Goal: Task Accomplishment & Management: Manage account settings

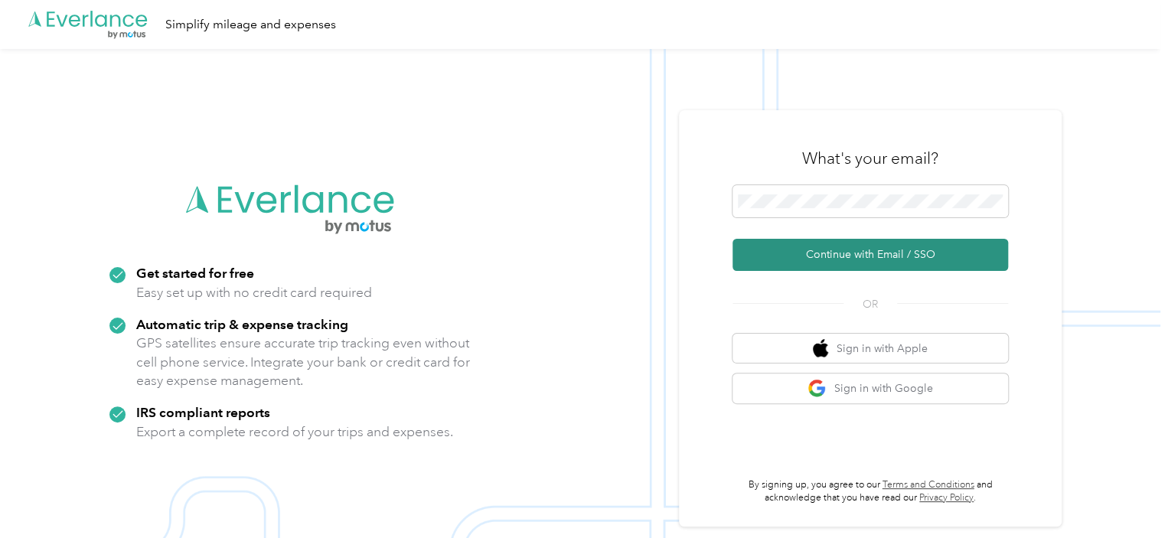
click at [878, 255] on button "Continue with Email / SSO" at bounding box center [871, 255] width 276 height 32
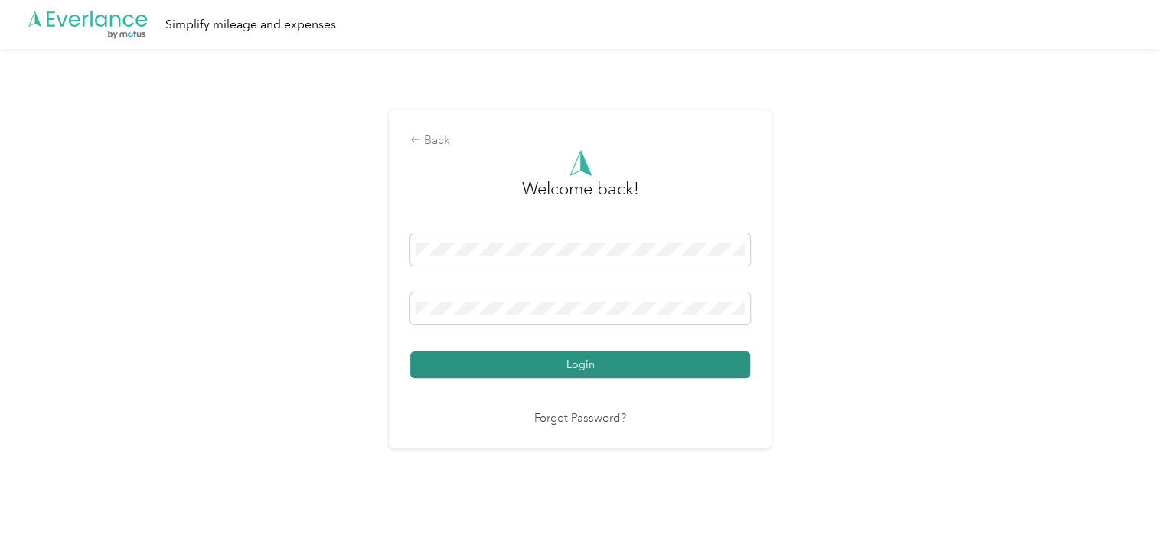
click at [682, 367] on button "Login" at bounding box center [580, 364] width 340 height 27
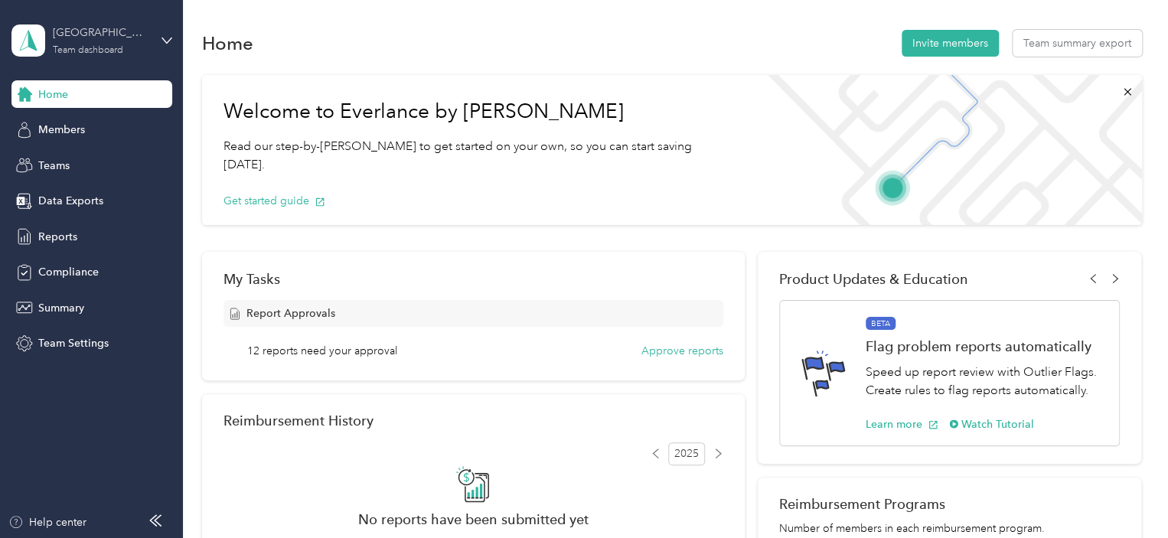
click at [89, 35] on div "Los Angeles / Los Altos" at bounding box center [101, 33] width 96 height 16
click at [349, 56] on div "Home Invite members Team summary export" at bounding box center [672, 43] width 940 height 32
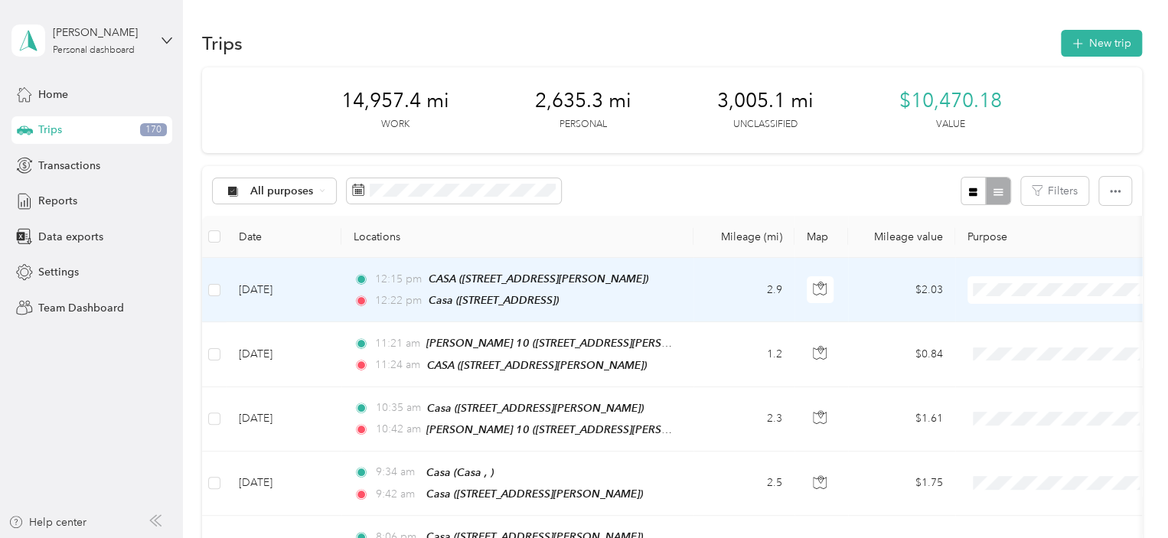
click at [1023, 349] on body "[PERSON_NAME] Personal dashboard Home Trips 170 Transactions Reports Data expor…" at bounding box center [580, 269] width 1161 height 538
click at [1046, 342] on span "Personal" at bounding box center [1076, 344] width 142 height 16
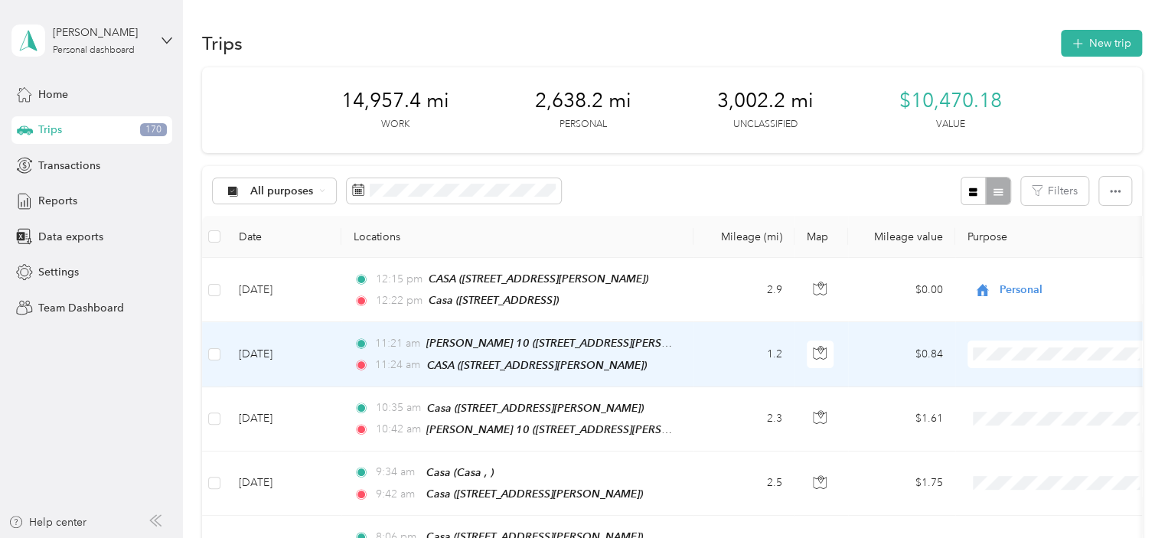
click at [1045, 406] on span "Personal" at bounding box center [1076, 402] width 142 height 16
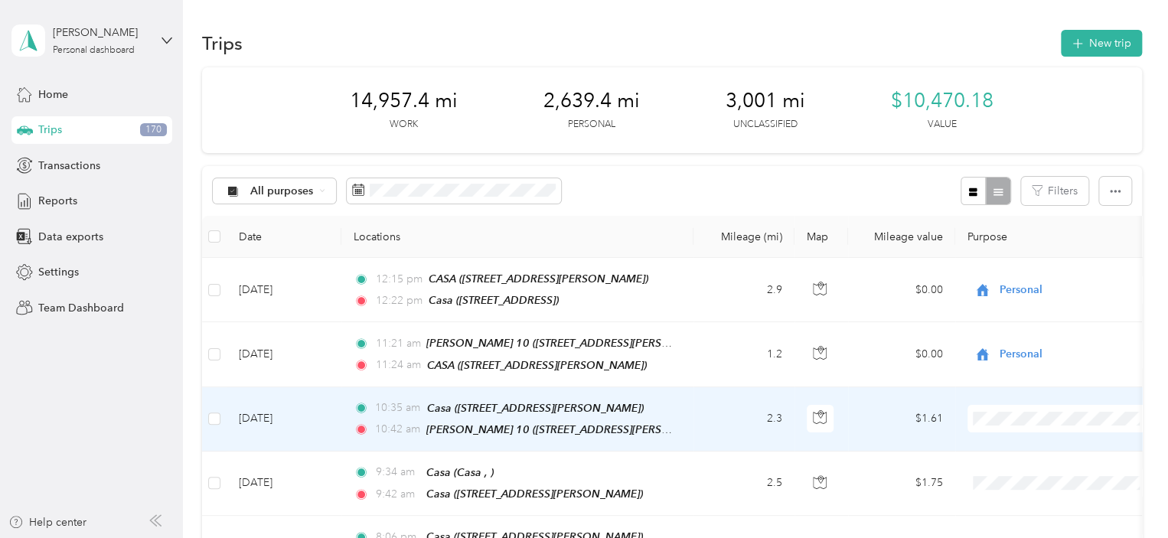
click at [1031, 470] on span "Personal" at bounding box center [1076, 470] width 142 height 16
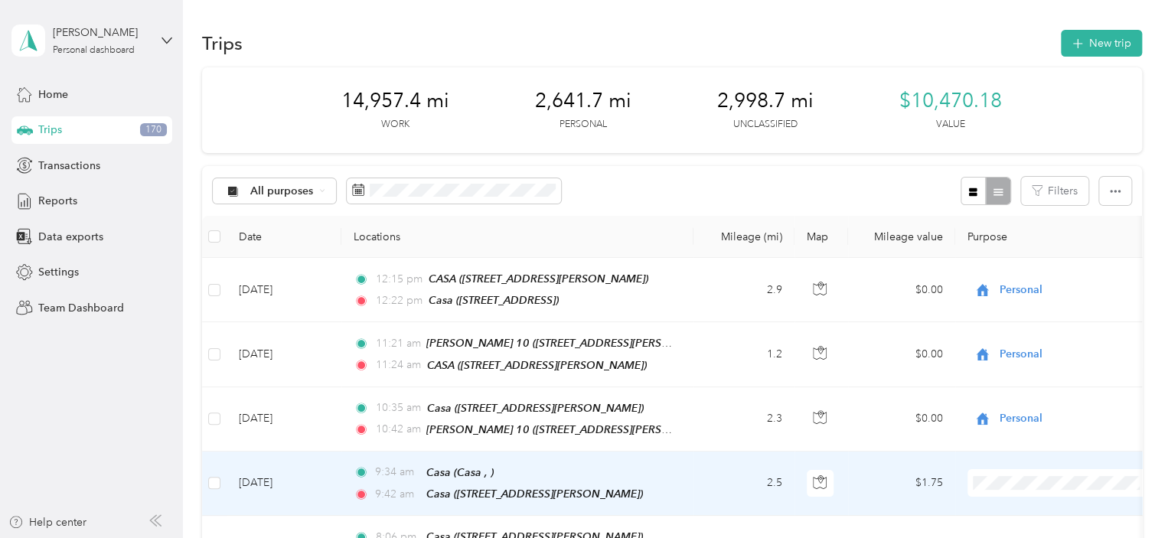
click at [1037, 449] on span "Personal" at bounding box center [1076, 448] width 142 height 16
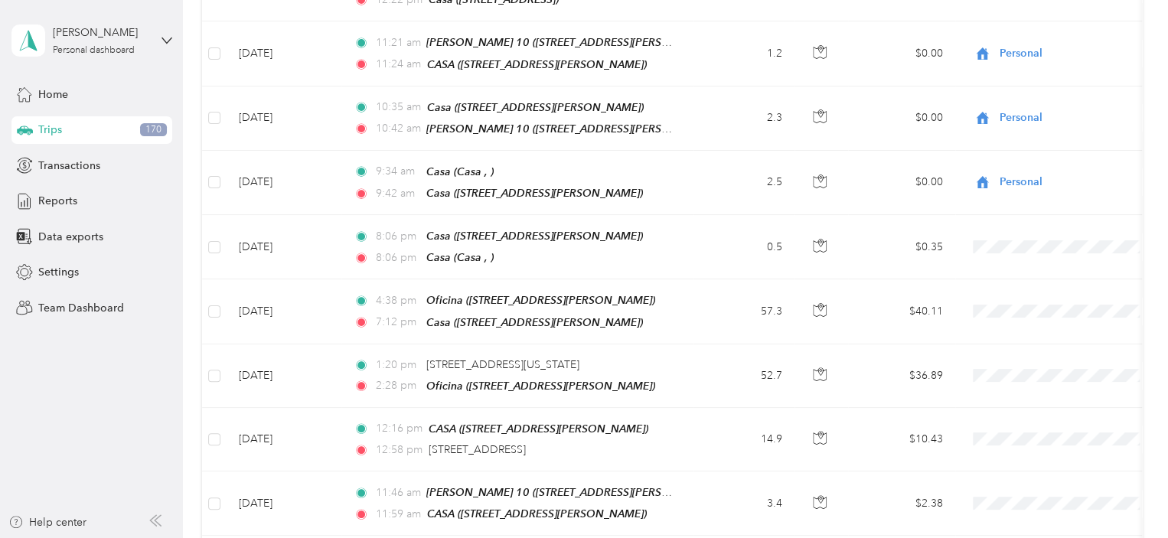
scroll to position [334, 0]
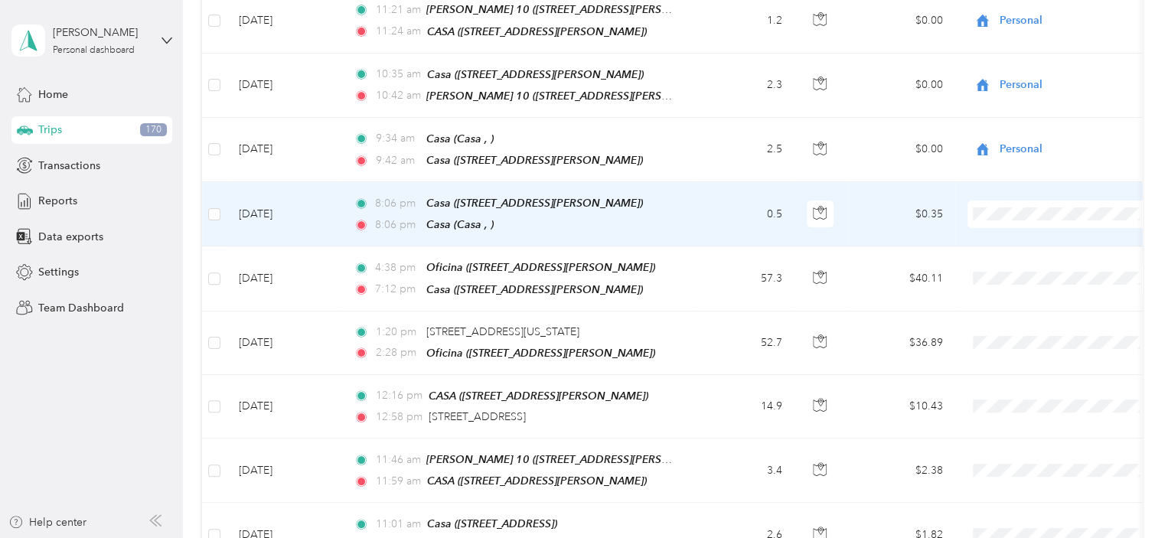
click at [1041, 260] on span "Personal" at bounding box center [1076, 260] width 142 height 16
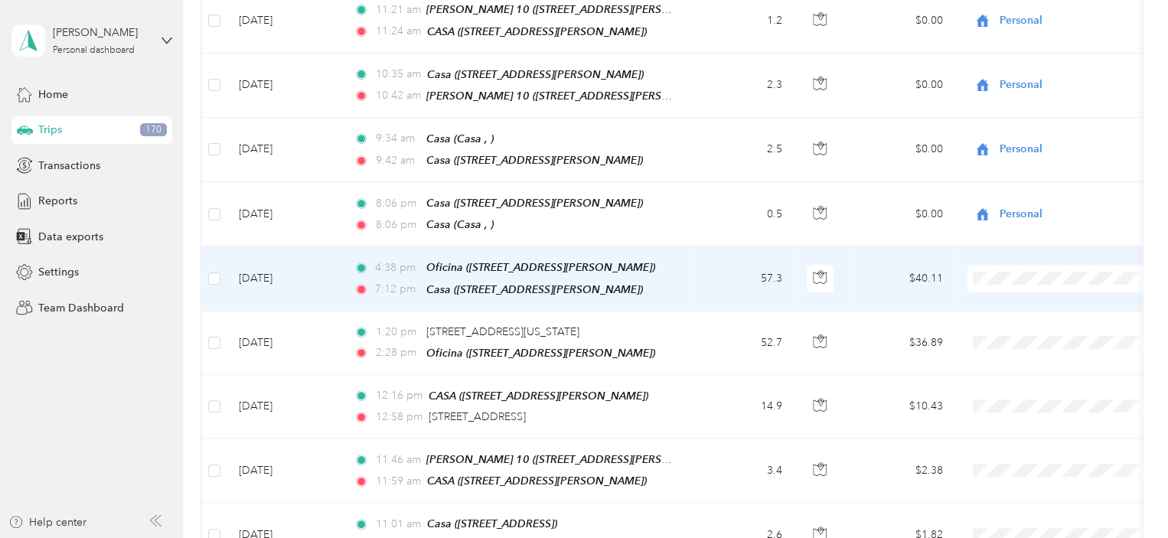
click at [1017, 296] on li "Bar-S" at bounding box center [1063, 296] width 190 height 27
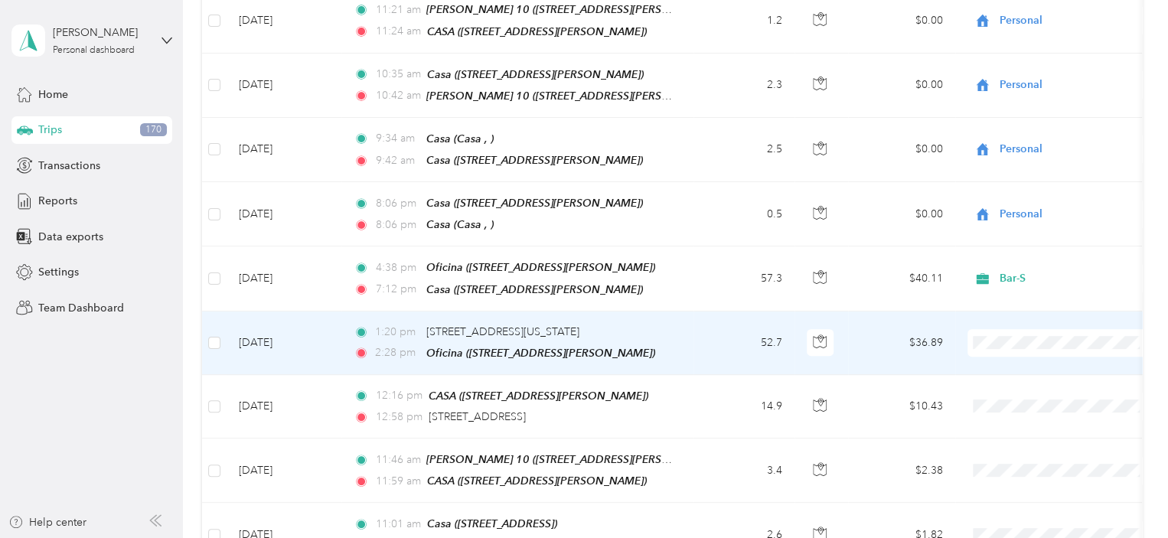
click at [1041, 388] on li "Personal" at bounding box center [1063, 387] width 190 height 27
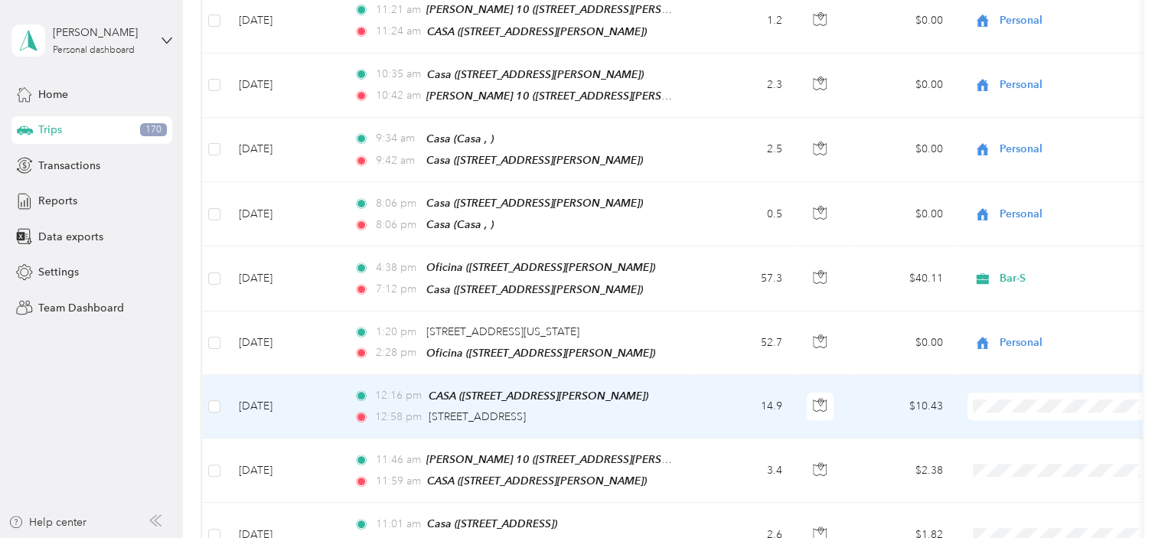
click at [1040, 444] on span "Personal" at bounding box center [1076, 448] width 142 height 16
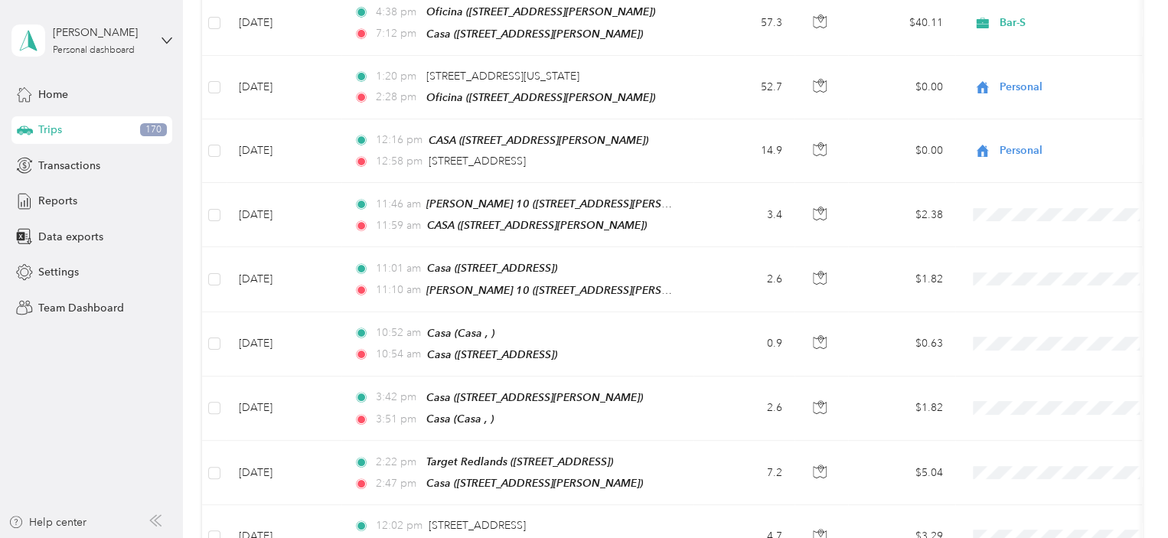
scroll to position [595, 0]
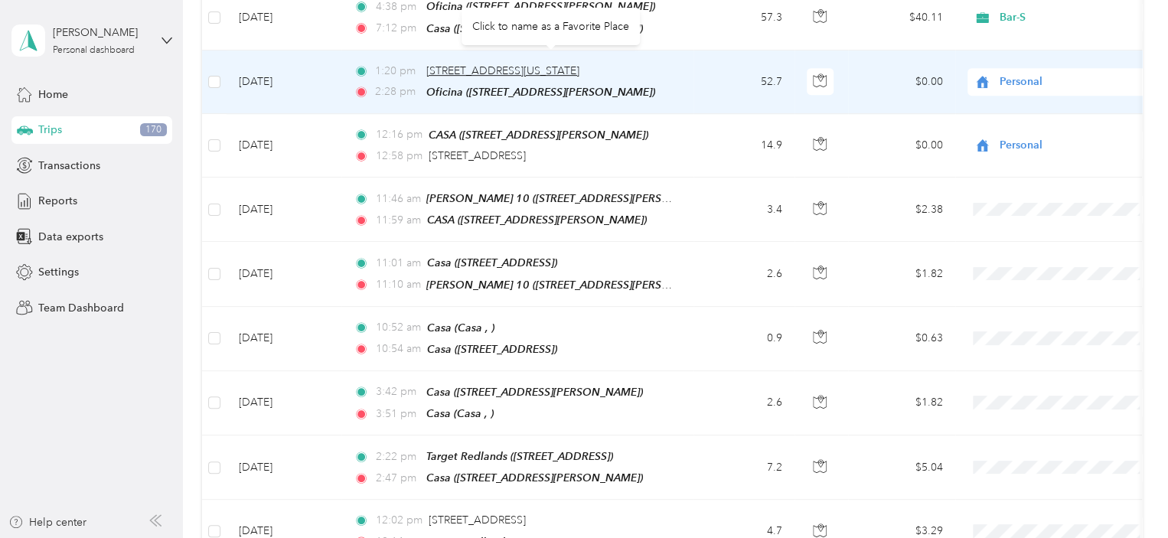
click at [580, 64] on span "[STREET_ADDRESS][US_STATE]" at bounding box center [502, 70] width 153 height 13
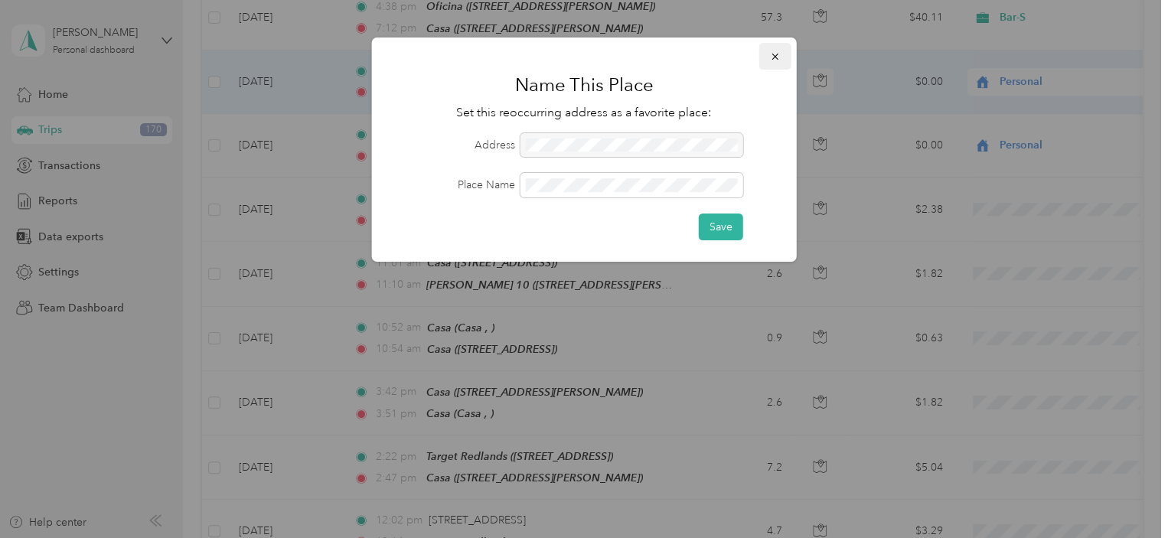
click at [778, 54] on icon "button" at bounding box center [775, 56] width 11 height 11
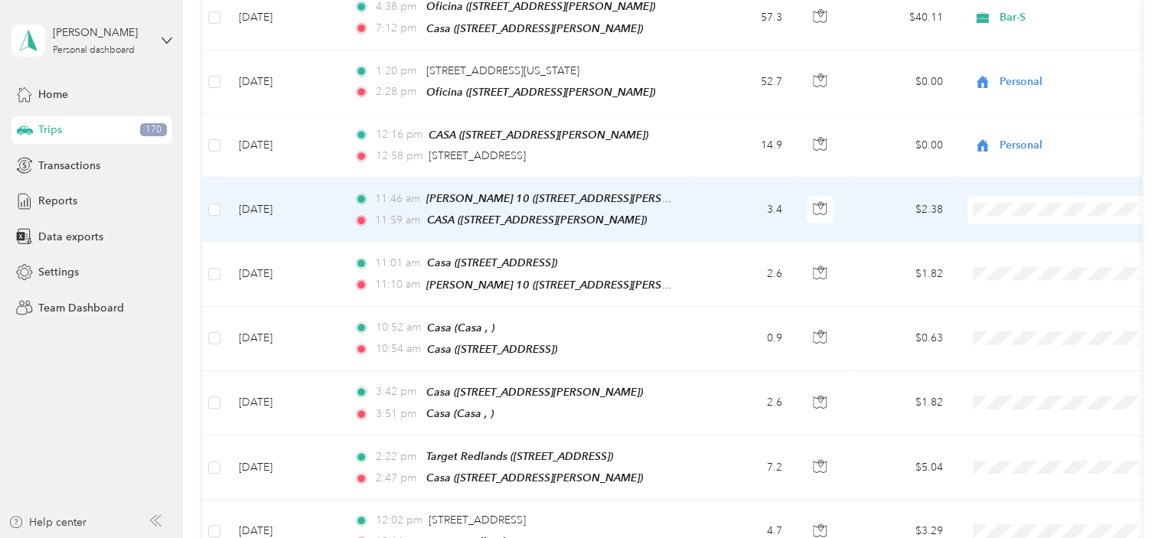
click at [1044, 250] on span "Personal" at bounding box center [1076, 247] width 142 height 16
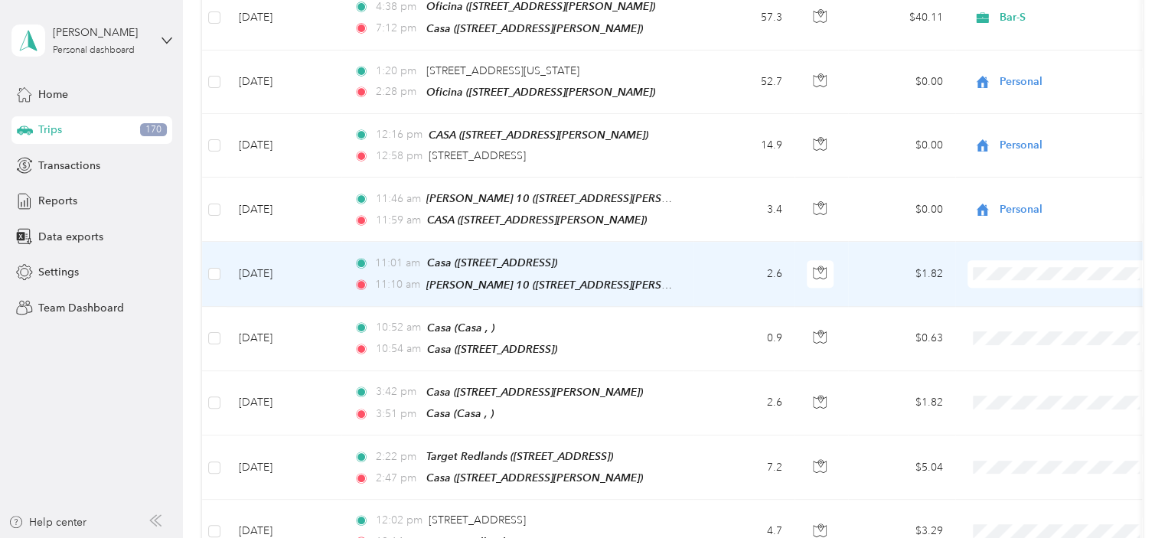
click at [1040, 312] on span "Personal" at bounding box center [1076, 307] width 142 height 16
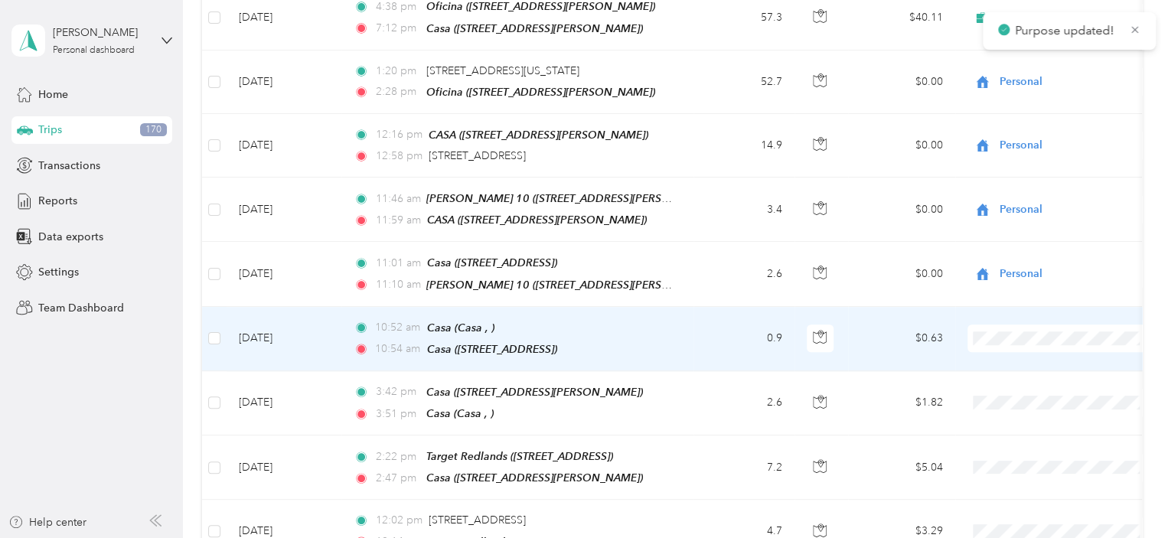
click at [1038, 374] on span "Personal" at bounding box center [1076, 377] width 142 height 16
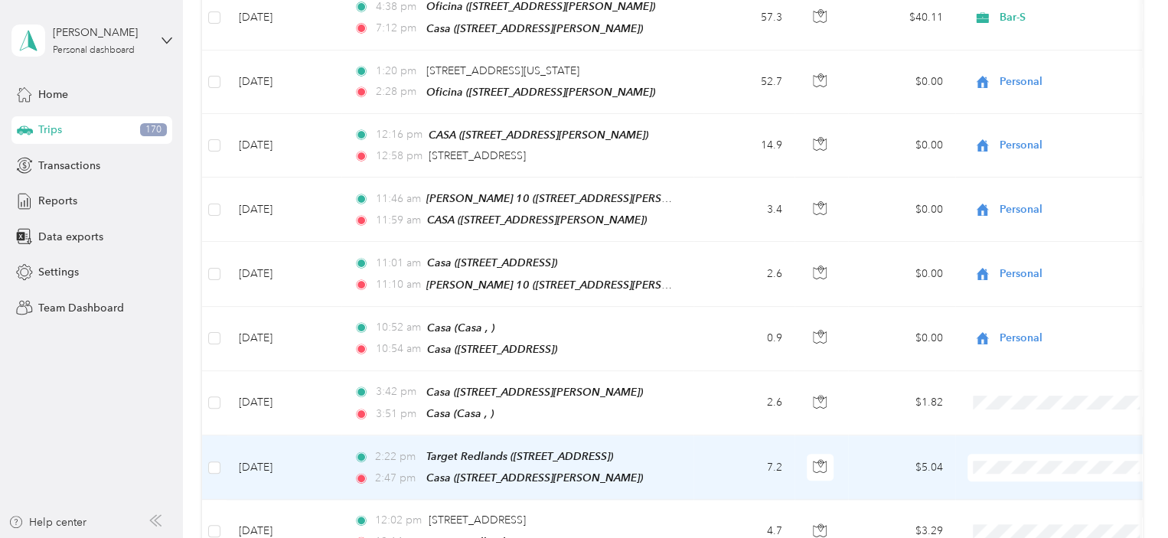
click at [1035, 504] on li "Personal" at bounding box center [1063, 502] width 190 height 27
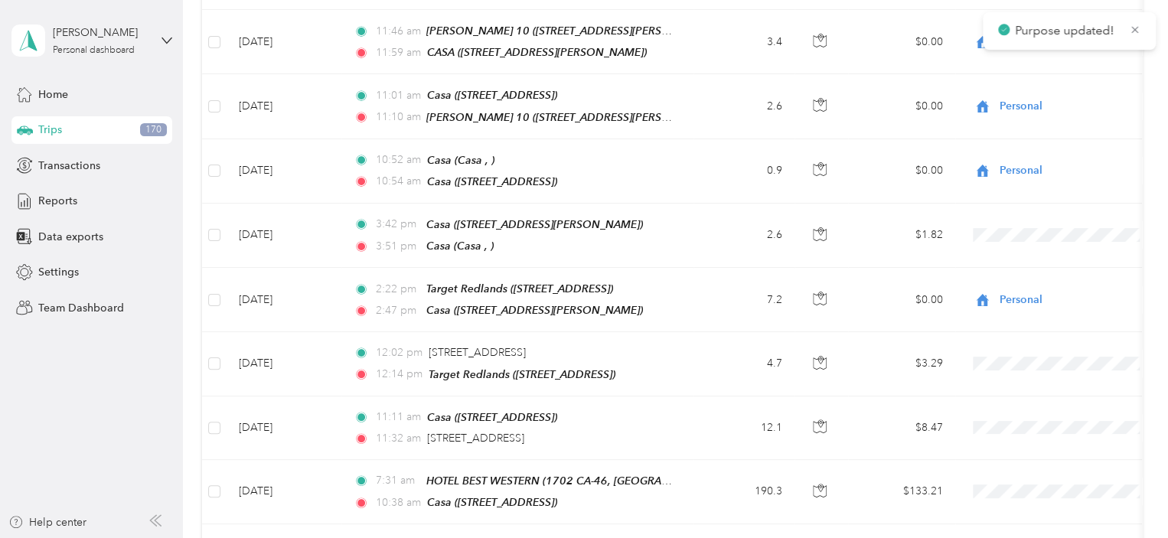
scroll to position [770, 0]
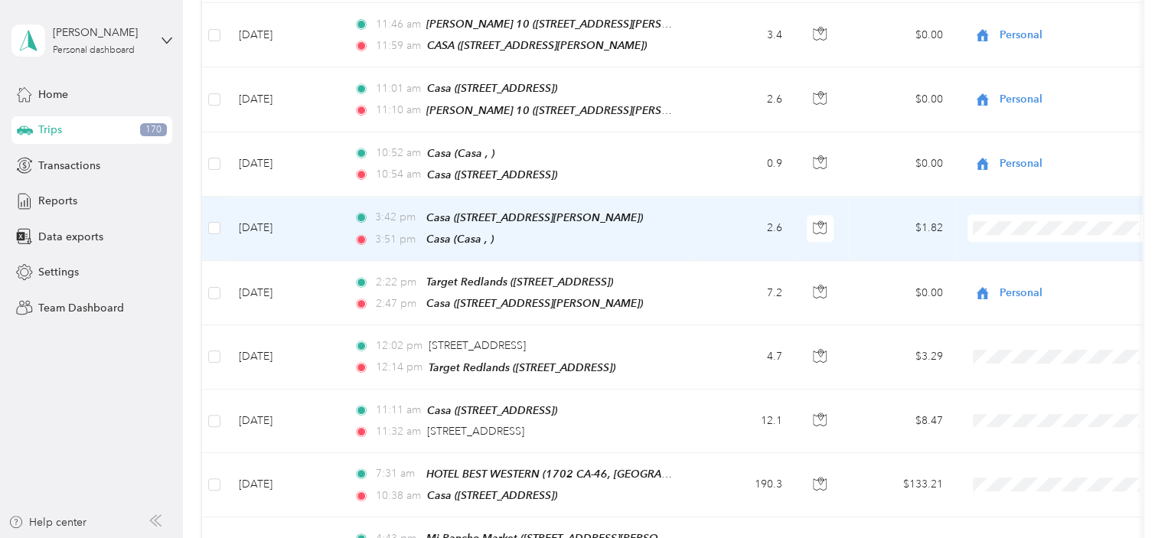
click at [1032, 269] on li "Personal" at bounding box center [1063, 264] width 190 height 27
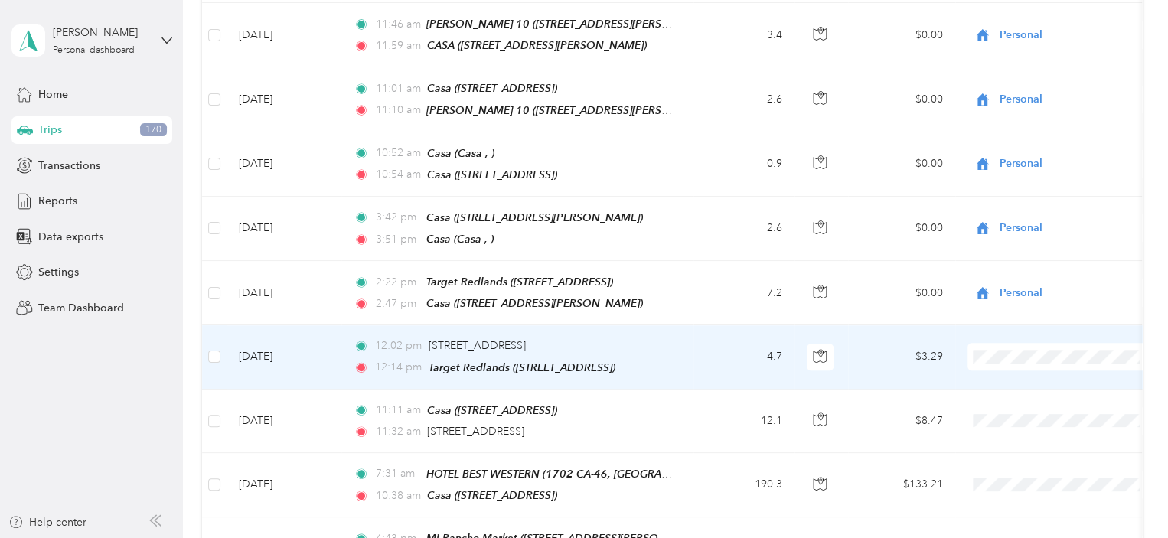
click at [1031, 393] on span "Personal" at bounding box center [1076, 391] width 142 height 16
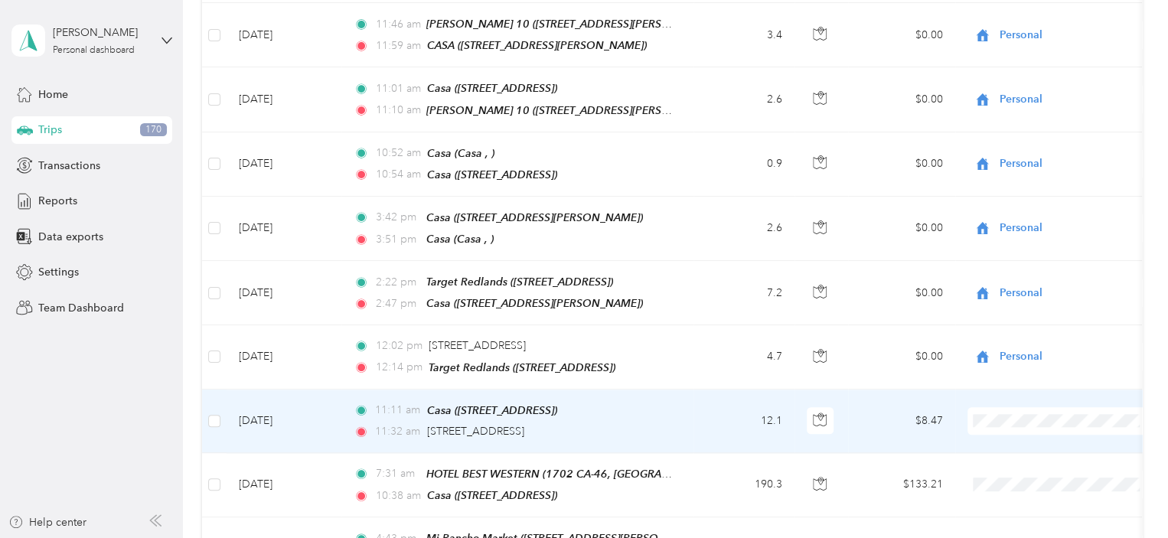
click at [1035, 453] on li "Personal" at bounding box center [1063, 452] width 190 height 27
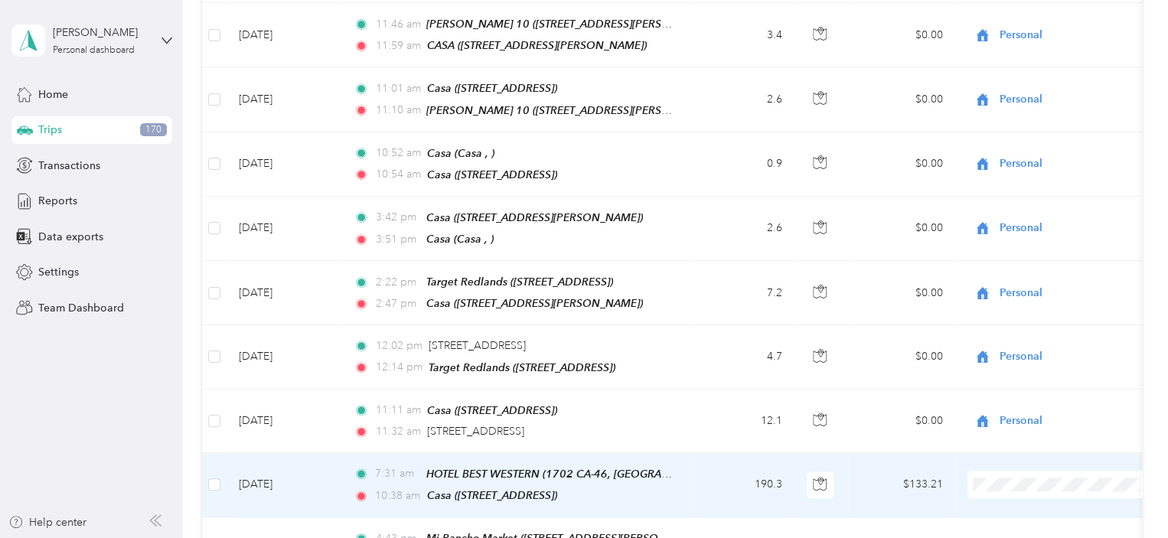
click at [1022, 491] on span "Bar-S" at bounding box center [1076, 488] width 142 height 16
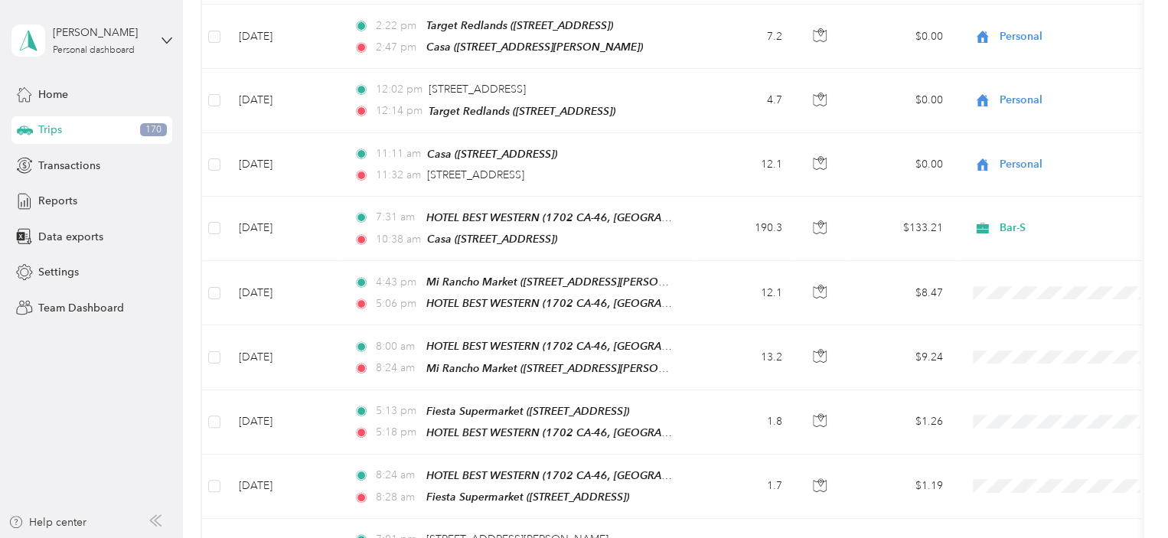
scroll to position [1023, 0]
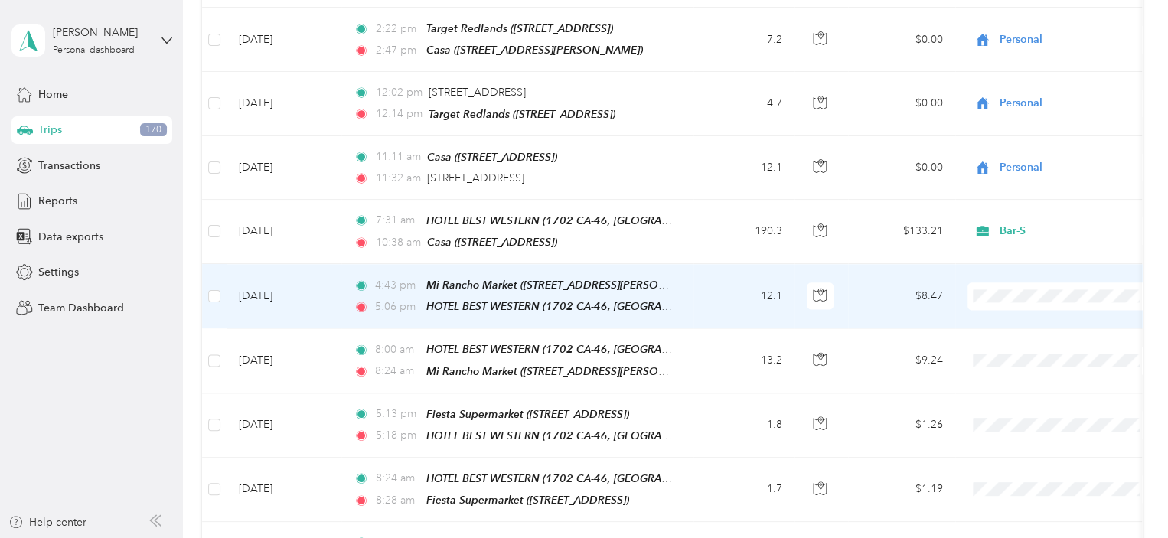
click at [1015, 301] on li "Bar-S" at bounding box center [1063, 299] width 190 height 27
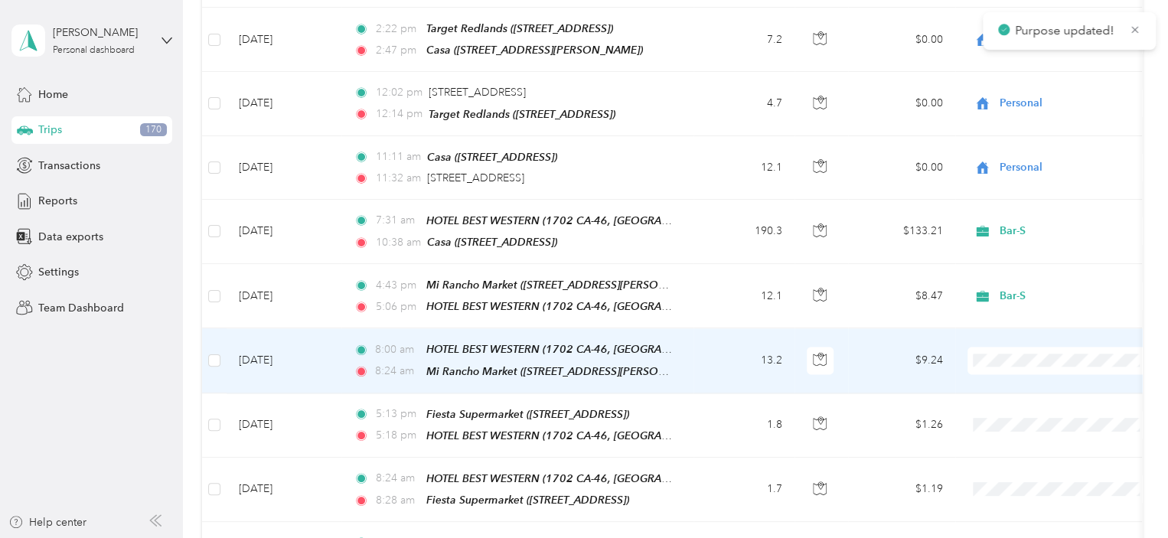
click at [1025, 364] on li "Bar-S" at bounding box center [1063, 357] width 190 height 27
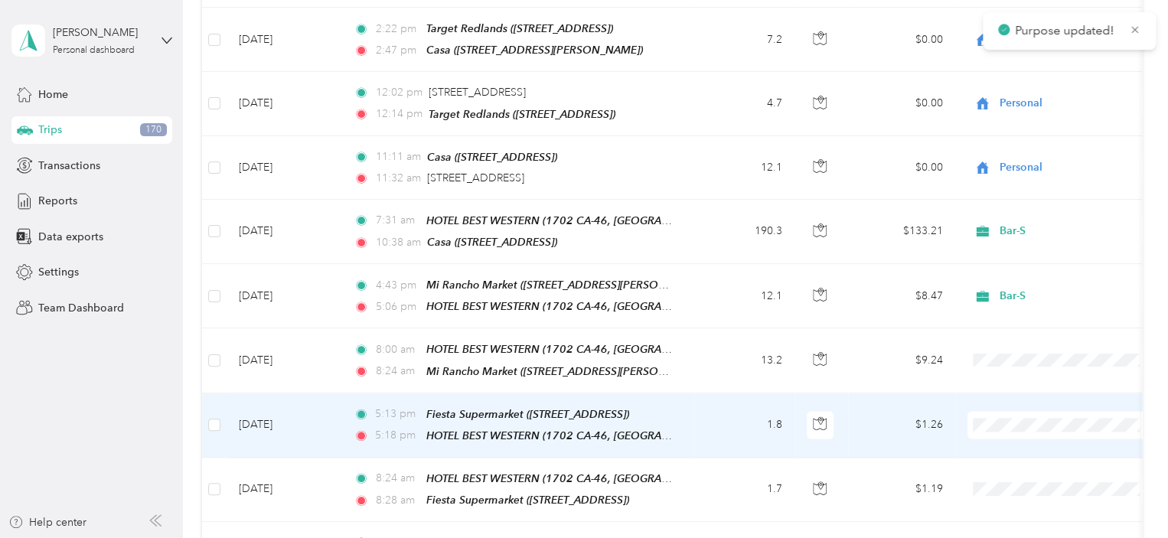
click at [1023, 423] on span "Bar-S" at bounding box center [1076, 425] width 142 height 16
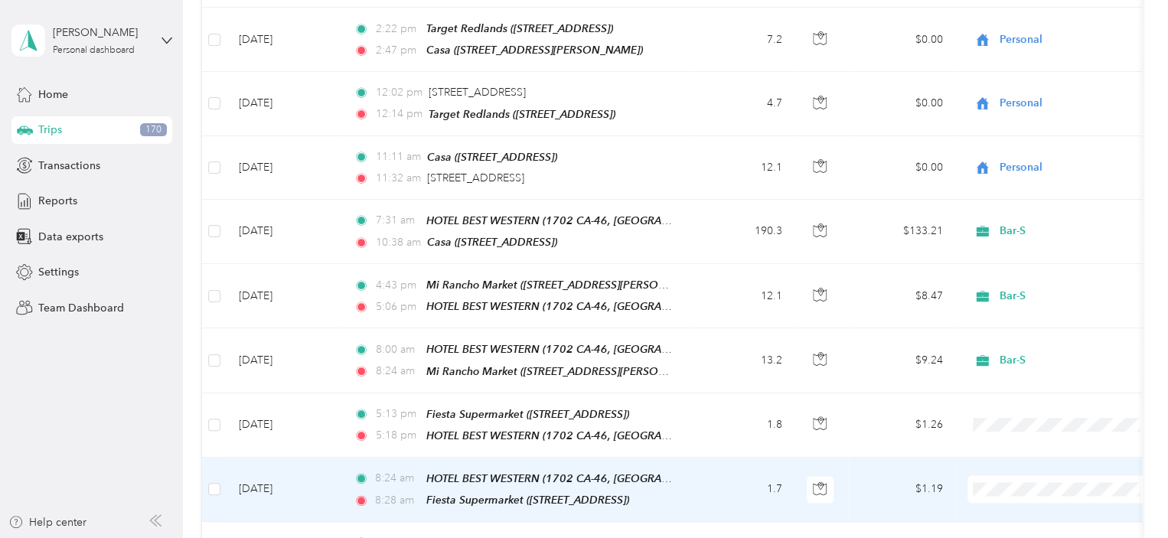
click at [1022, 484] on span "Bar-S" at bounding box center [1076, 487] width 142 height 16
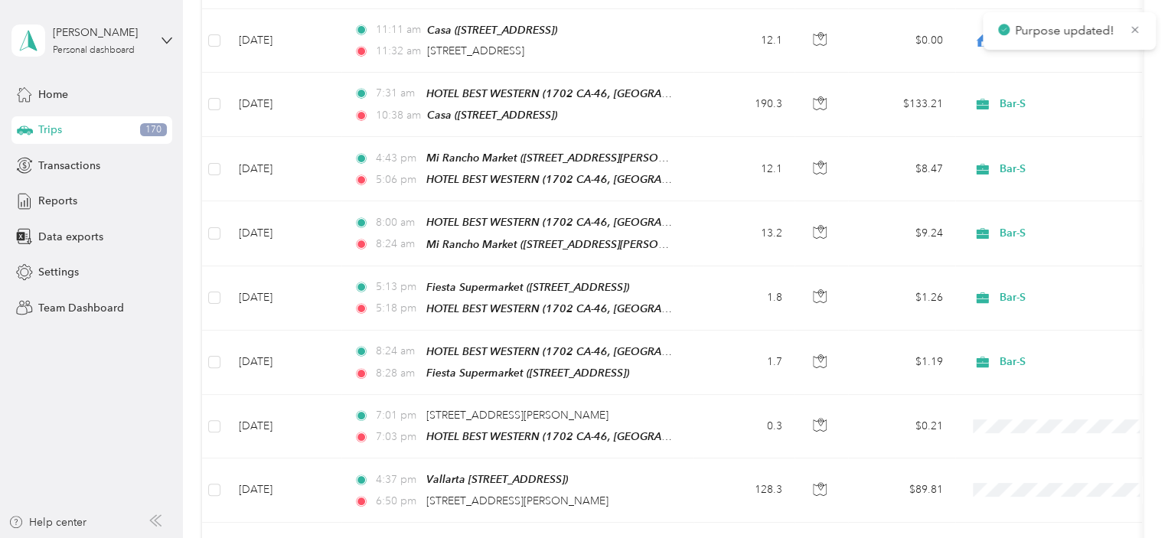
scroll to position [1185, 0]
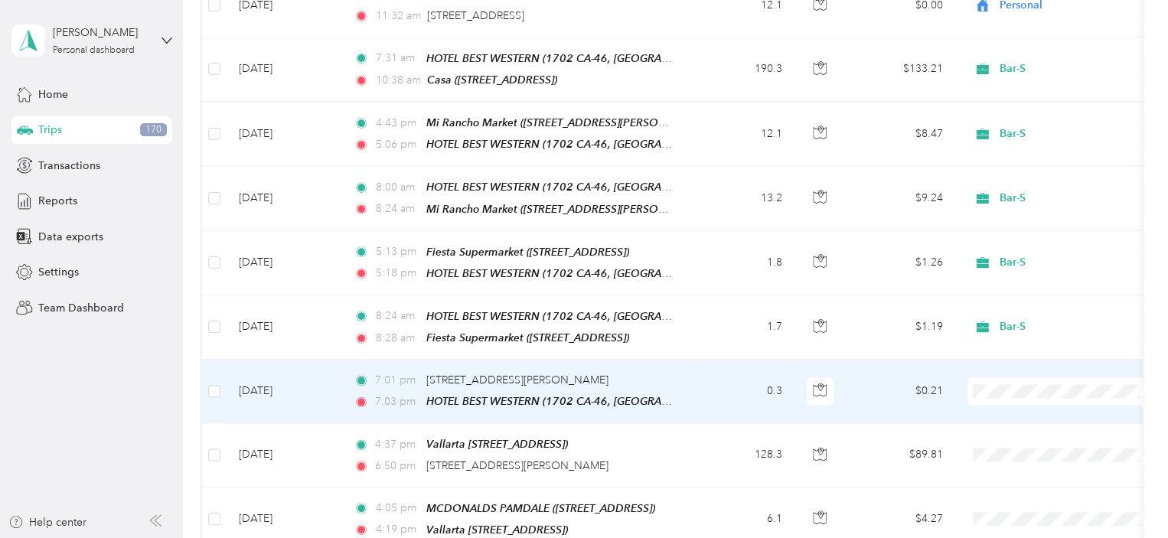
click at [1030, 416] on li "Personal" at bounding box center [1063, 414] width 190 height 27
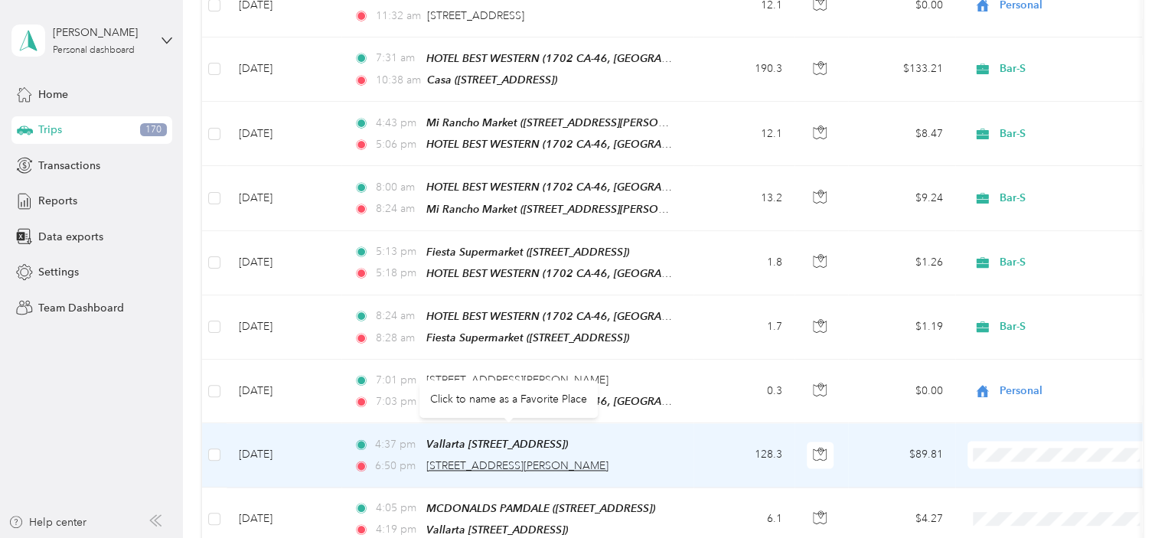
click at [486, 459] on span "[STREET_ADDRESS][PERSON_NAME]" at bounding box center [517, 465] width 182 height 13
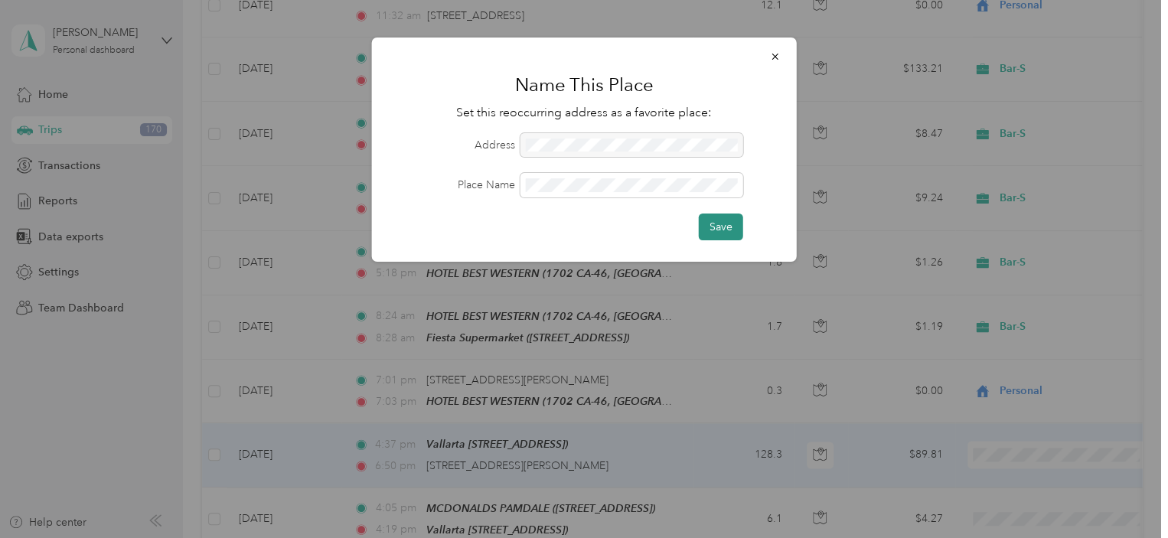
click at [713, 232] on button "Save" at bounding box center [721, 227] width 44 height 27
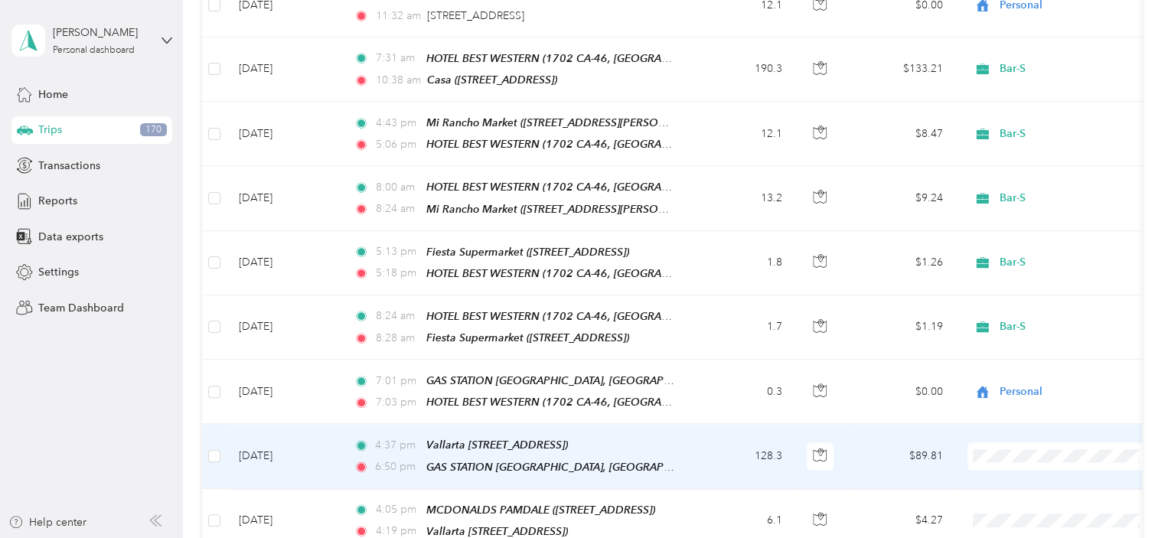
click at [1023, 452] on li "Bar-S" at bounding box center [1063, 445] width 190 height 27
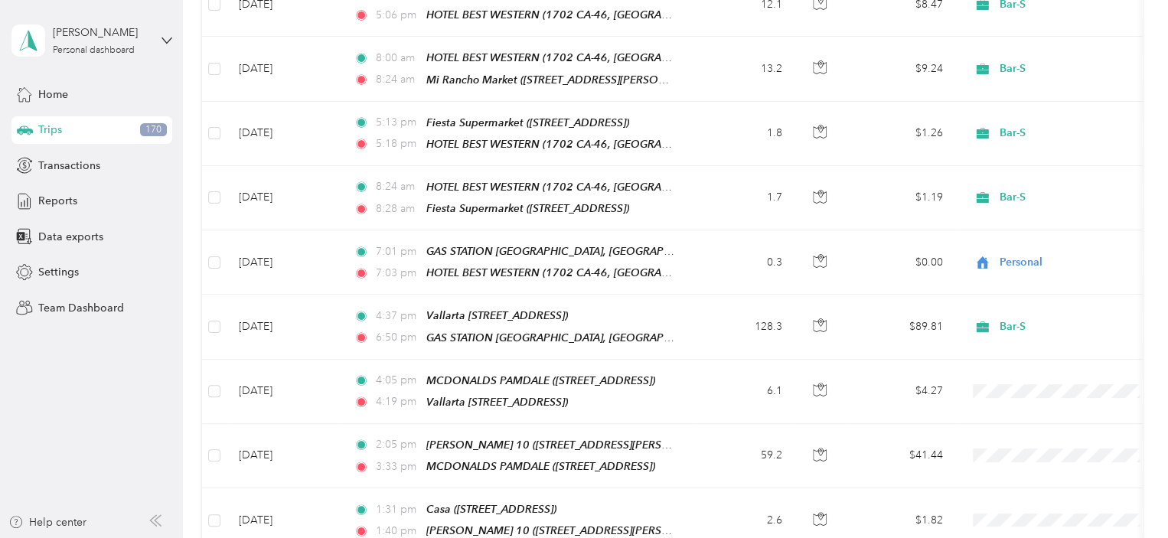
scroll to position [1320, 0]
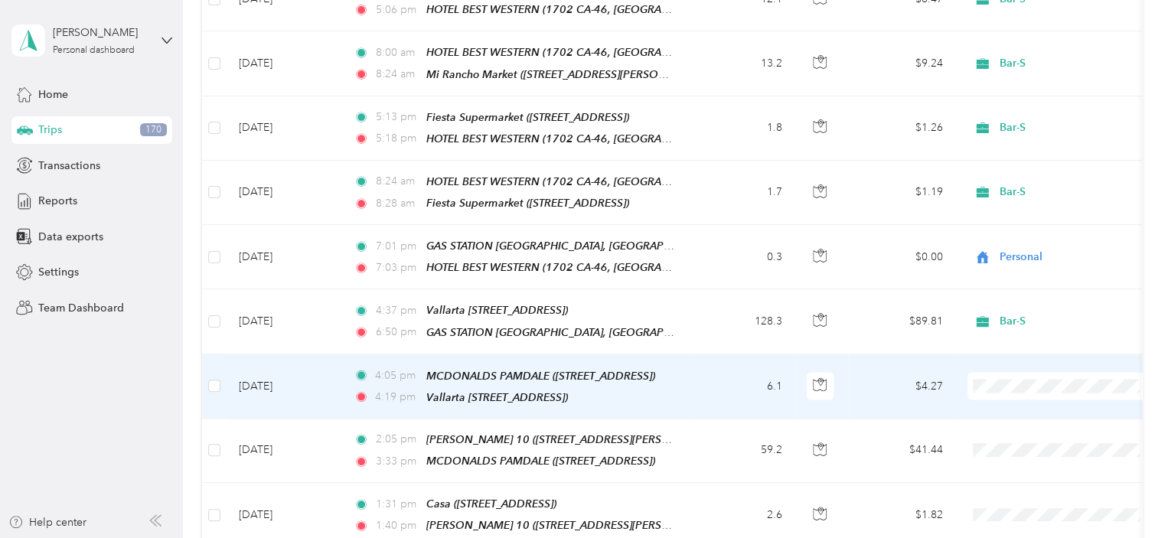
click at [1013, 379] on span "Bar-S" at bounding box center [1076, 379] width 142 height 16
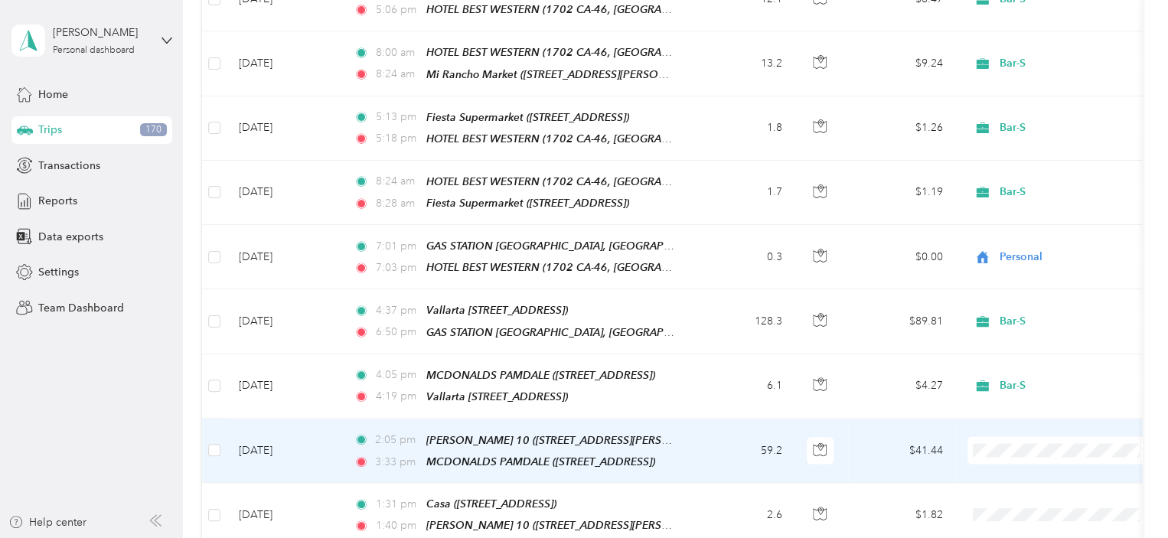
click at [1019, 445] on li "Bar-S" at bounding box center [1063, 441] width 190 height 27
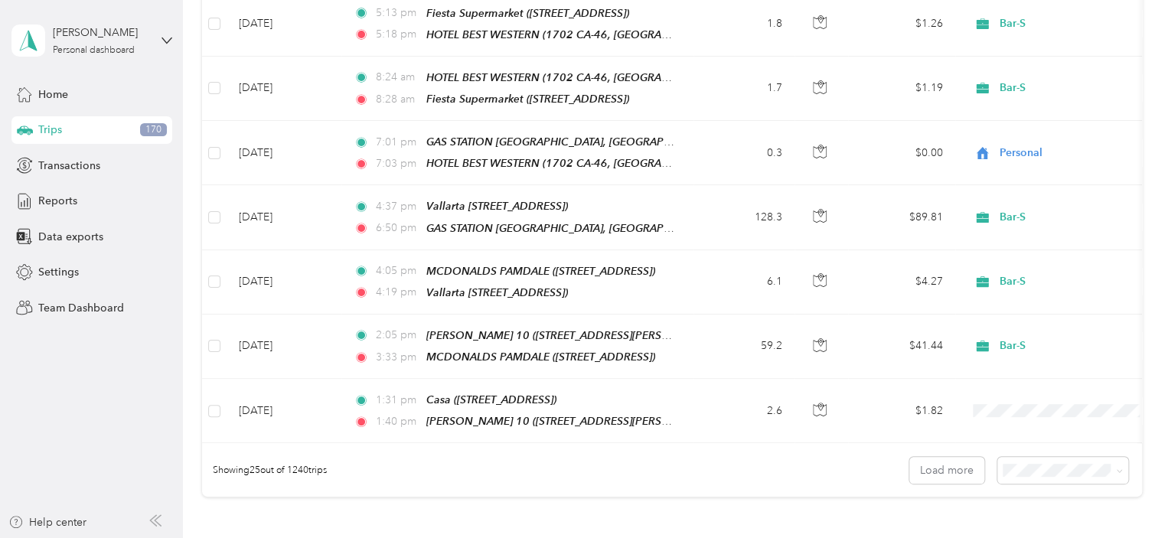
scroll to position [1427, 0]
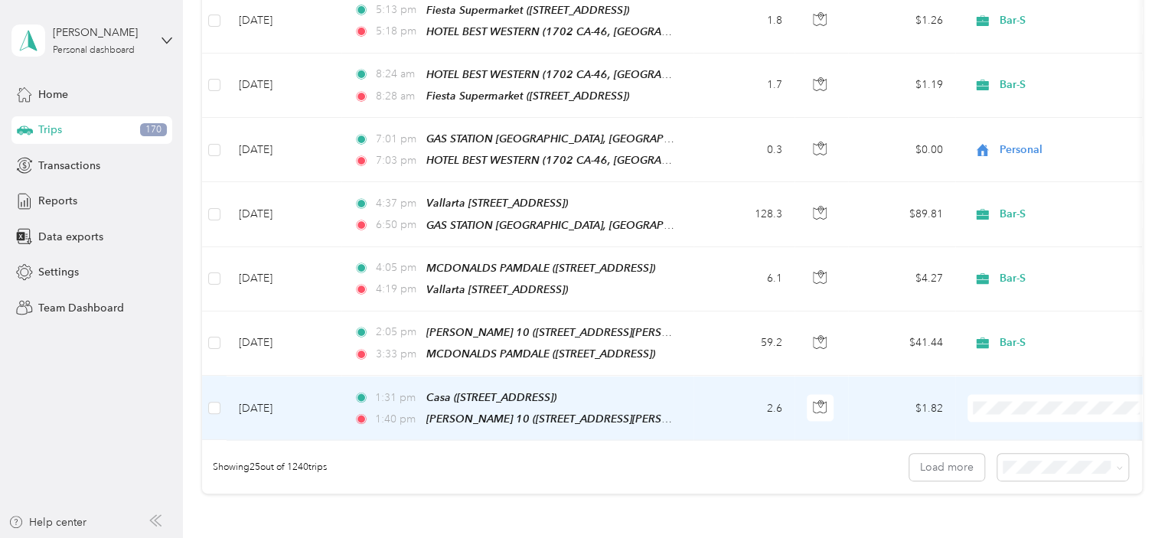
click at [1035, 425] on li "Personal" at bounding box center [1063, 424] width 190 height 27
click at [949, 454] on button "Load more" at bounding box center [947, 467] width 75 height 27
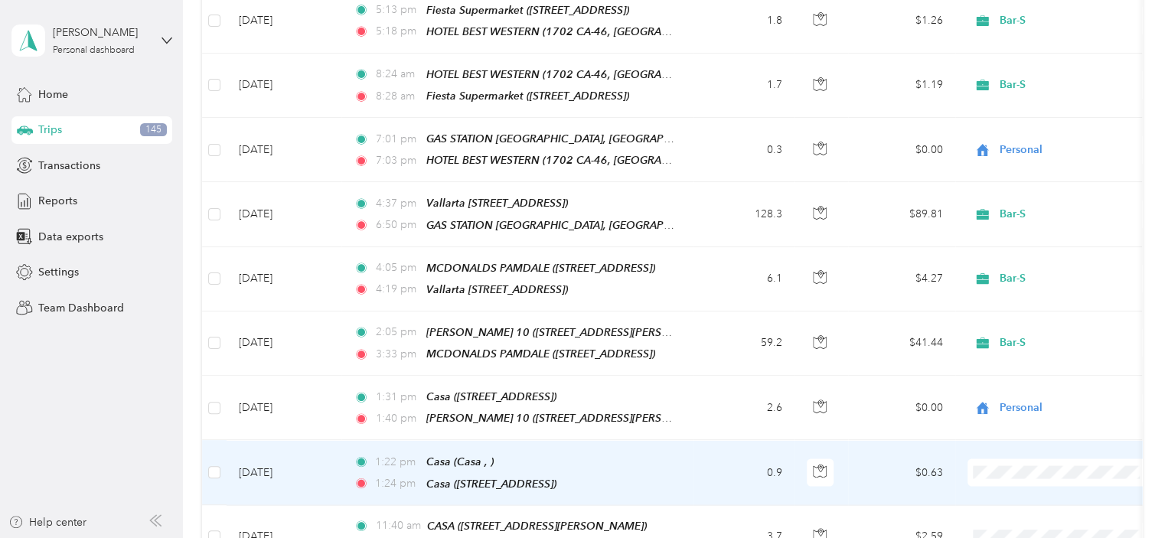
click at [1080, 459] on span at bounding box center [1063, 473] width 190 height 28
click at [1026, 489] on li "Personal" at bounding box center [1063, 487] width 190 height 27
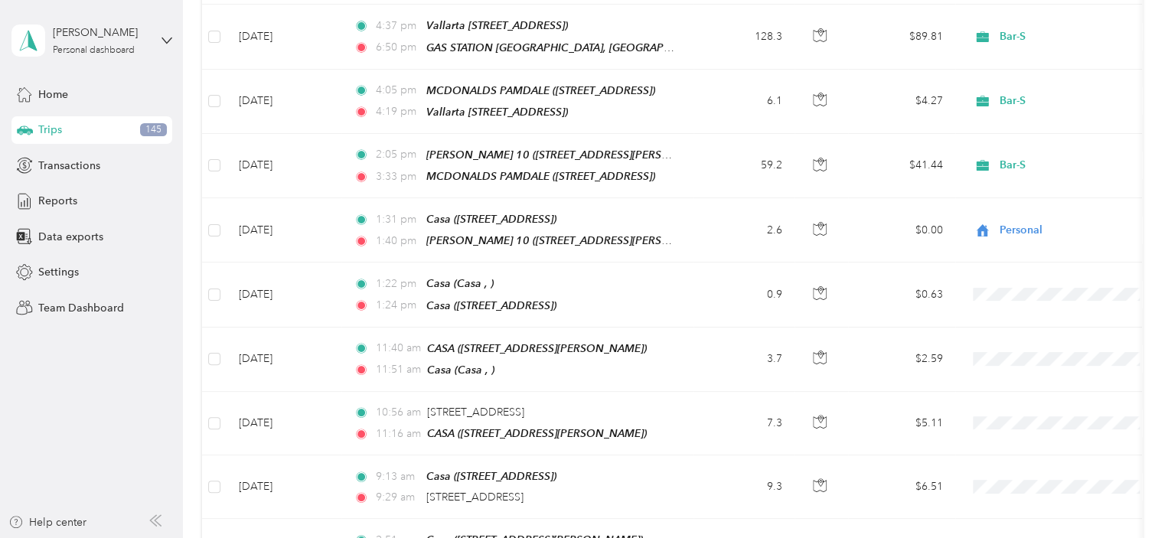
scroll to position [1666, 0]
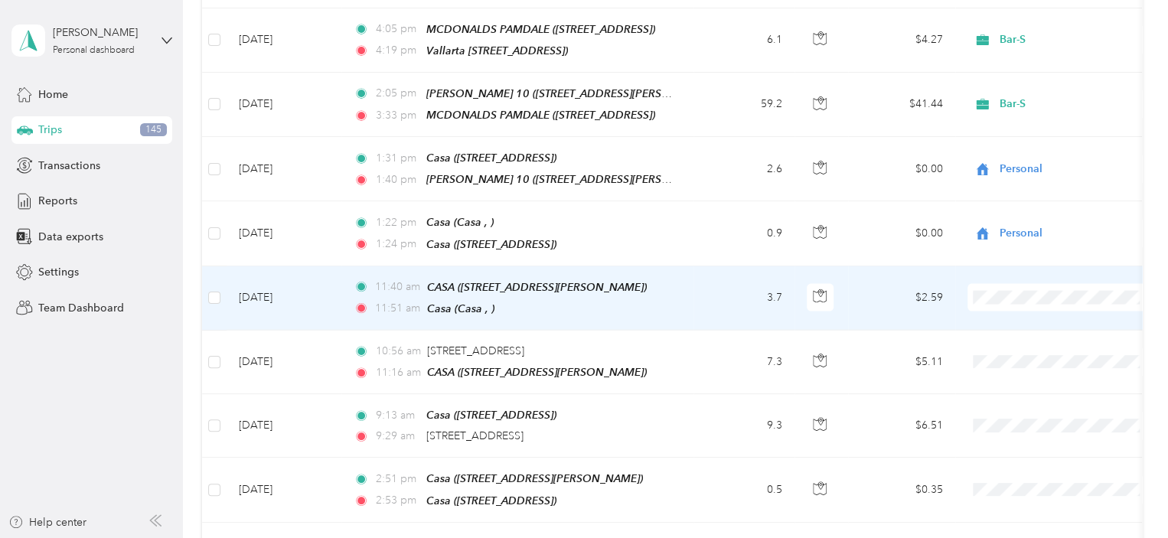
click at [1034, 307] on span "Personal" at bounding box center [1076, 310] width 142 height 16
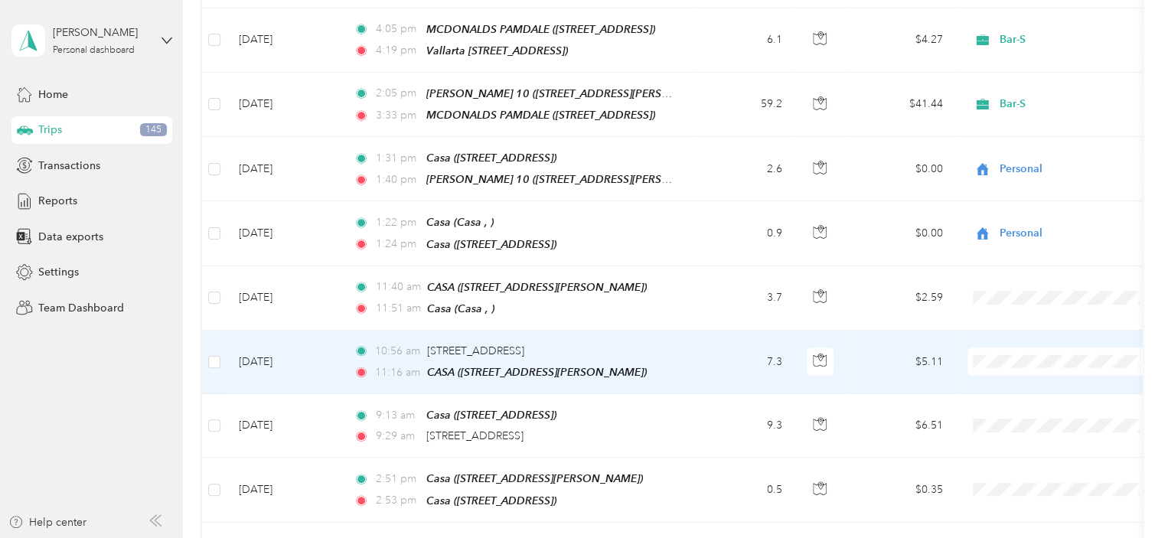
click at [1036, 371] on span "Personal" at bounding box center [1076, 374] width 142 height 16
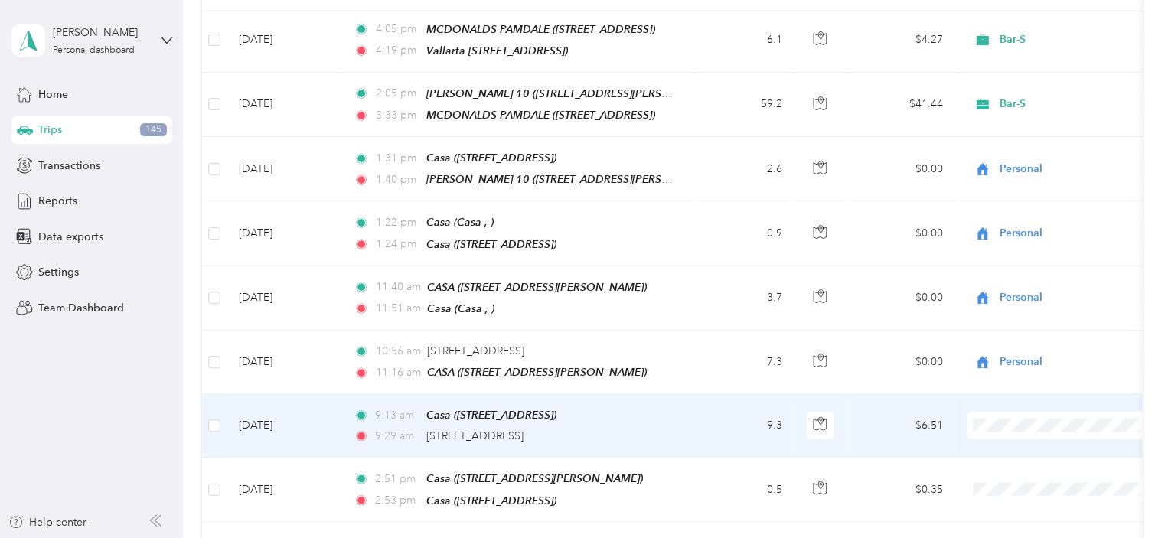
click at [1031, 438] on li "Personal" at bounding box center [1063, 436] width 190 height 27
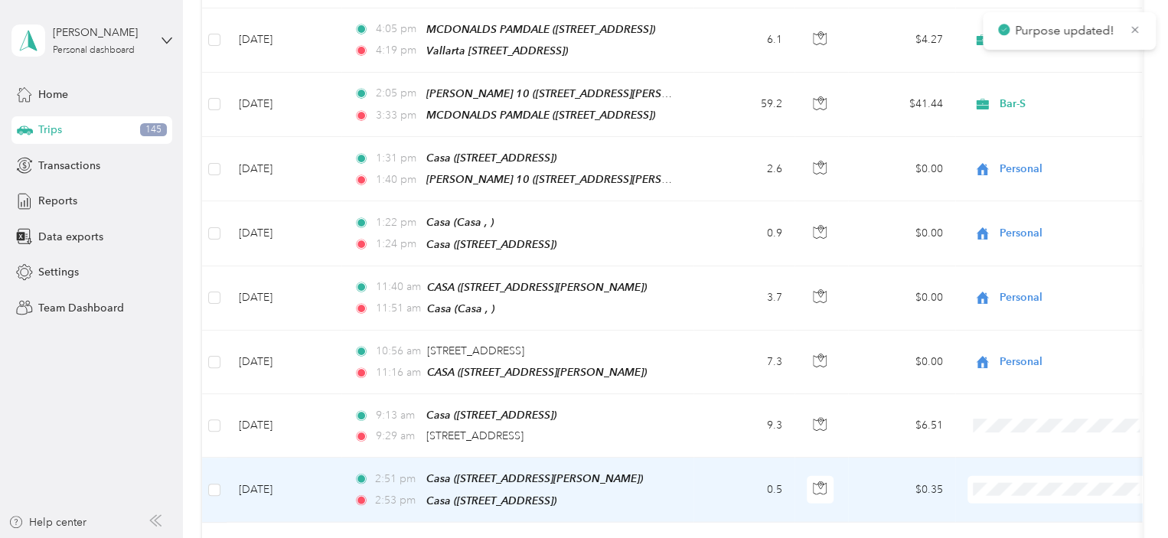
click at [1033, 495] on span "Personal" at bounding box center [1076, 500] width 142 height 16
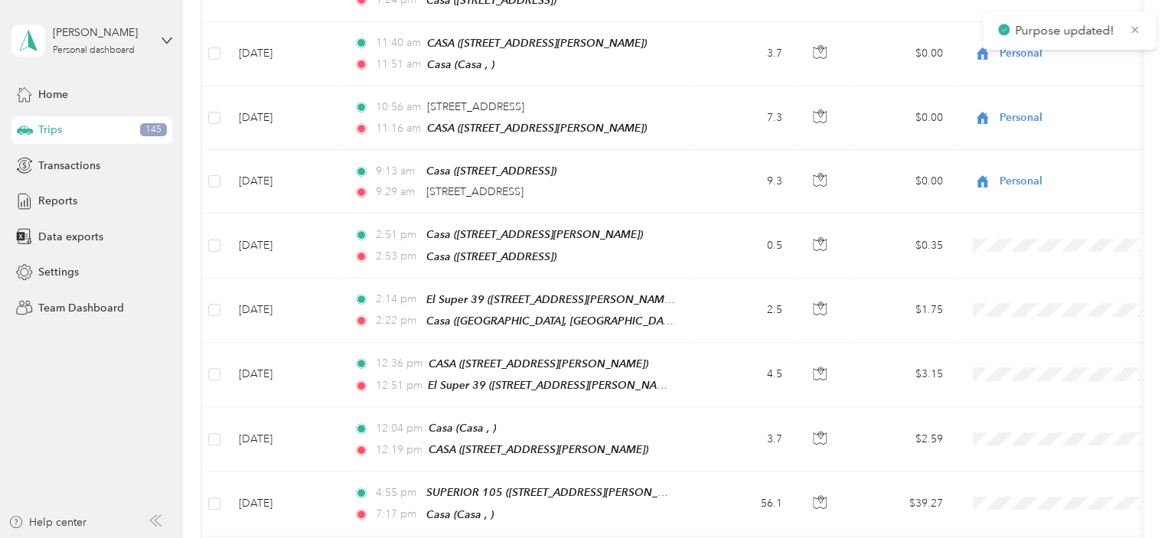
scroll to position [1923, 0]
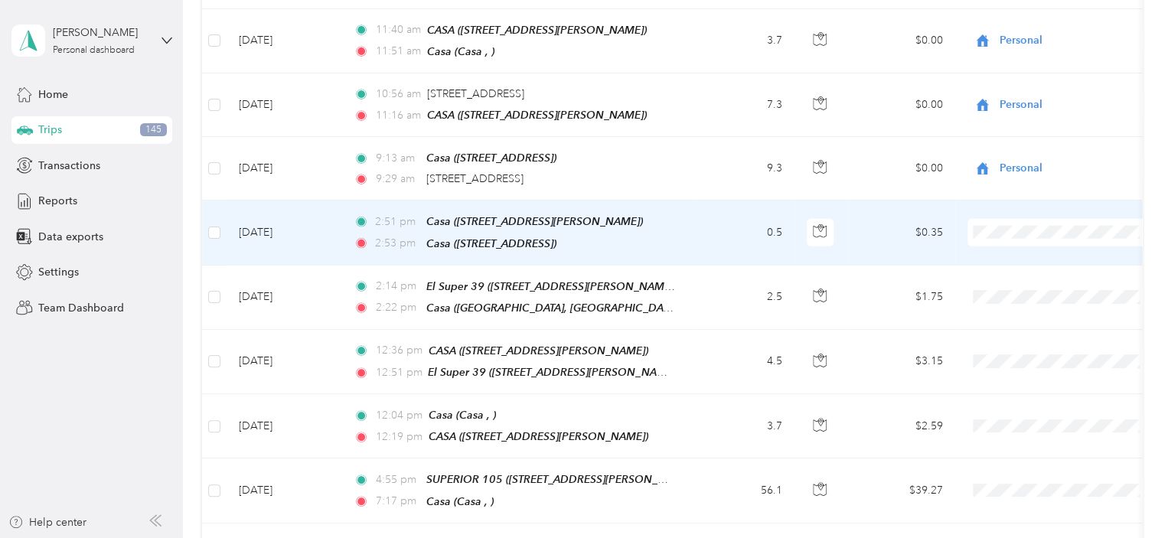
click at [1032, 244] on li "Personal" at bounding box center [1063, 242] width 190 height 27
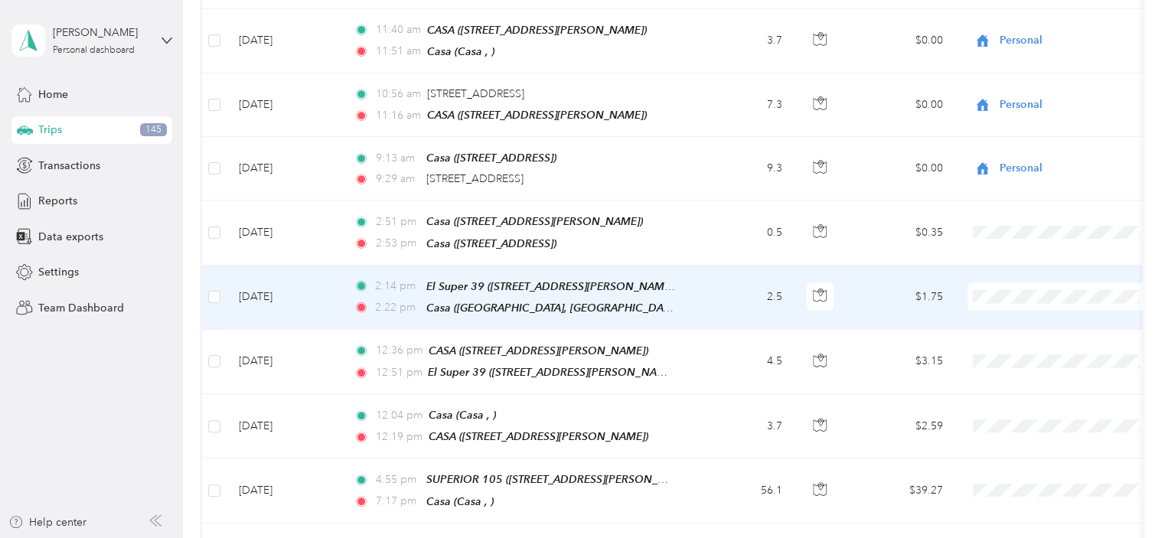
click at [1041, 304] on span "Personal" at bounding box center [1076, 299] width 142 height 16
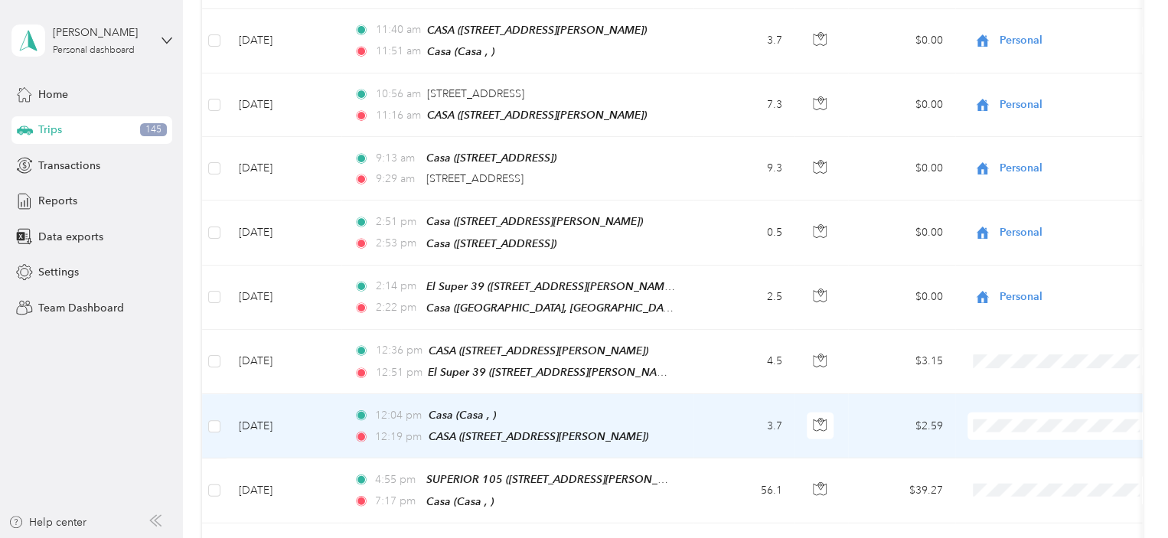
click at [1034, 431] on li "Personal" at bounding box center [1063, 431] width 190 height 27
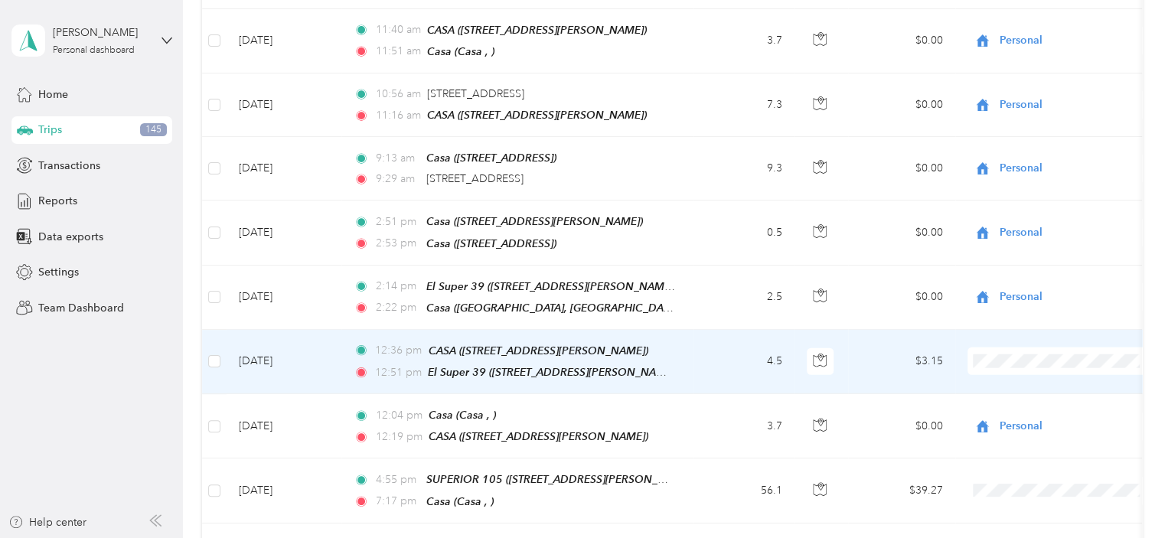
click at [1032, 366] on span "Personal" at bounding box center [1076, 369] width 142 height 16
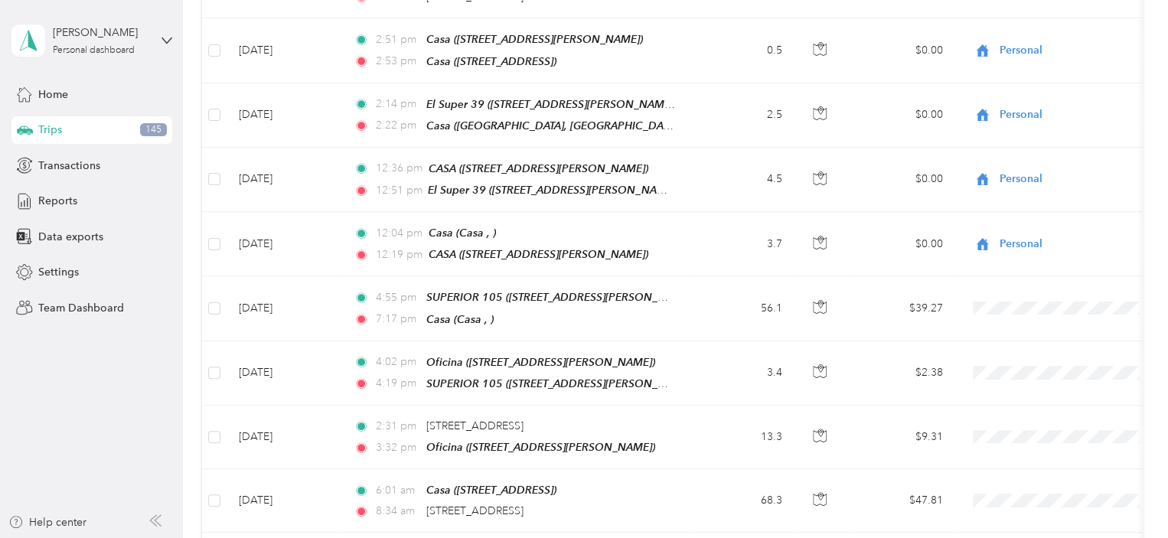
scroll to position [2101, 0]
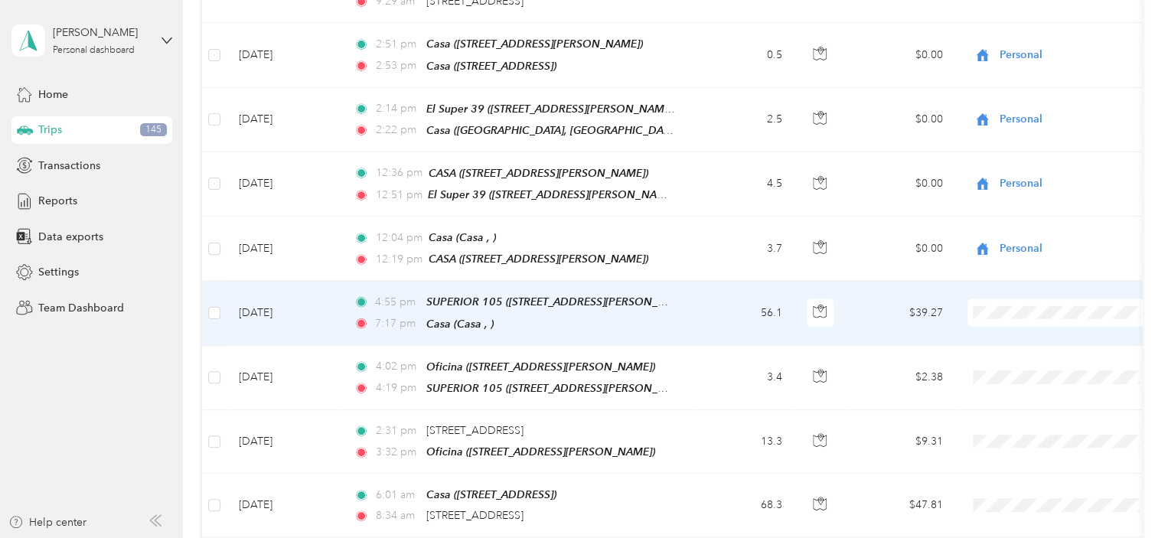
click at [1020, 289] on span "Bar-S" at bounding box center [1076, 284] width 142 height 16
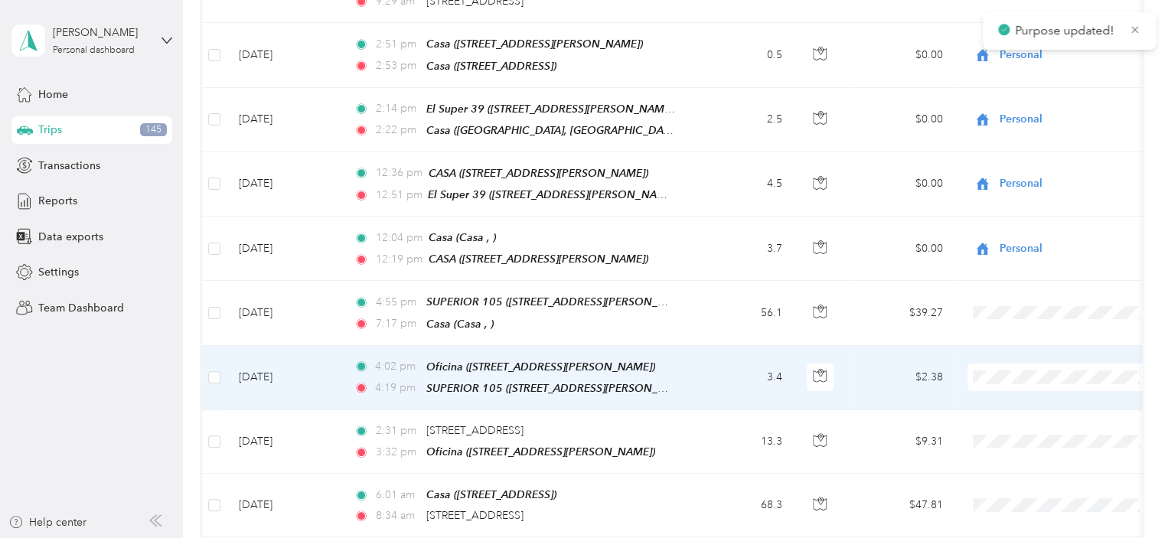
click at [1020, 355] on li "Bar-S" at bounding box center [1063, 352] width 190 height 27
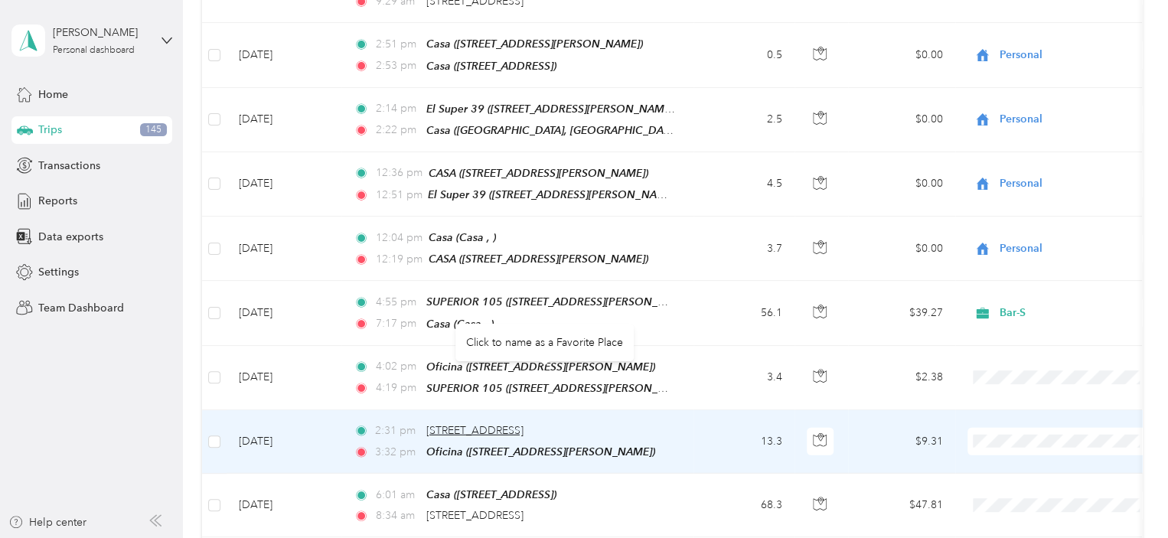
click at [524, 424] on span "[STREET_ADDRESS]" at bounding box center [474, 430] width 97 height 13
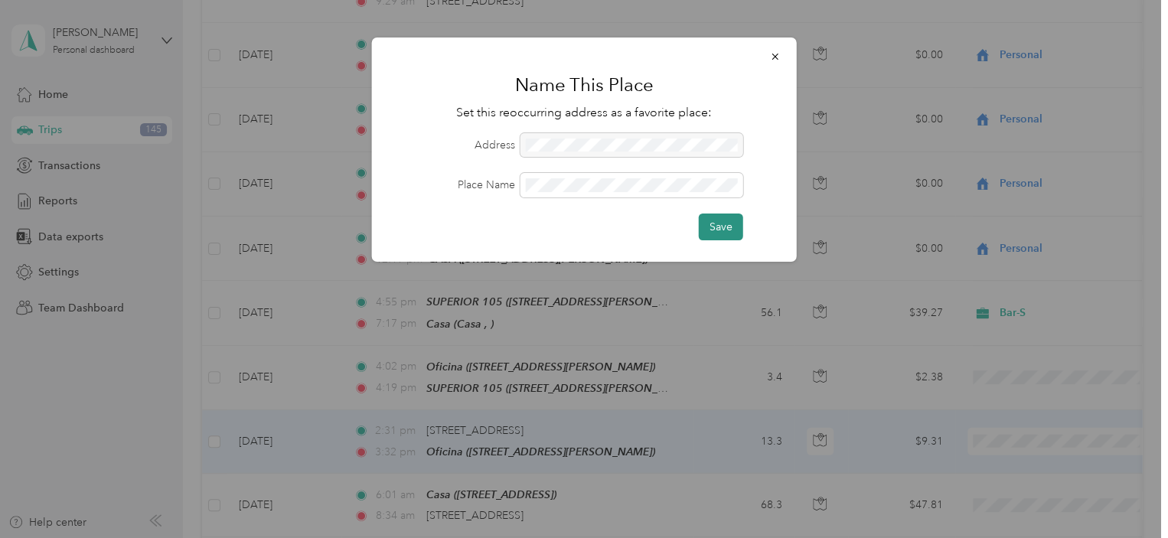
click at [714, 229] on button "Save" at bounding box center [721, 227] width 44 height 27
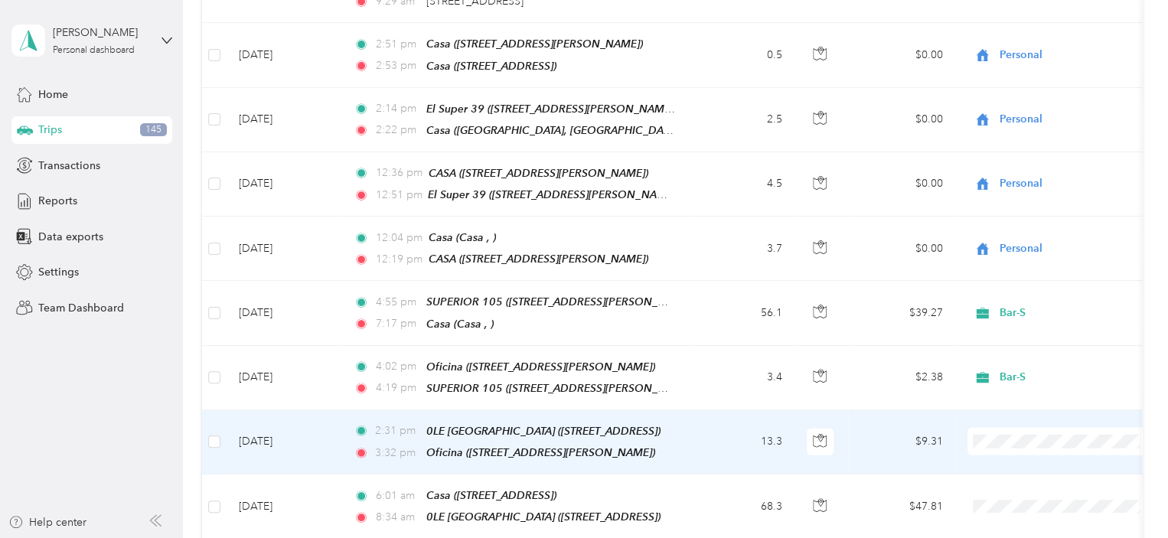
click at [1024, 417] on li "Bar-S" at bounding box center [1063, 411] width 190 height 27
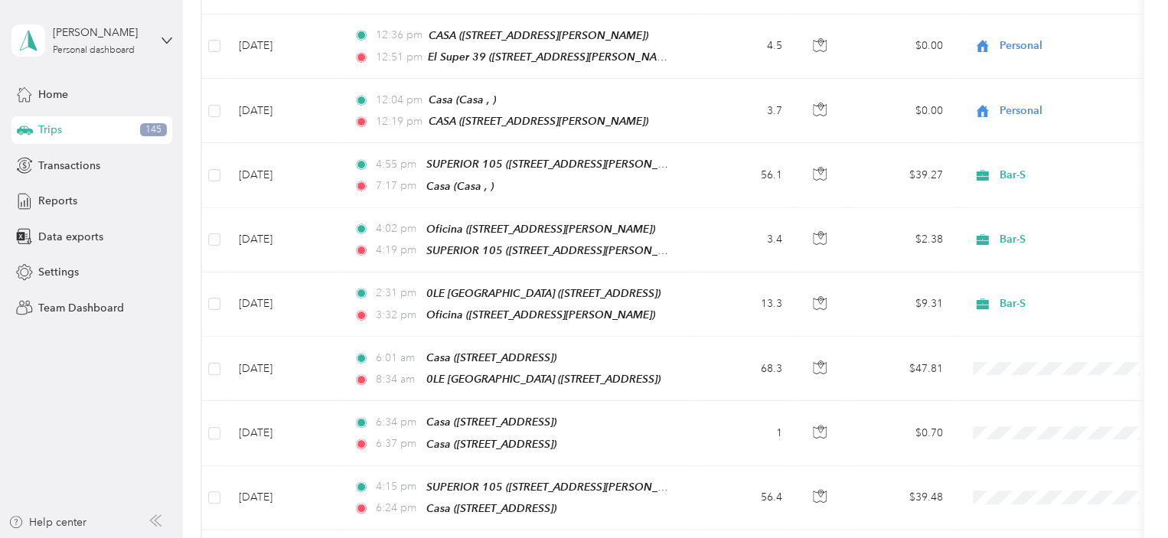
scroll to position [2309, 0]
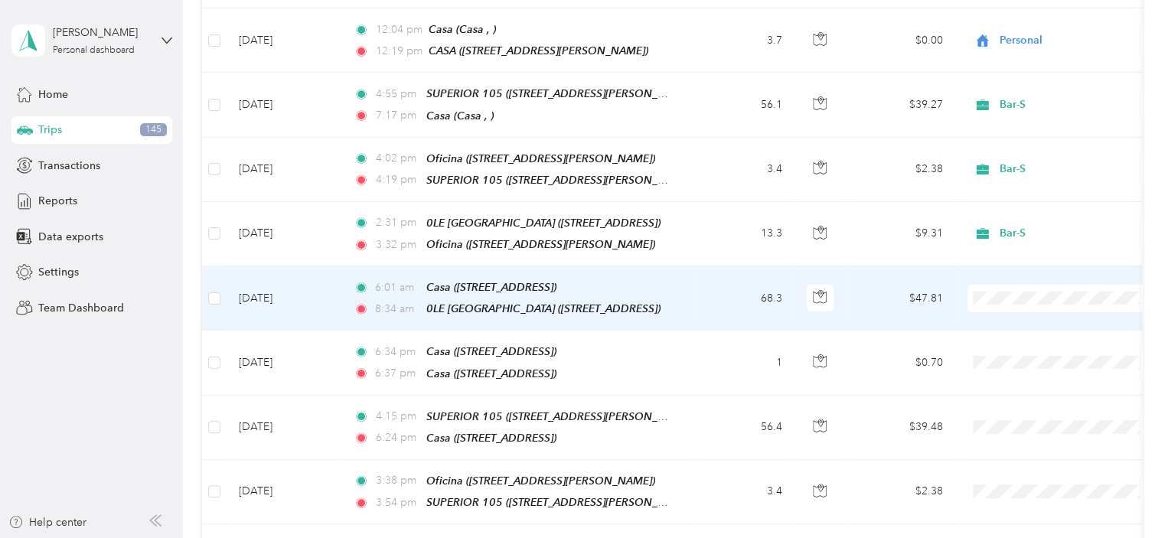
click at [1021, 270] on span "Bar-S" at bounding box center [1076, 266] width 142 height 16
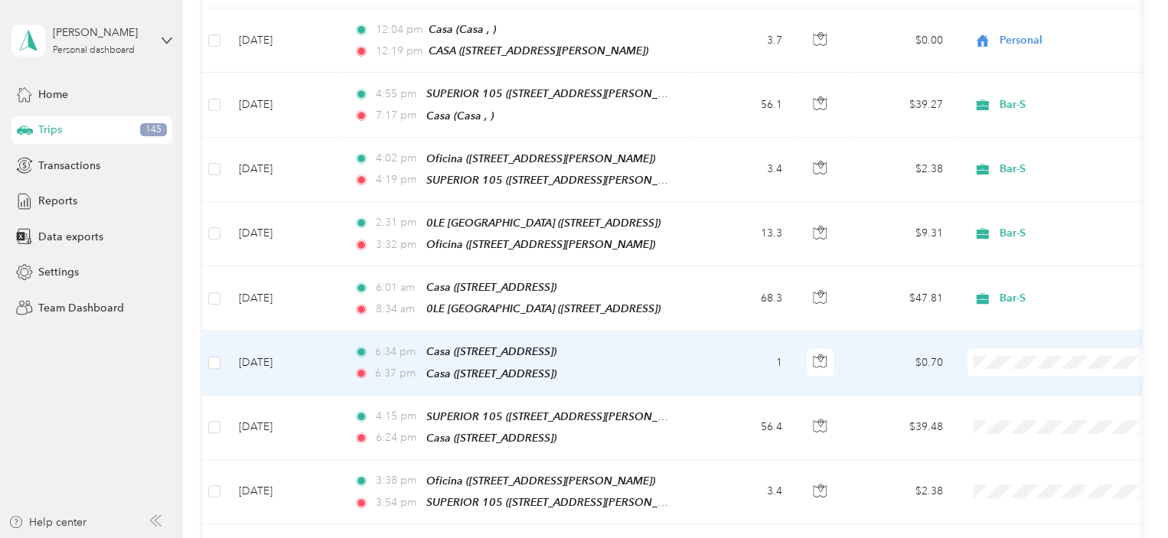
click at [1037, 359] on span "Personal" at bounding box center [1076, 359] width 142 height 16
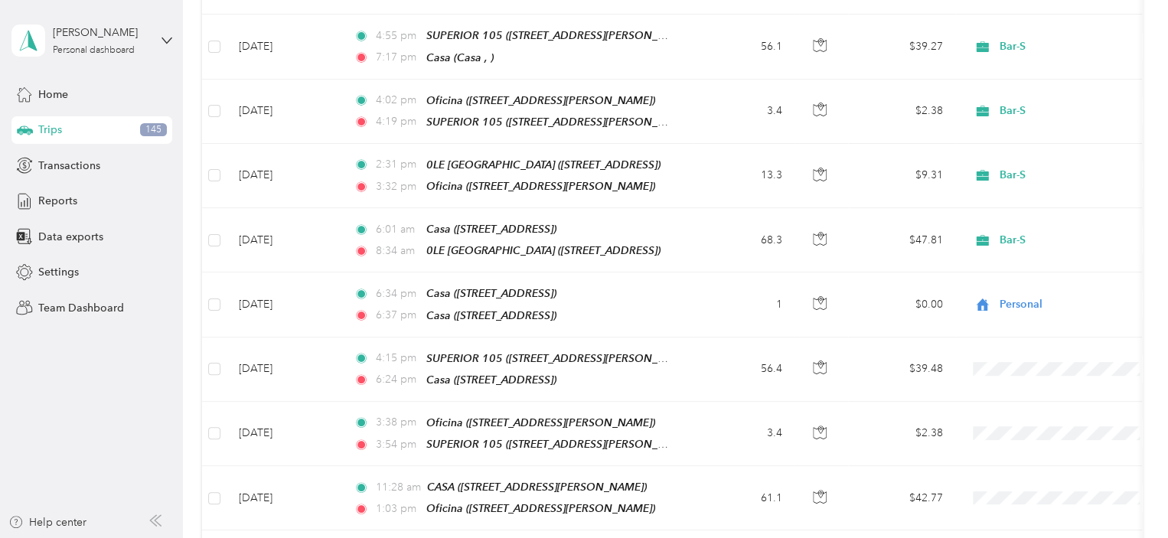
scroll to position [2399, 0]
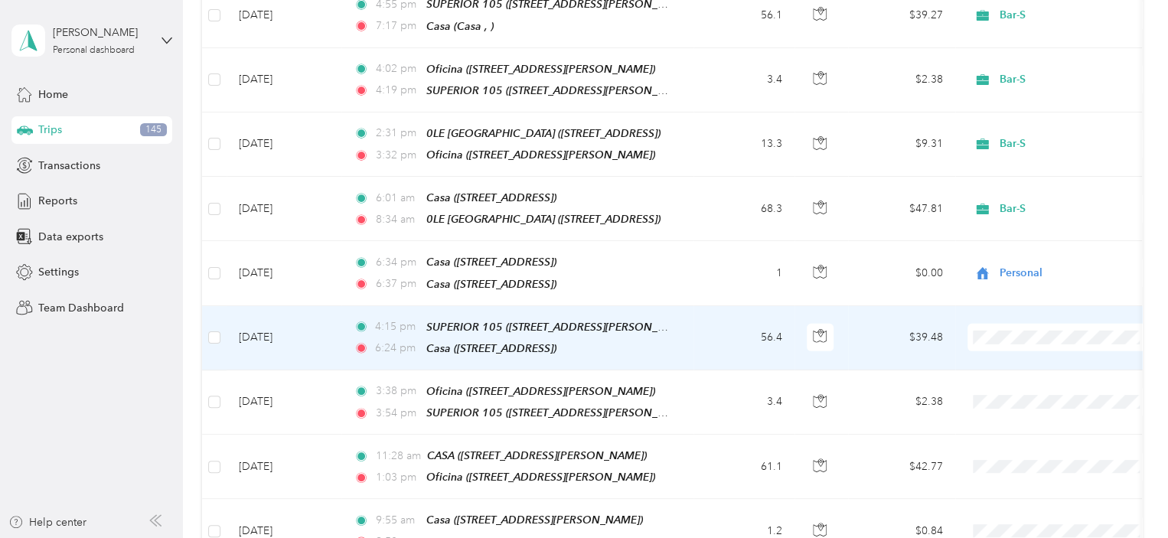
click at [1014, 307] on li "Bar-S" at bounding box center [1063, 299] width 190 height 27
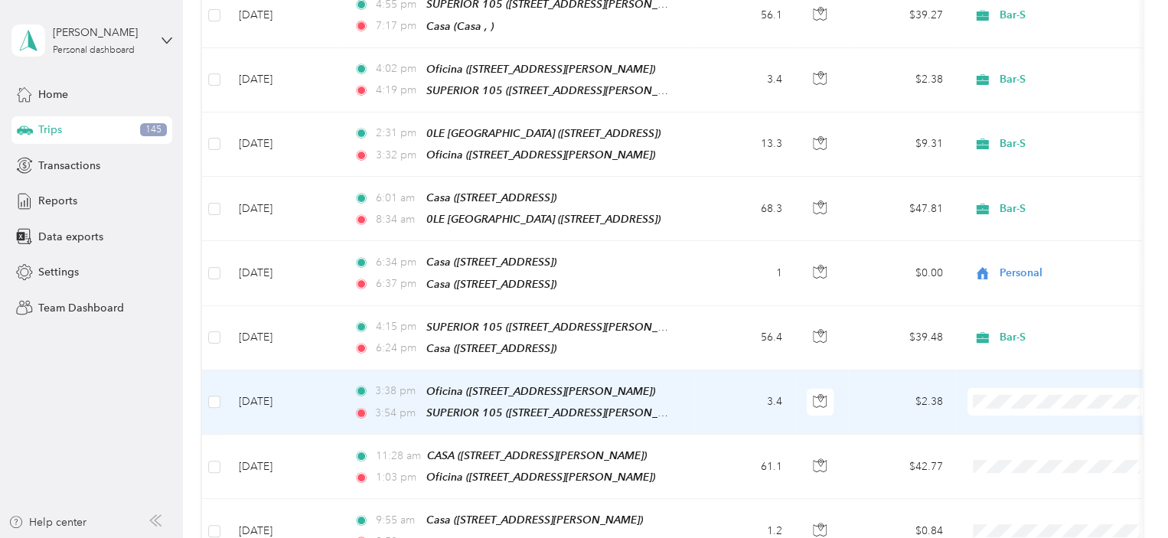
click at [1027, 364] on span "Bar-S" at bounding box center [1076, 362] width 142 height 16
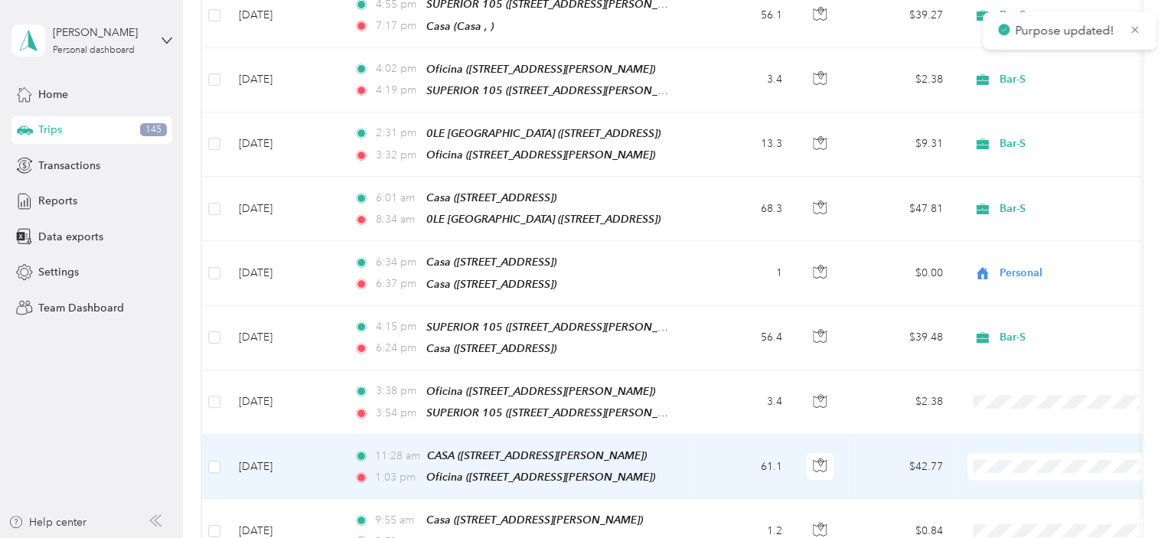
click at [1022, 432] on li "Bar-S" at bounding box center [1063, 430] width 190 height 27
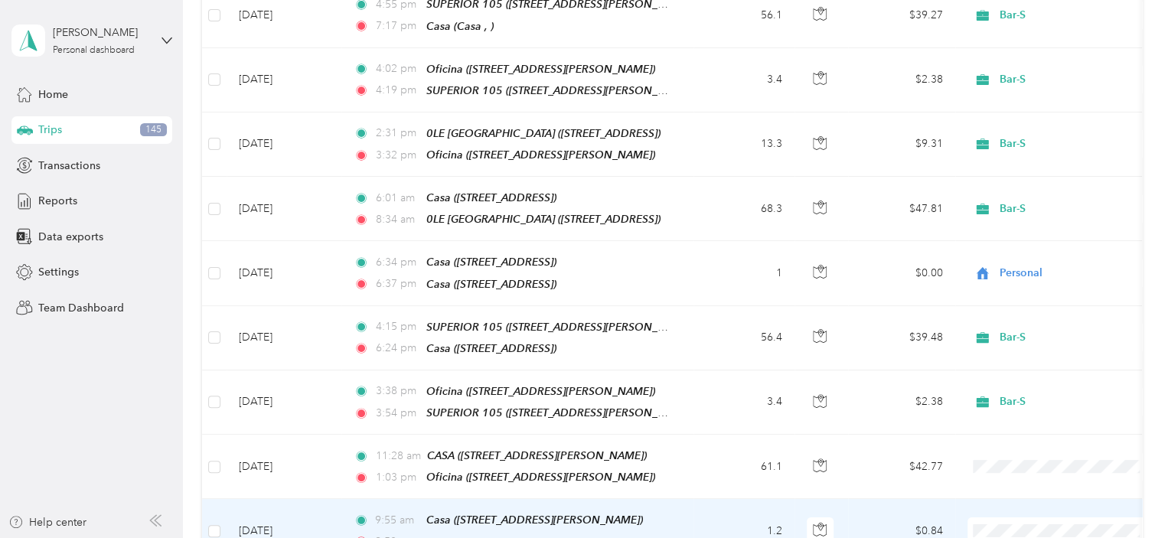
click at [1032, 519] on span "Personal" at bounding box center [1076, 516] width 142 height 16
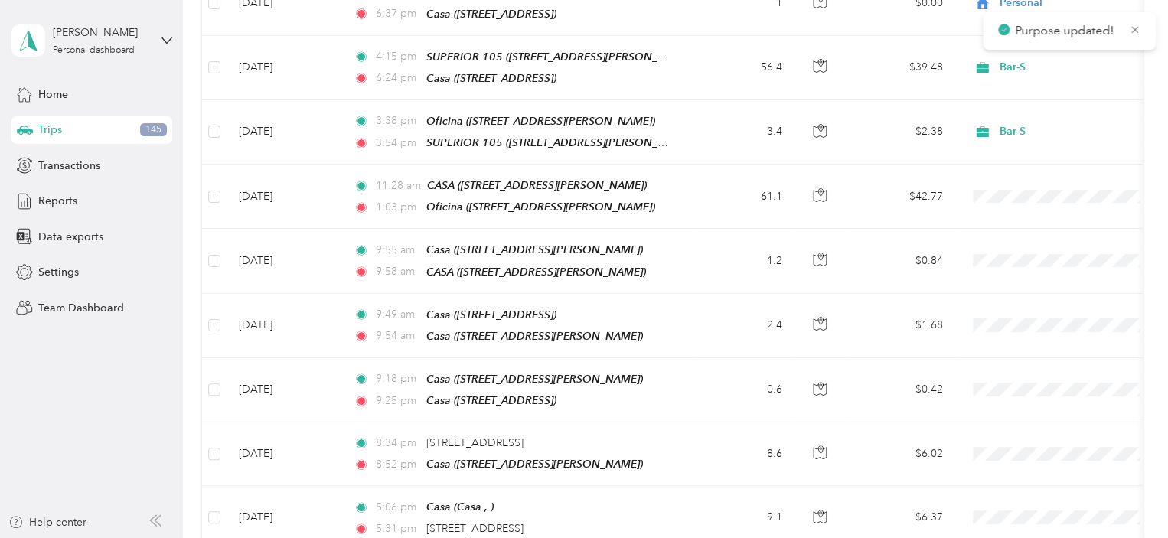
scroll to position [2674, 0]
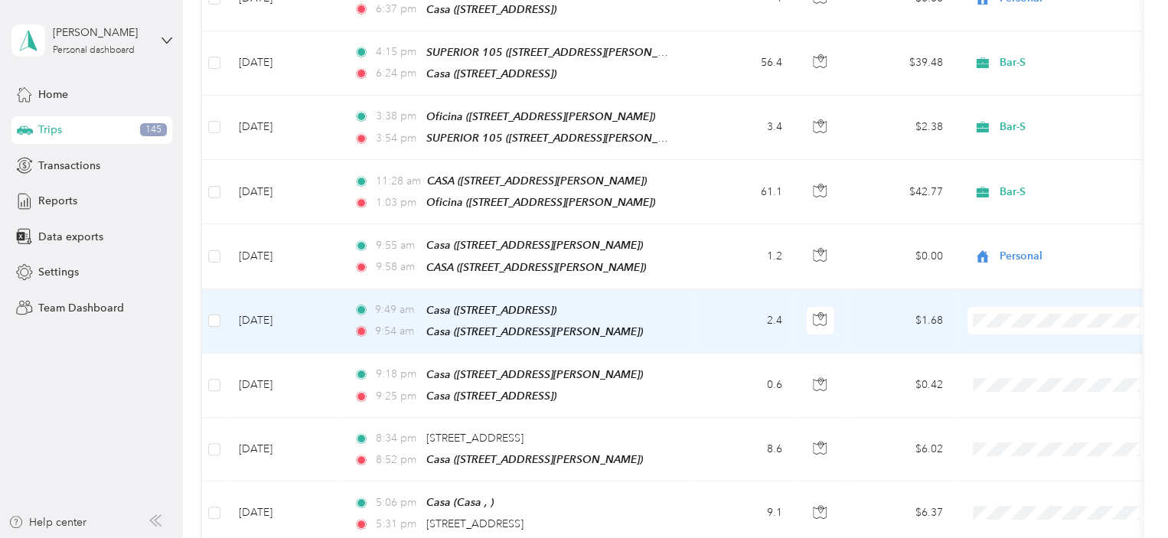
click at [1043, 310] on li "Personal" at bounding box center [1063, 309] width 190 height 27
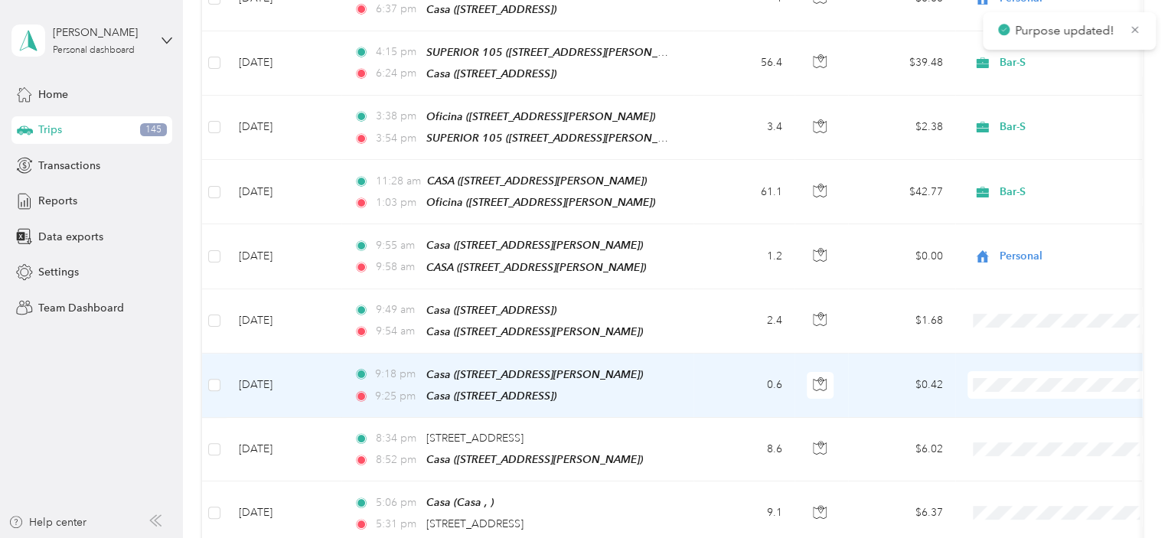
click at [1049, 371] on span "Personal" at bounding box center [1076, 372] width 142 height 16
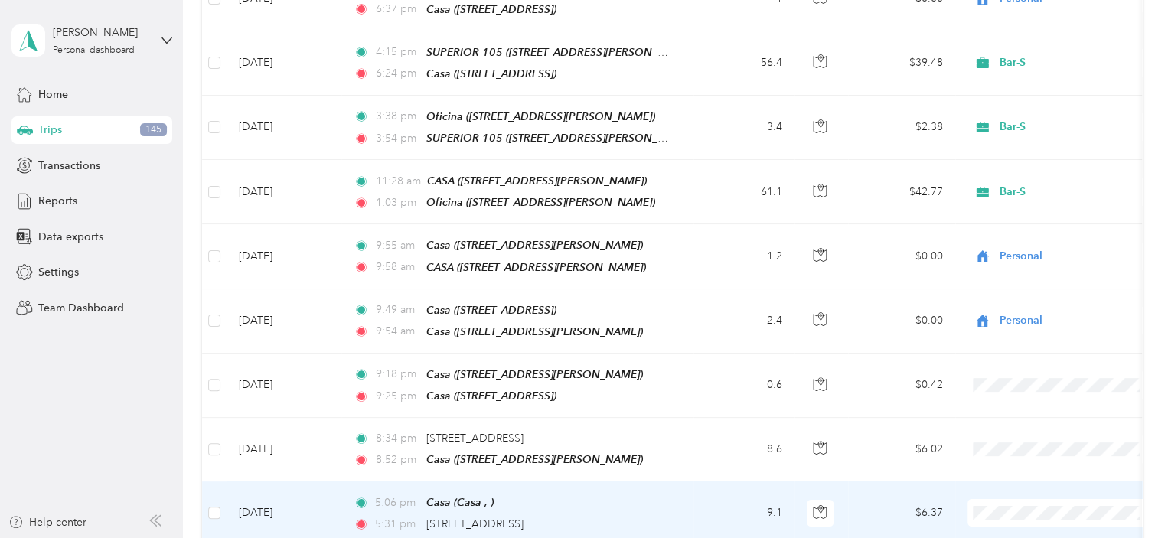
click at [1038, 496] on span "Personal" at bounding box center [1076, 493] width 142 height 16
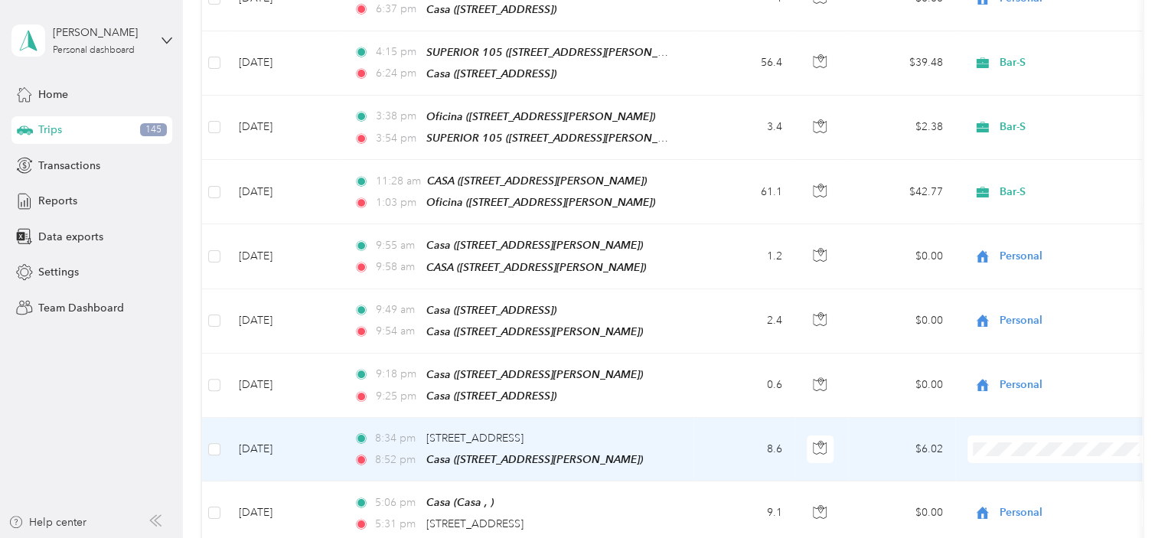
click at [1044, 437] on li "Personal" at bounding box center [1063, 426] width 190 height 27
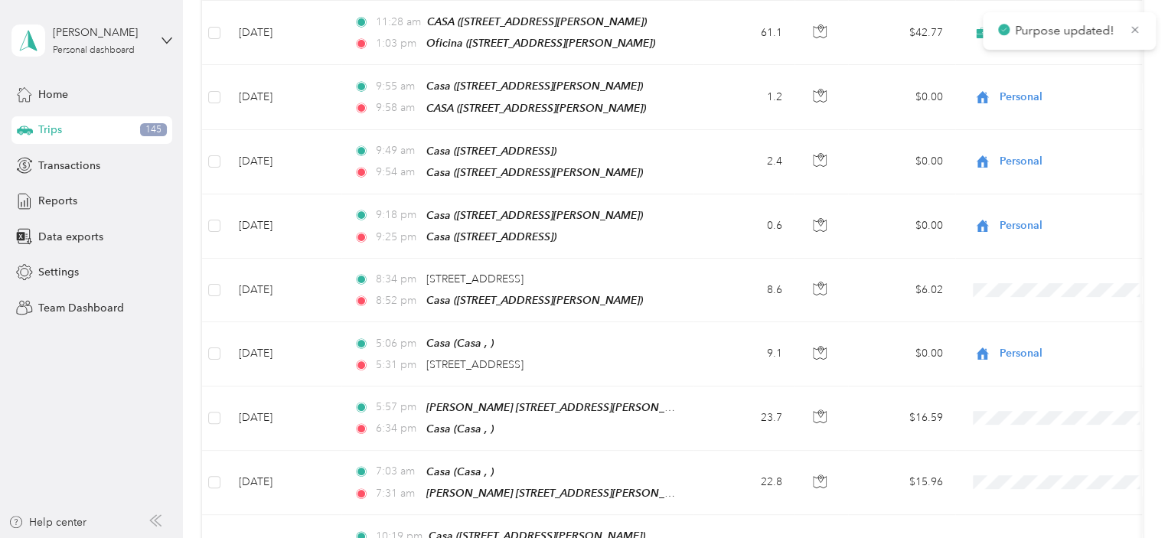
scroll to position [2838, 0]
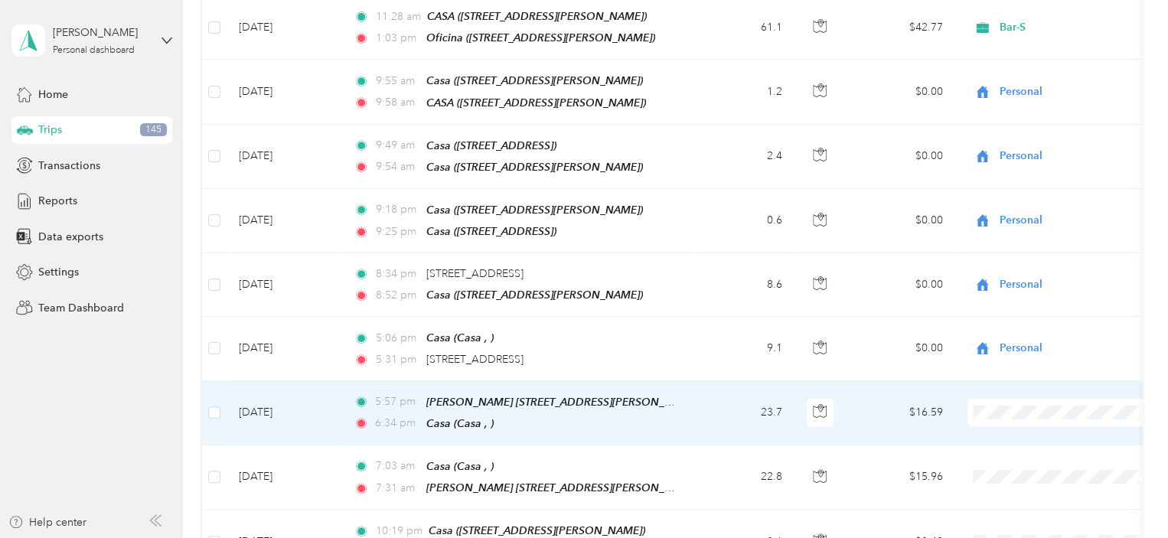
click at [1051, 392] on span "Personal" at bounding box center [1076, 392] width 142 height 16
click at [1022, 371] on li "Bar-S" at bounding box center [1063, 368] width 190 height 27
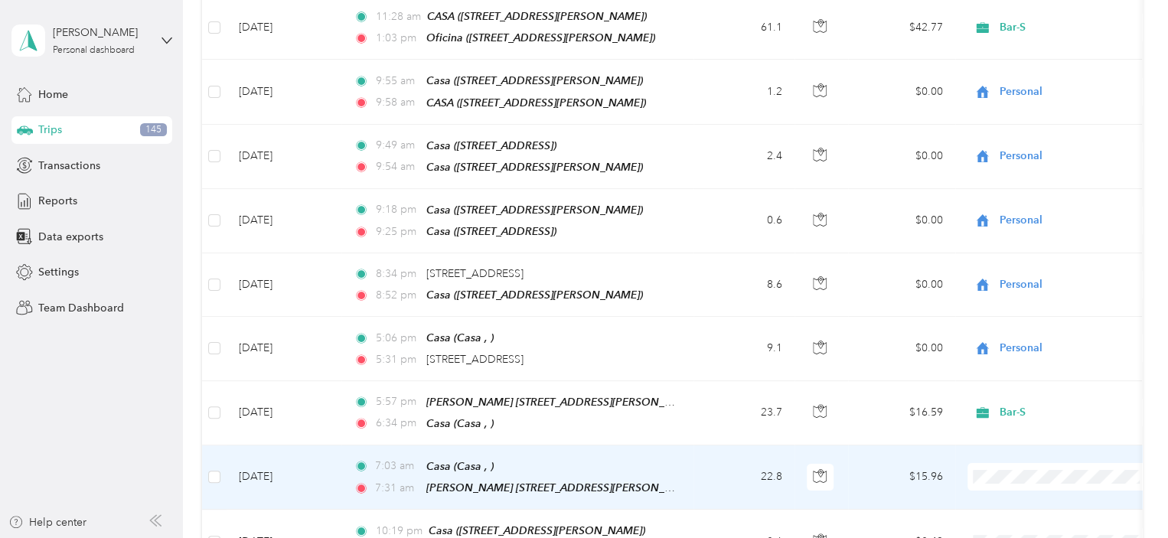
click at [1024, 431] on span "Bar-S" at bounding box center [1076, 431] width 142 height 16
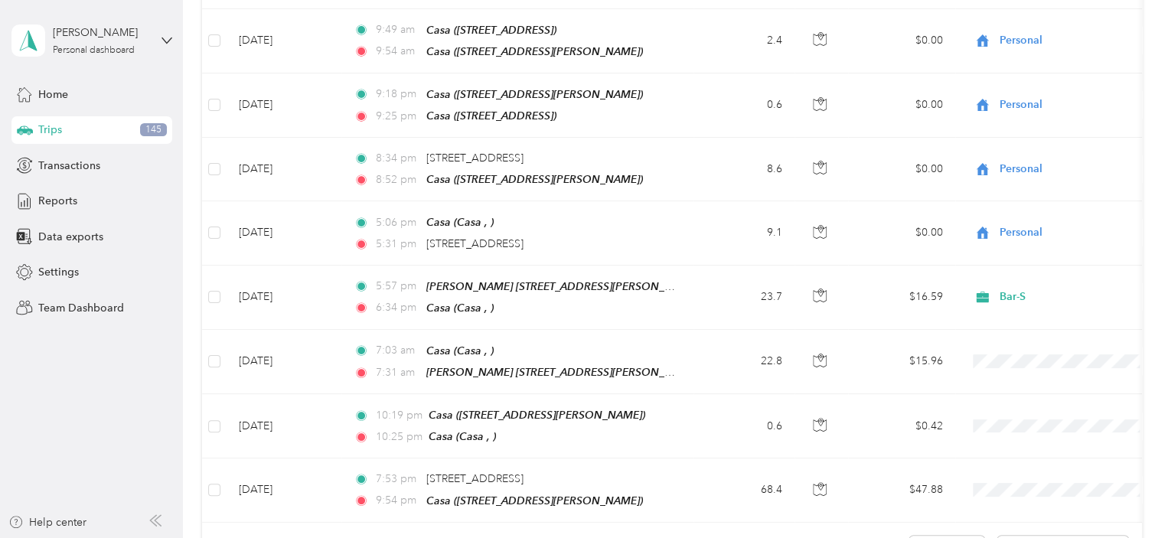
scroll to position [2989, 0]
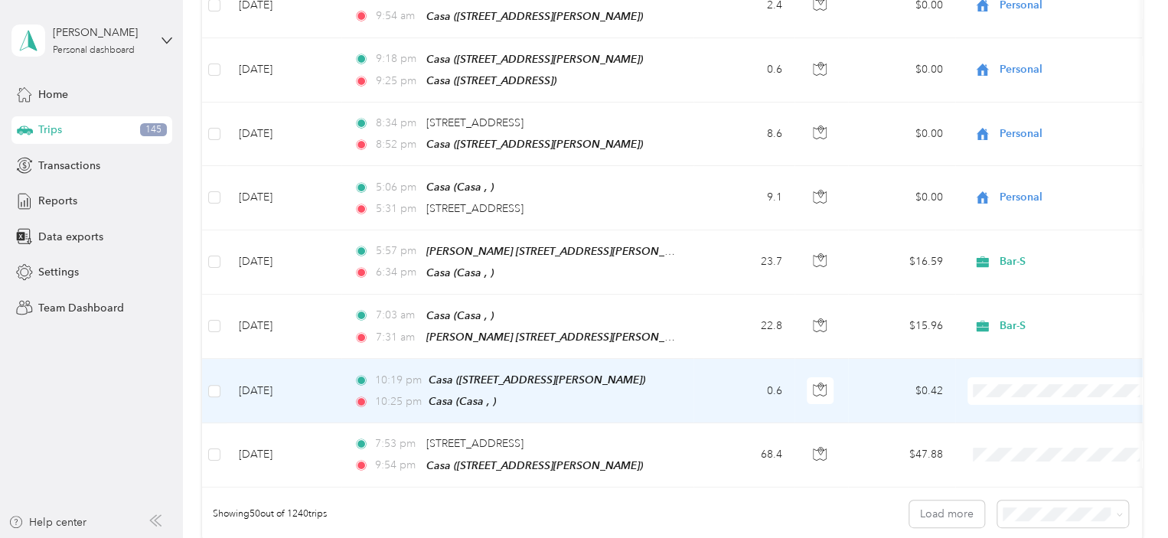
click at [1036, 370] on span "Personal" at bounding box center [1076, 363] width 142 height 16
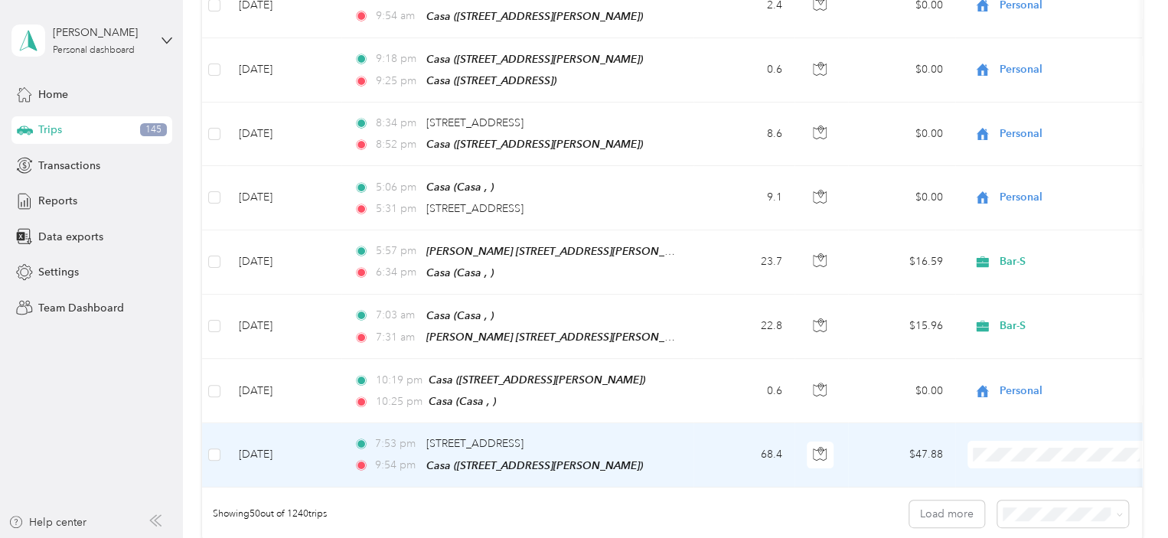
click at [1041, 433] on span "Personal" at bounding box center [1076, 433] width 142 height 16
click at [943, 501] on button "Load more" at bounding box center [947, 514] width 75 height 27
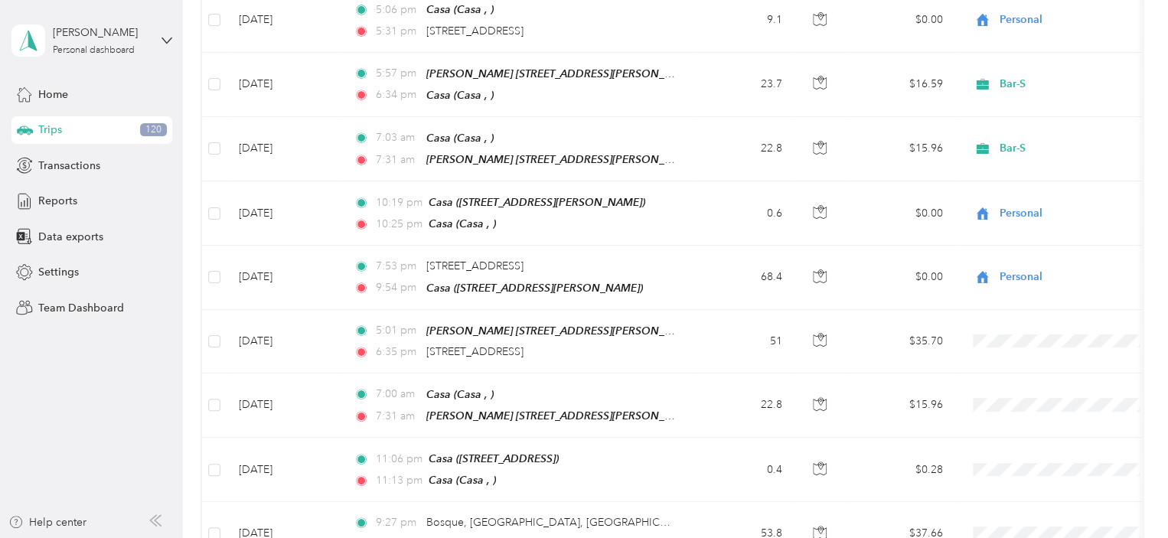
scroll to position [3173, 0]
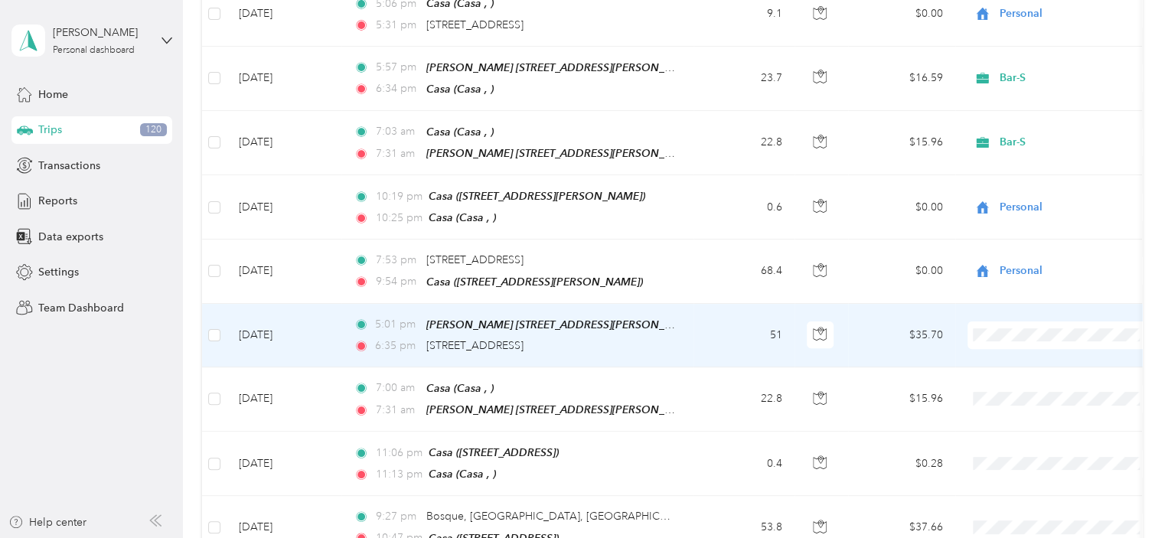
click at [1044, 315] on li "Personal" at bounding box center [1063, 312] width 190 height 27
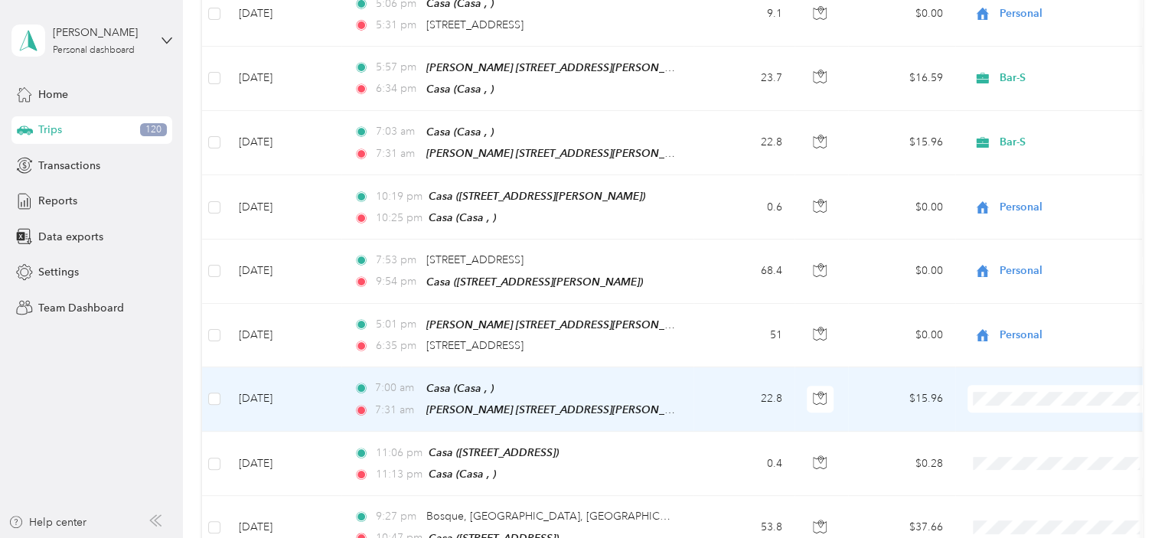
click at [1020, 349] on li "Bar-S" at bounding box center [1063, 343] width 190 height 27
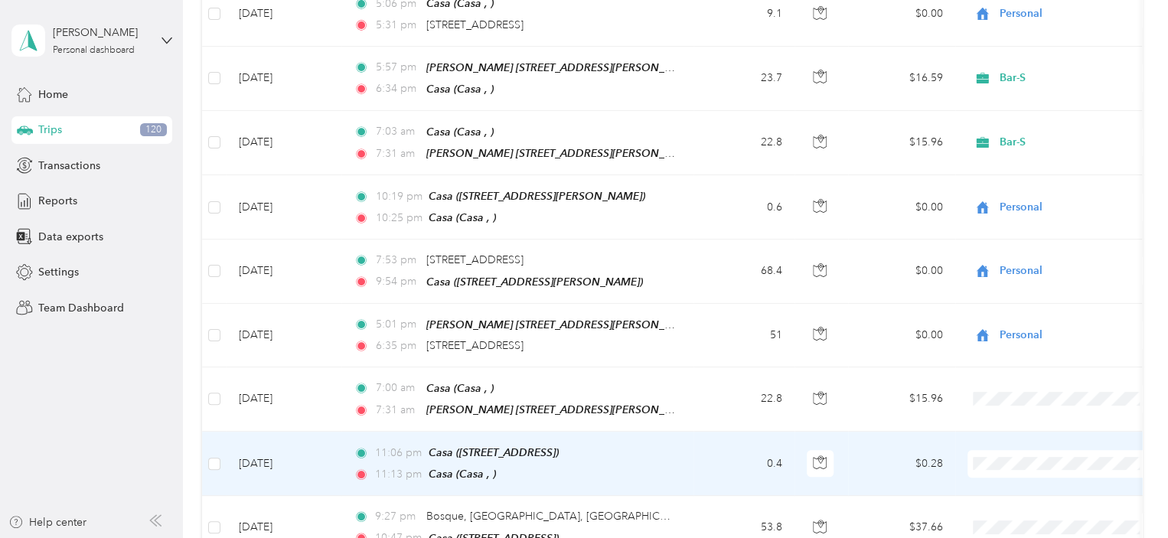
click at [1037, 440] on li "Personal" at bounding box center [1063, 437] width 190 height 27
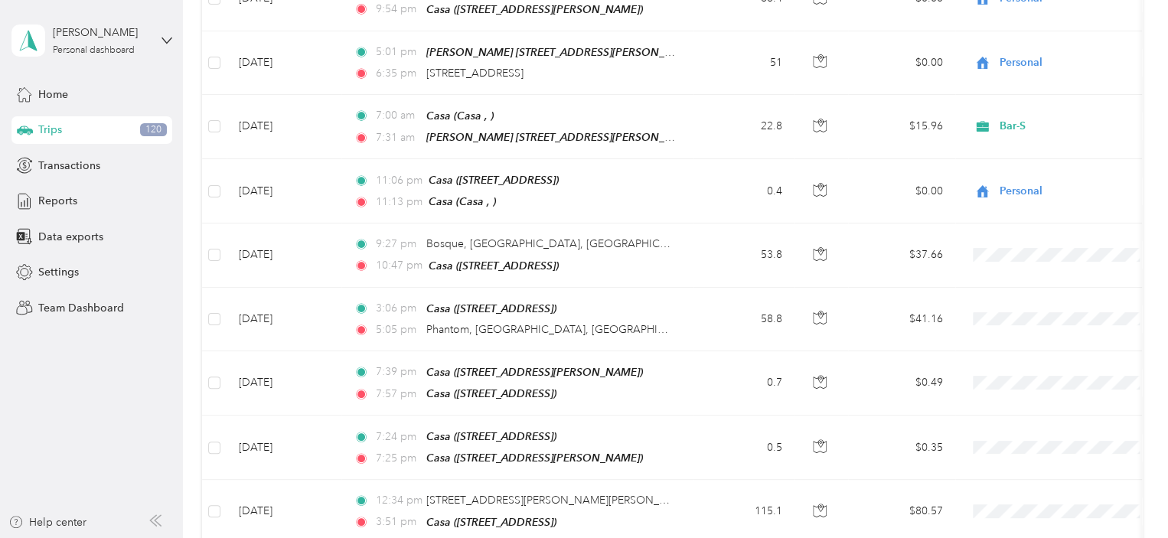
scroll to position [3401, 0]
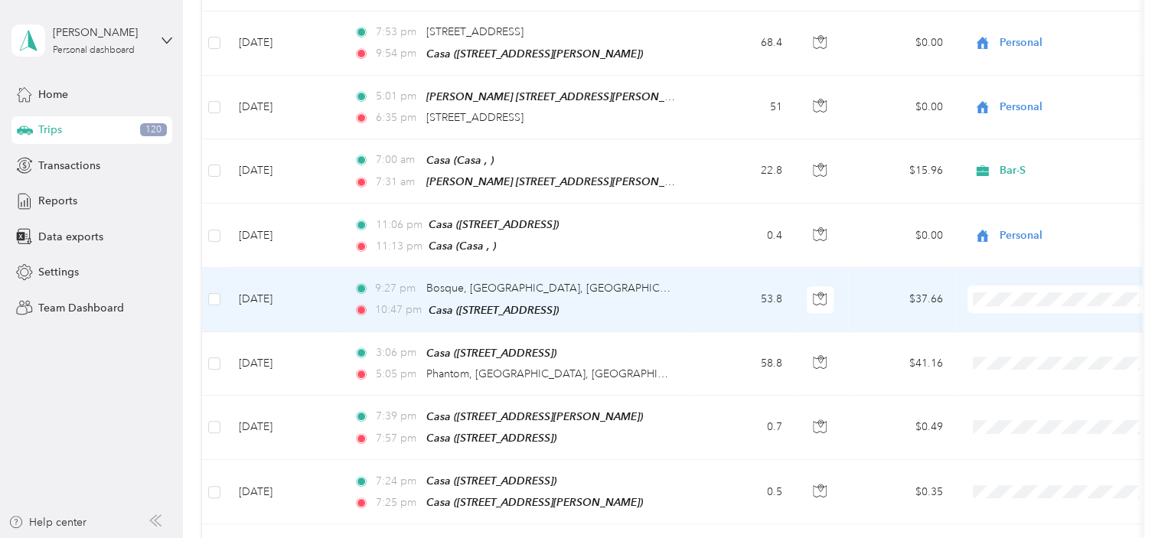
click at [1035, 272] on span "Personal" at bounding box center [1076, 272] width 142 height 16
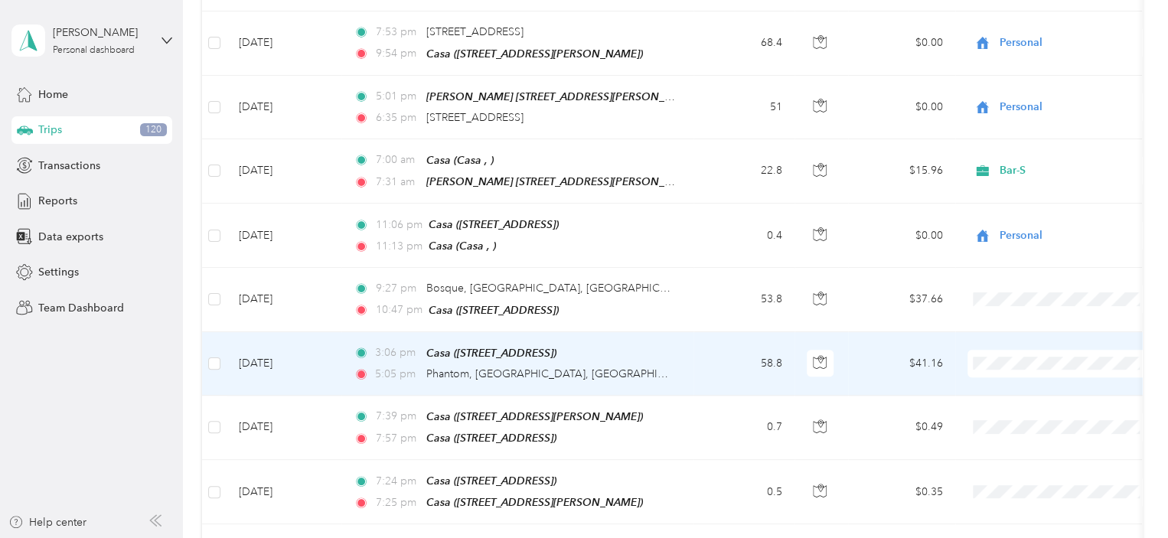
click at [1044, 336] on li "Personal" at bounding box center [1063, 335] width 190 height 27
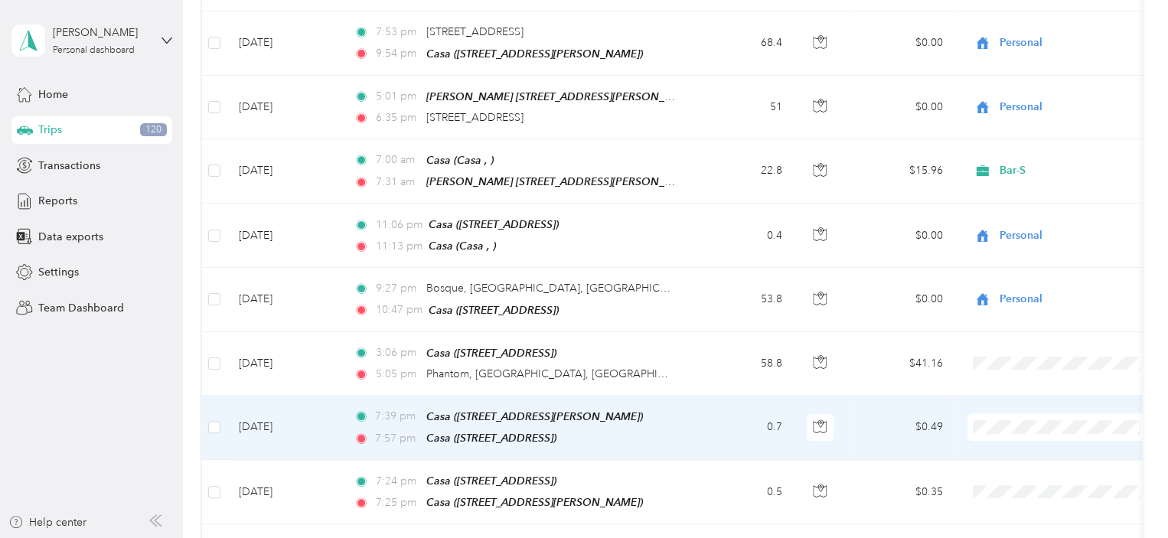
click at [1029, 394] on span "Personal" at bounding box center [1076, 398] width 142 height 16
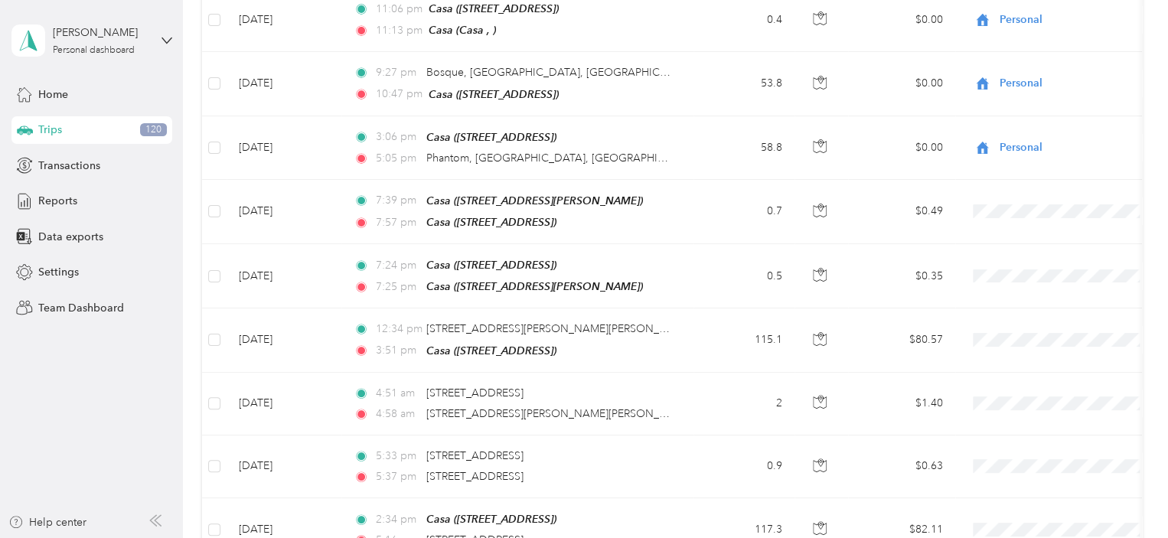
scroll to position [3611, 0]
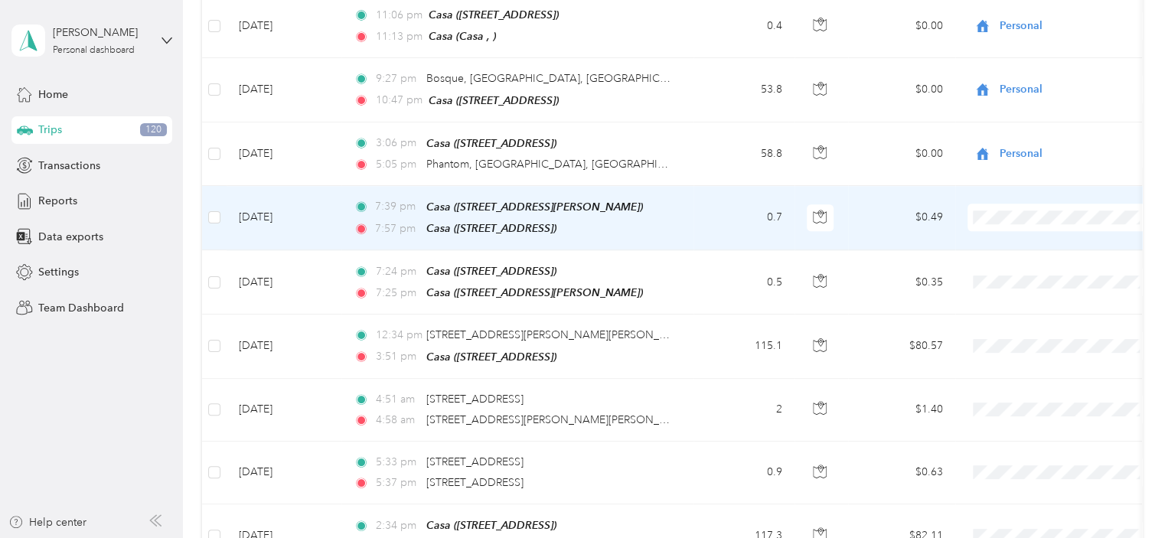
click at [1024, 194] on li "Personal" at bounding box center [1063, 184] width 190 height 27
click at [1041, 191] on li "Personal" at bounding box center [1063, 188] width 190 height 27
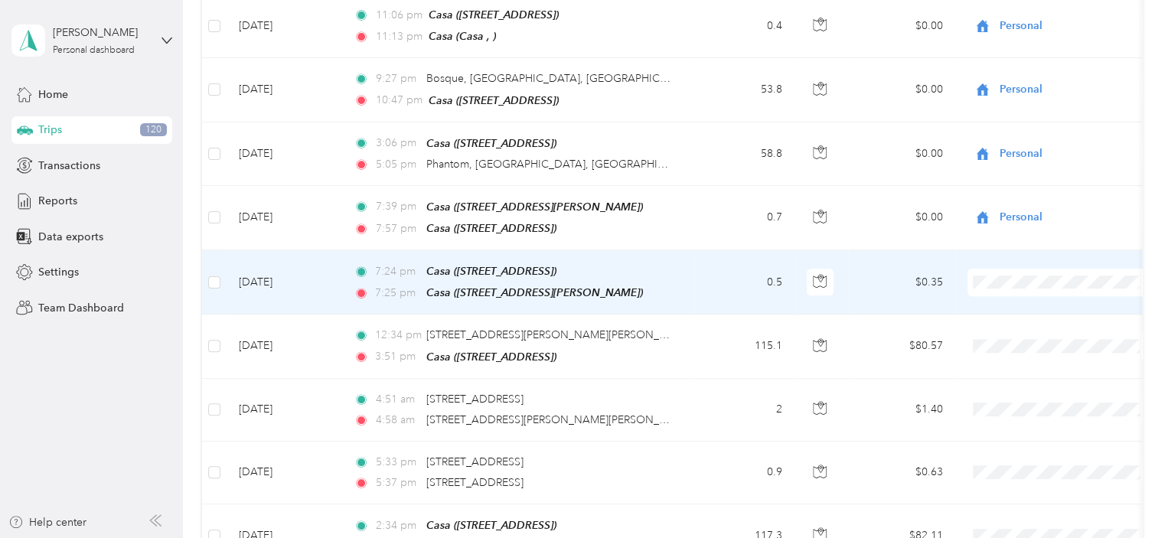
click at [1034, 250] on span "Personal" at bounding box center [1076, 251] width 142 height 16
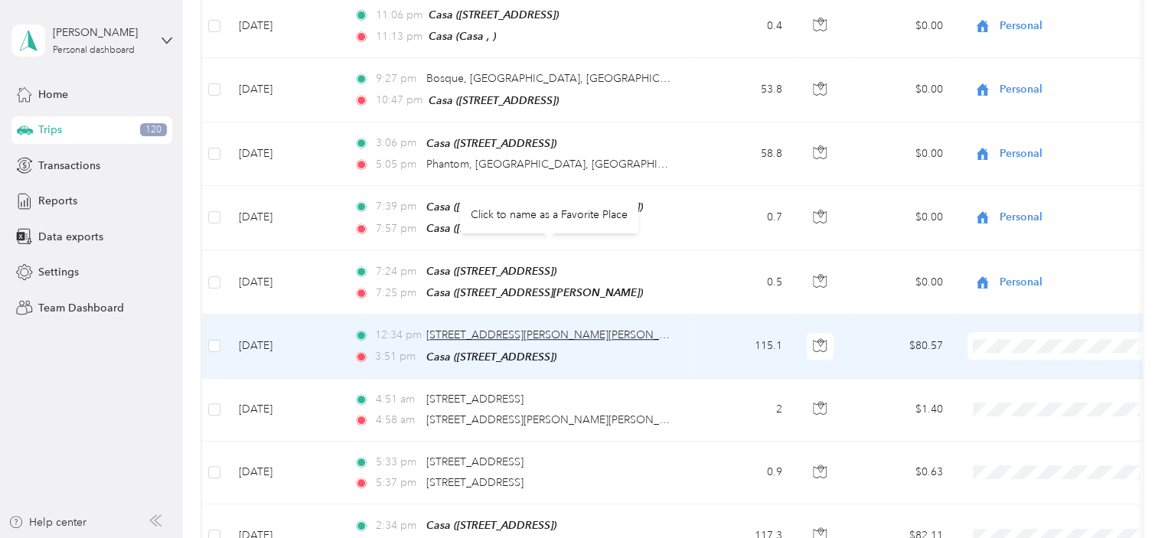
click at [587, 328] on span "[STREET_ADDRESS][PERSON_NAME][PERSON_NAME]" at bounding box center [559, 334] width 267 height 13
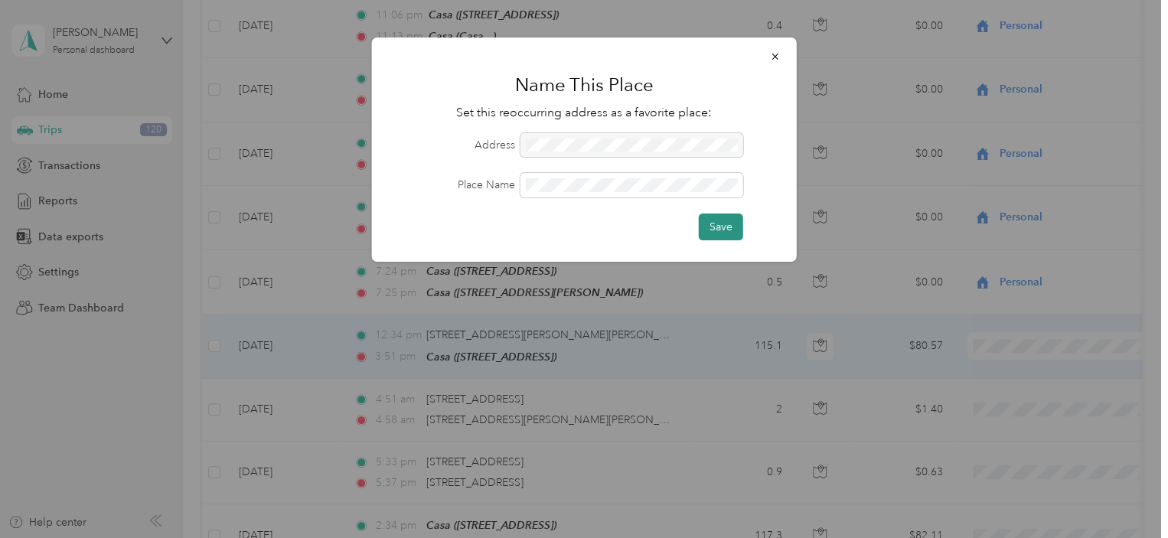
click at [717, 227] on button "Save" at bounding box center [721, 227] width 44 height 27
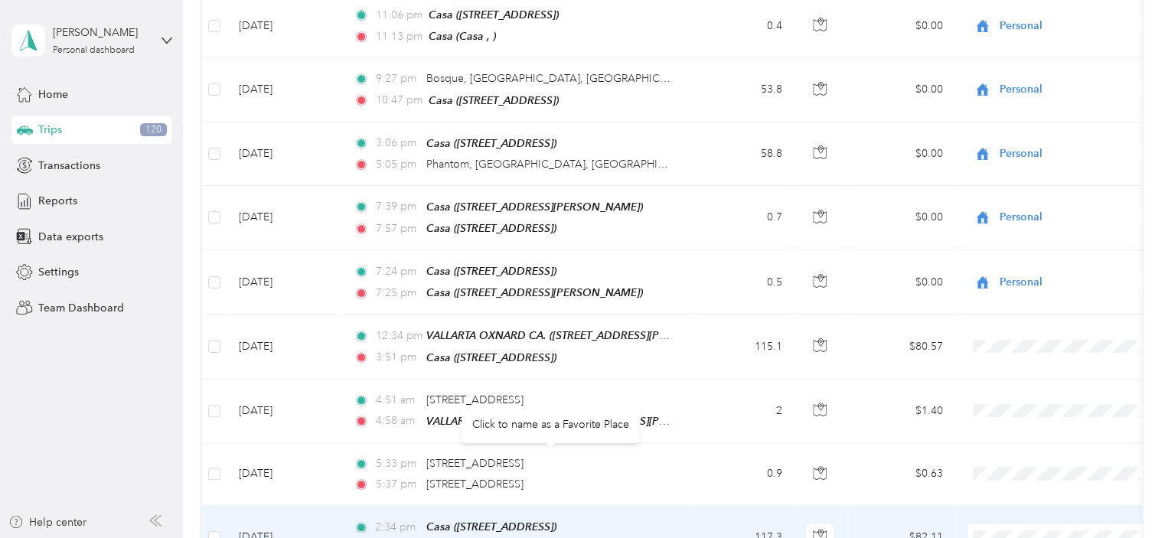
click at [524, 538] on span "[STREET_ADDRESS]" at bounding box center [474, 547] width 97 height 13
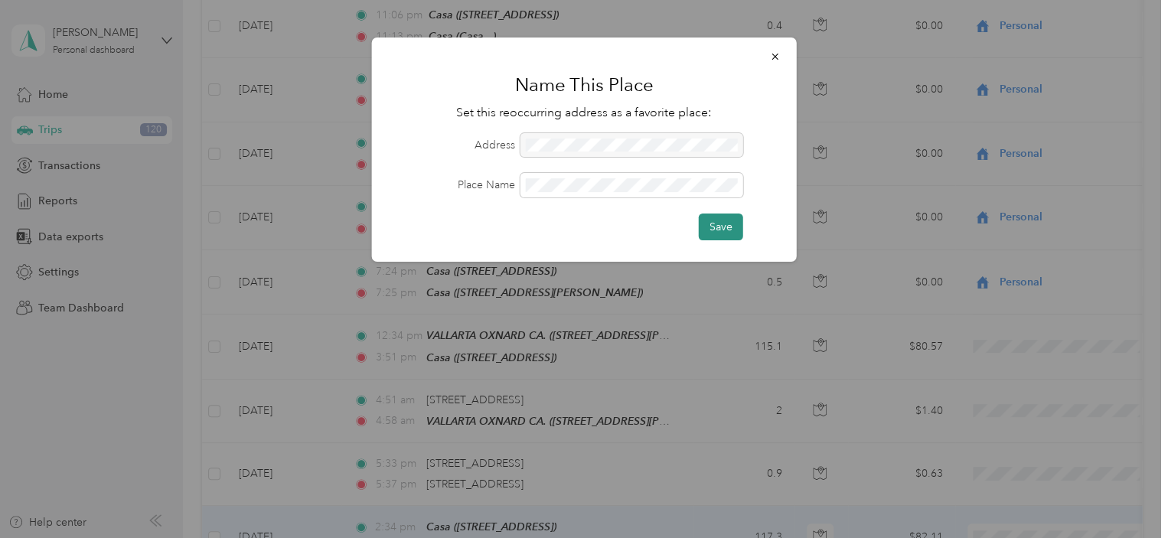
click at [717, 231] on button "Save" at bounding box center [721, 227] width 44 height 27
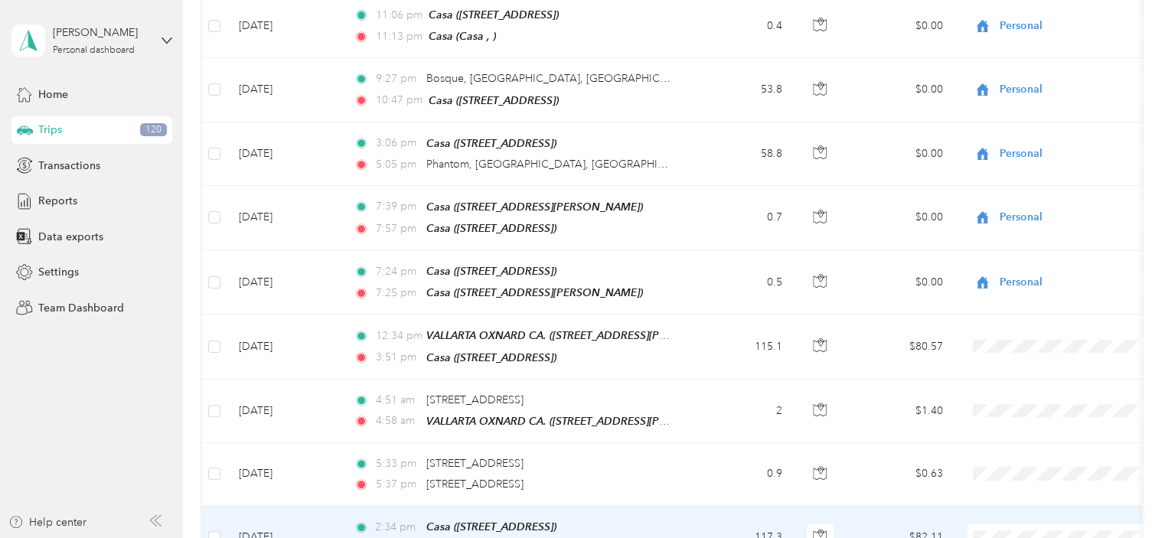
click at [1023, 476] on li "Bar-S" at bounding box center [1063, 475] width 190 height 27
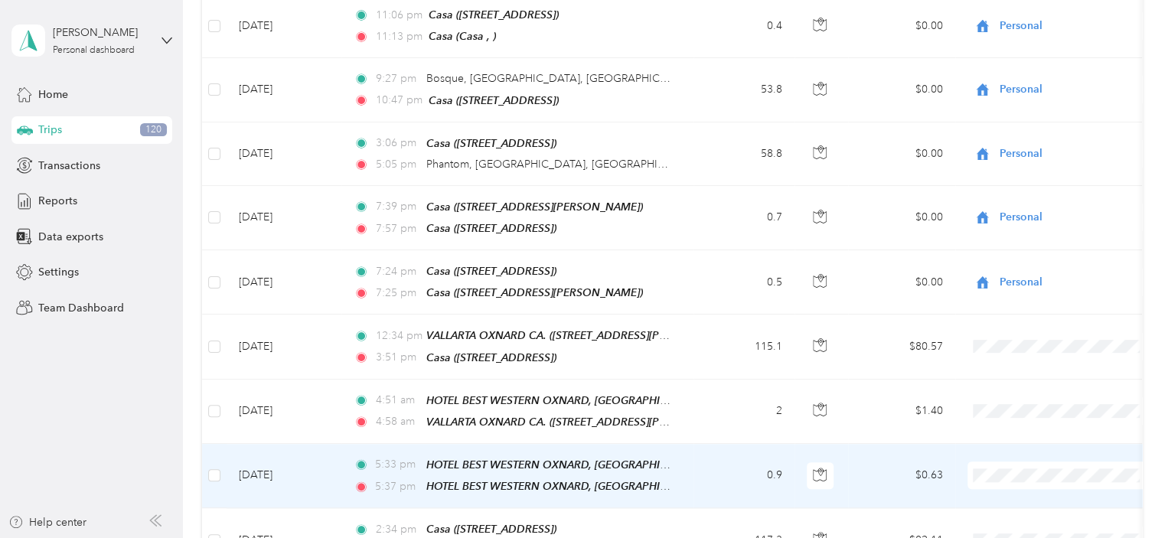
click at [1036, 437] on span "Personal" at bounding box center [1076, 440] width 142 height 16
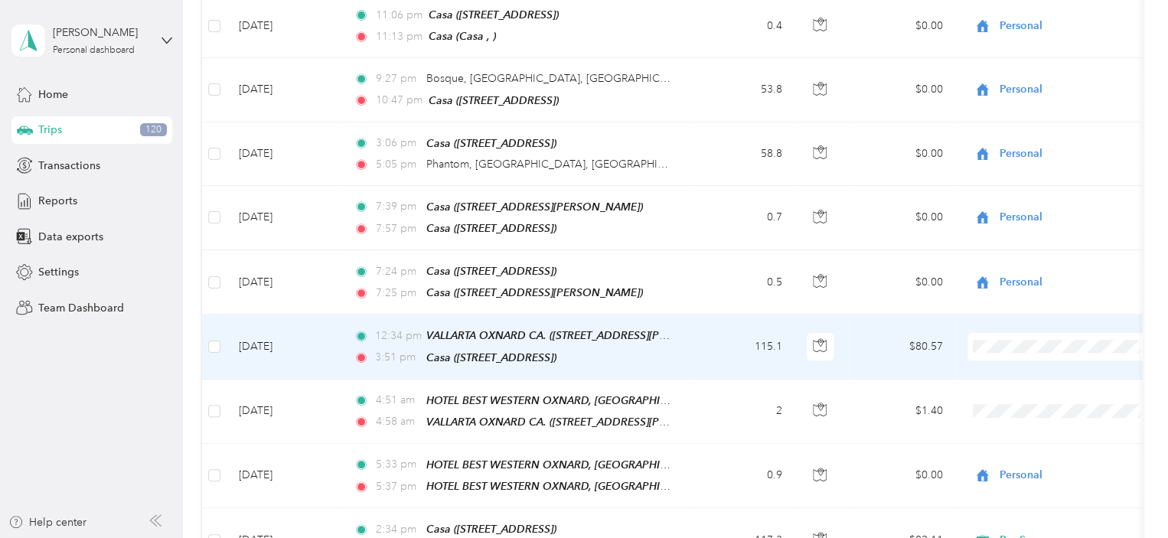
click at [1011, 286] on span "Bar-S" at bounding box center [1076, 284] width 142 height 16
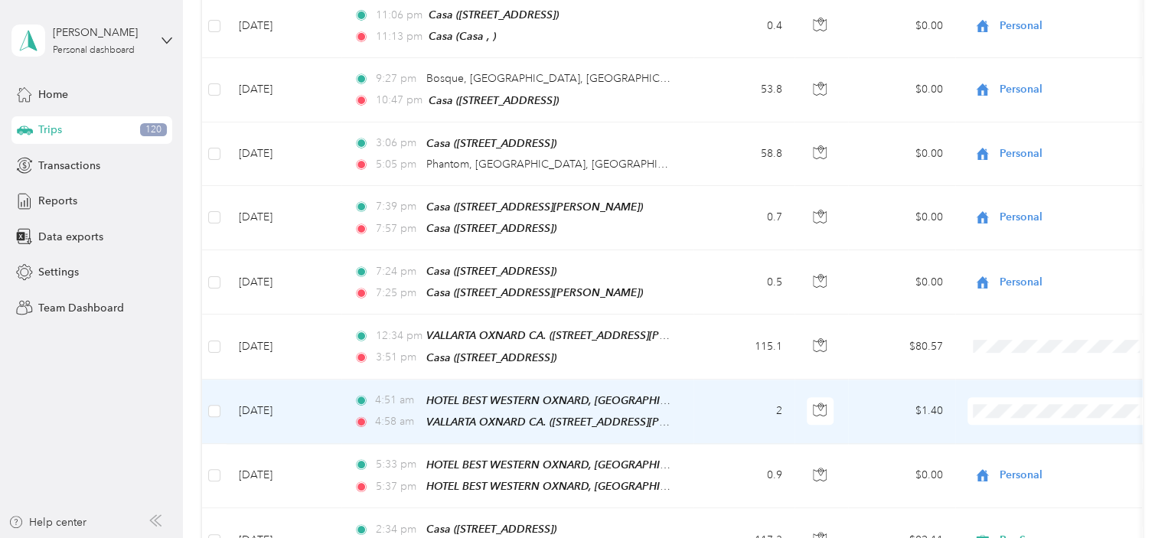
click at [1023, 348] on span "Bar-S" at bounding box center [1076, 350] width 142 height 16
click at [1022, 350] on li "Bar-S" at bounding box center [1063, 350] width 190 height 27
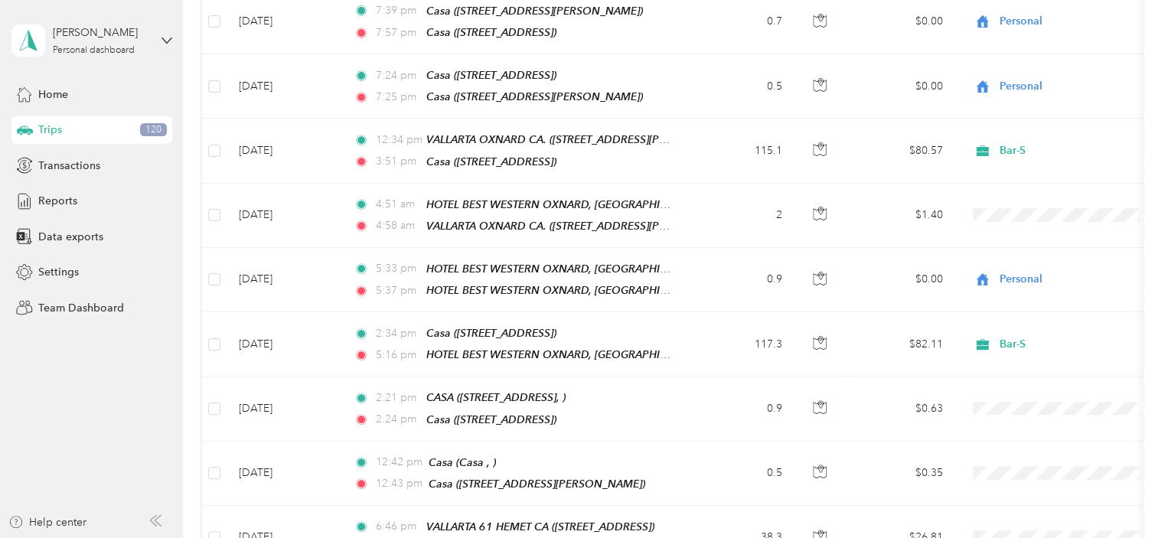
scroll to position [3870, 0]
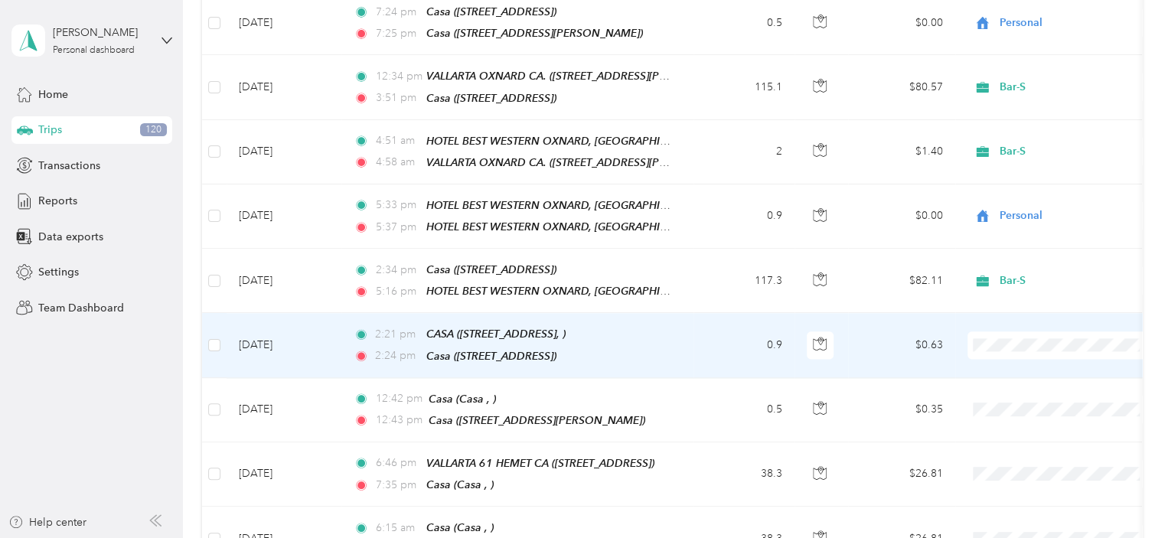
click at [1038, 304] on span "Personal" at bounding box center [1076, 306] width 142 height 16
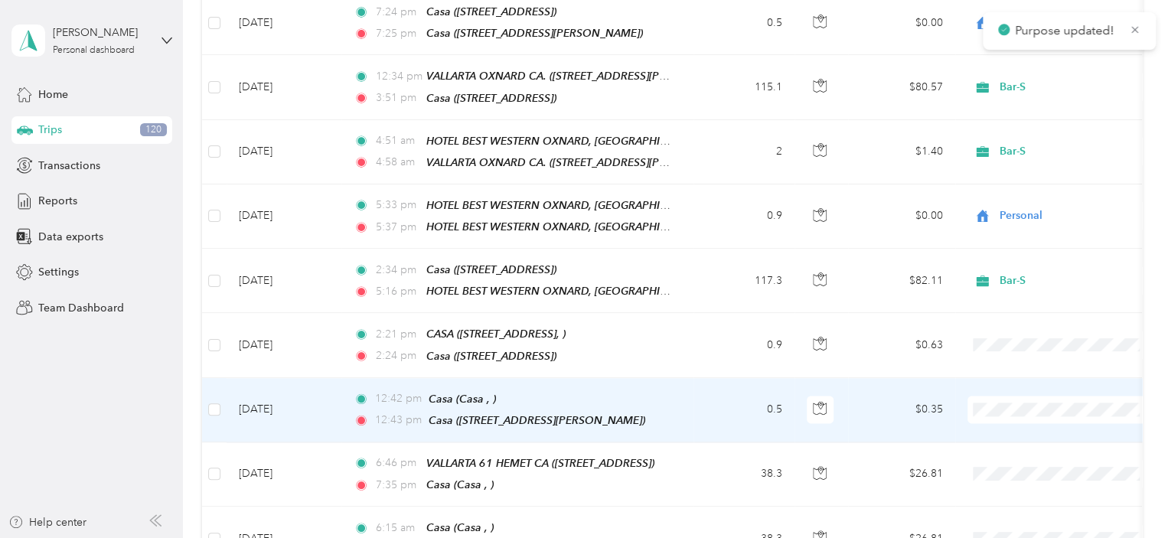
click at [1053, 368] on span "Personal" at bounding box center [1076, 369] width 142 height 16
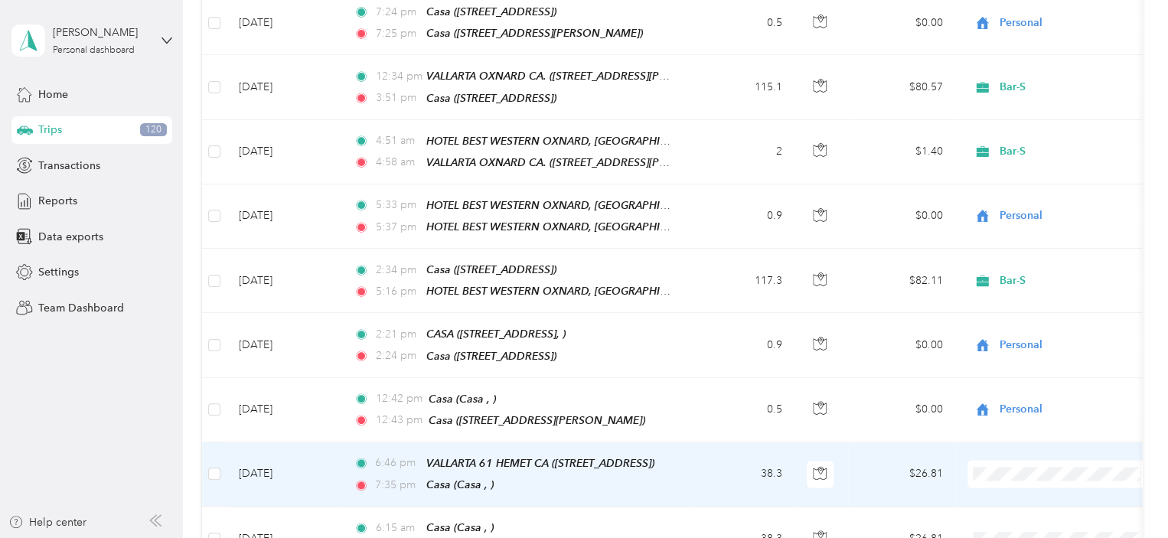
click at [1023, 400] on span "Bar-S" at bounding box center [1076, 398] width 142 height 16
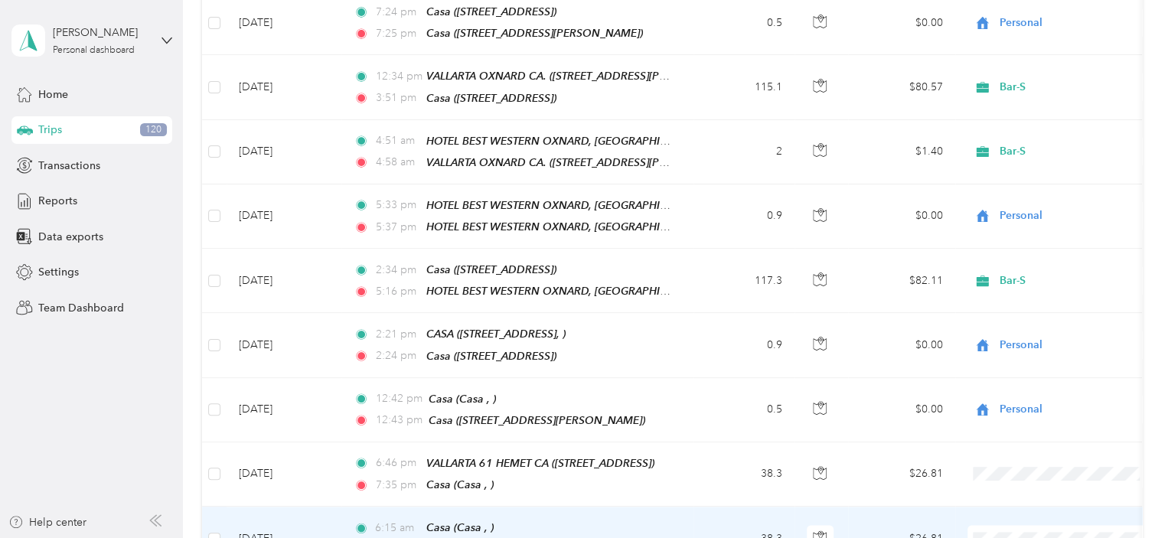
click at [1026, 465] on span "Bar-S" at bounding box center [1076, 464] width 142 height 16
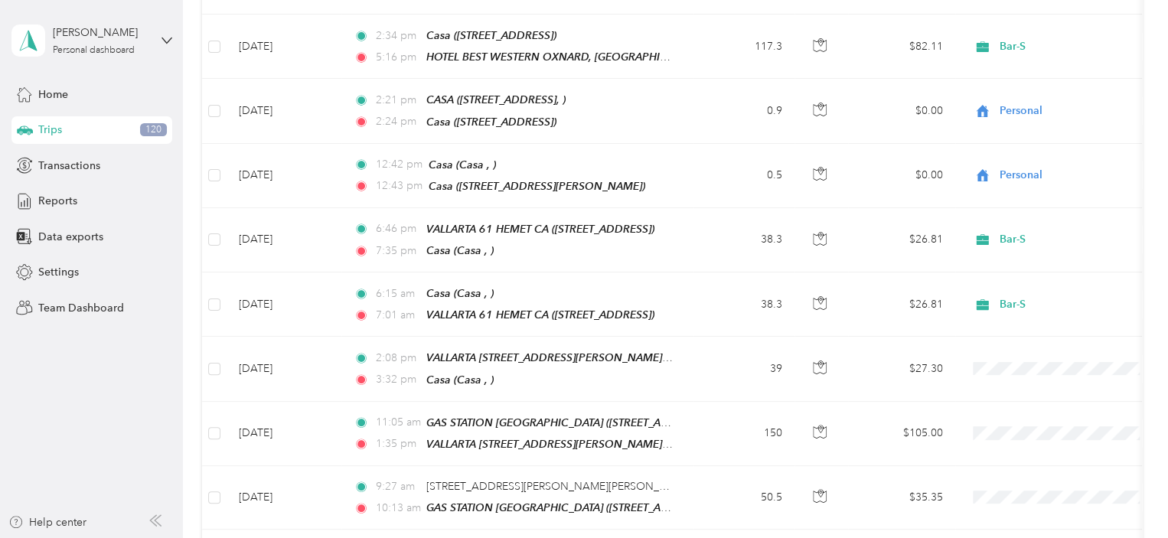
scroll to position [4111, 0]
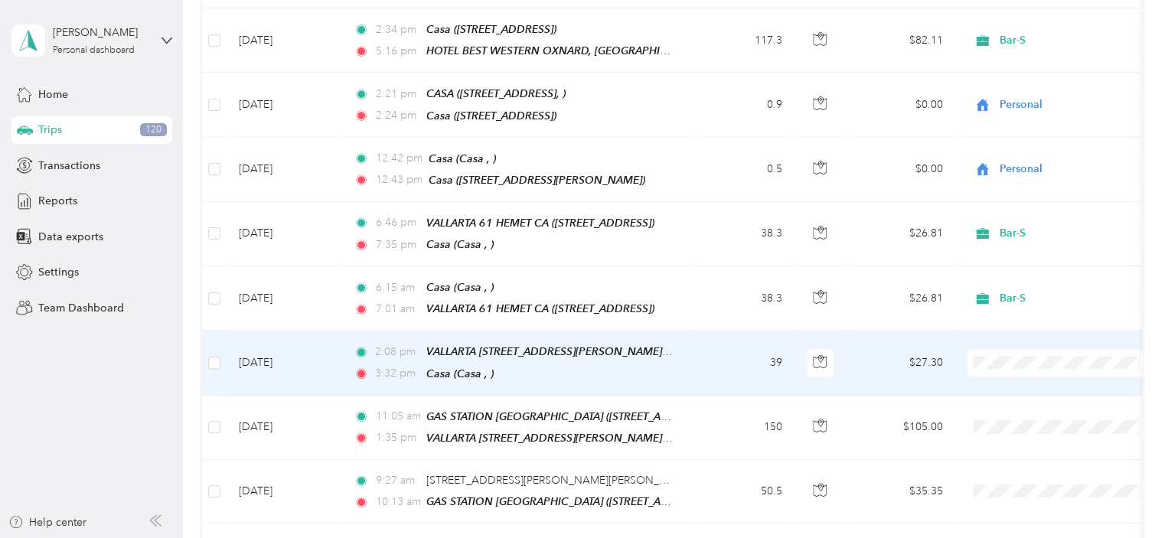
click at [1029, 288] on span "Bar-S" at bounding box center [1076, 289] width 142 height 16
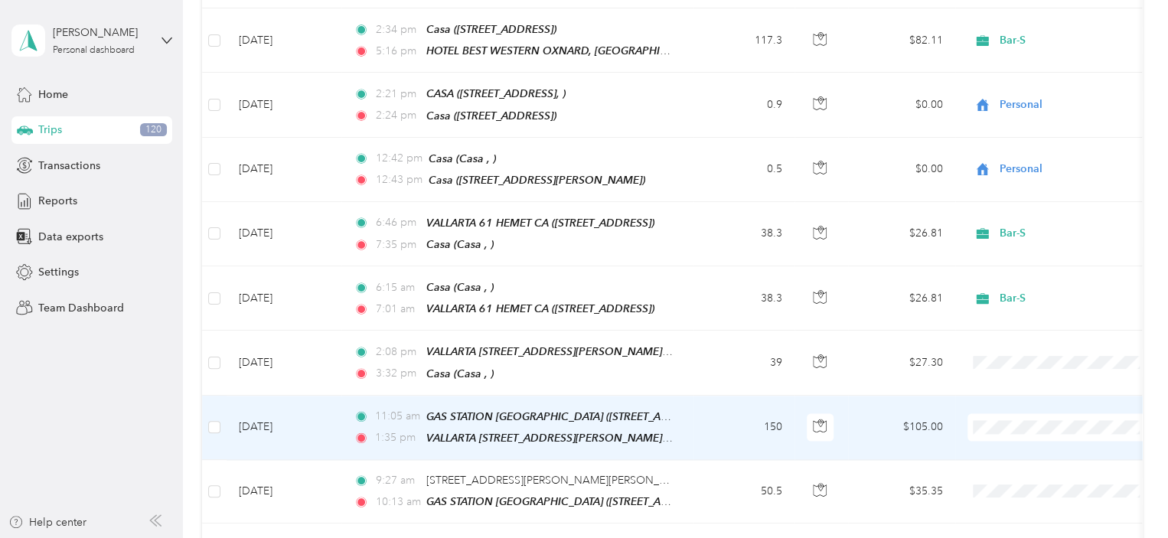
click at [1021, 351] on li "Bar-S" at bounding box center [1063, 352] width 190 height 27
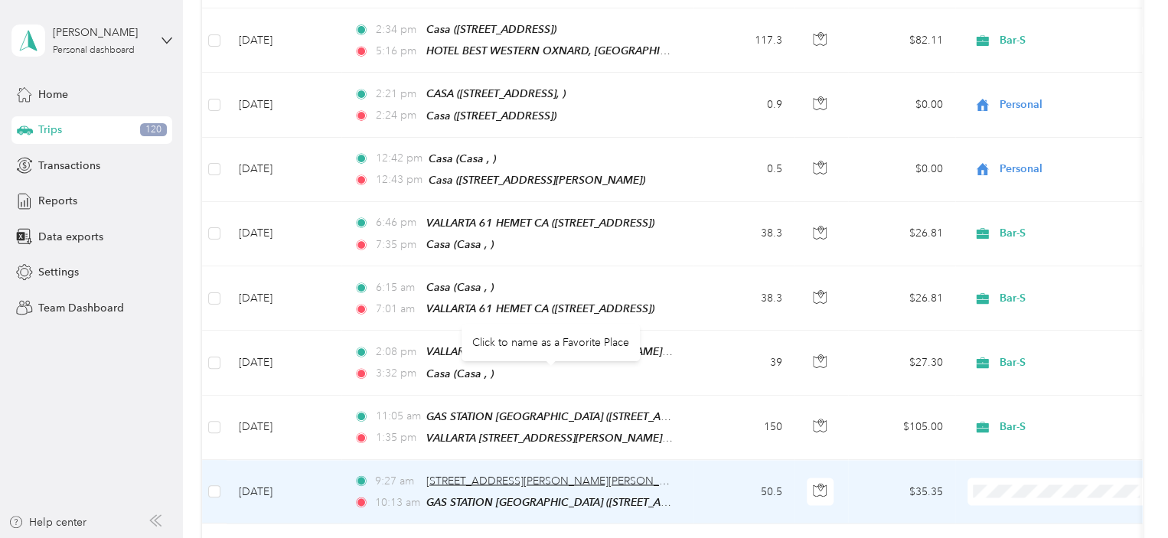
click at [609, 474] on span "[STREET_ADDRESS][PERSON_NAME][PERSON_NAME]" at bounding box center [559, 480] width 267 height 13
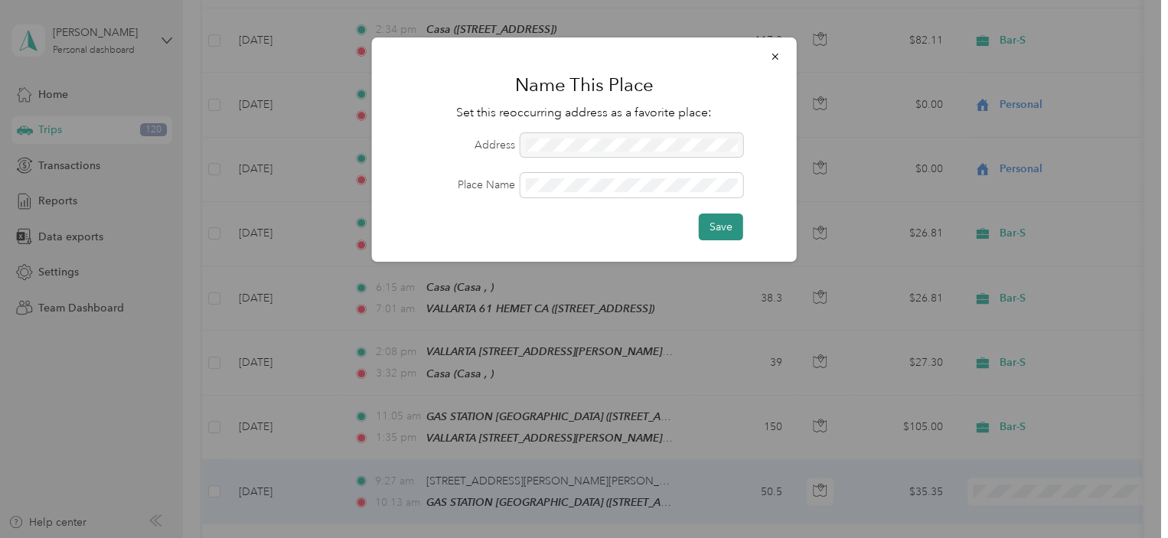
click at [726, 227] on button "Save" at bounding box center [721, 227] width 44 height 27
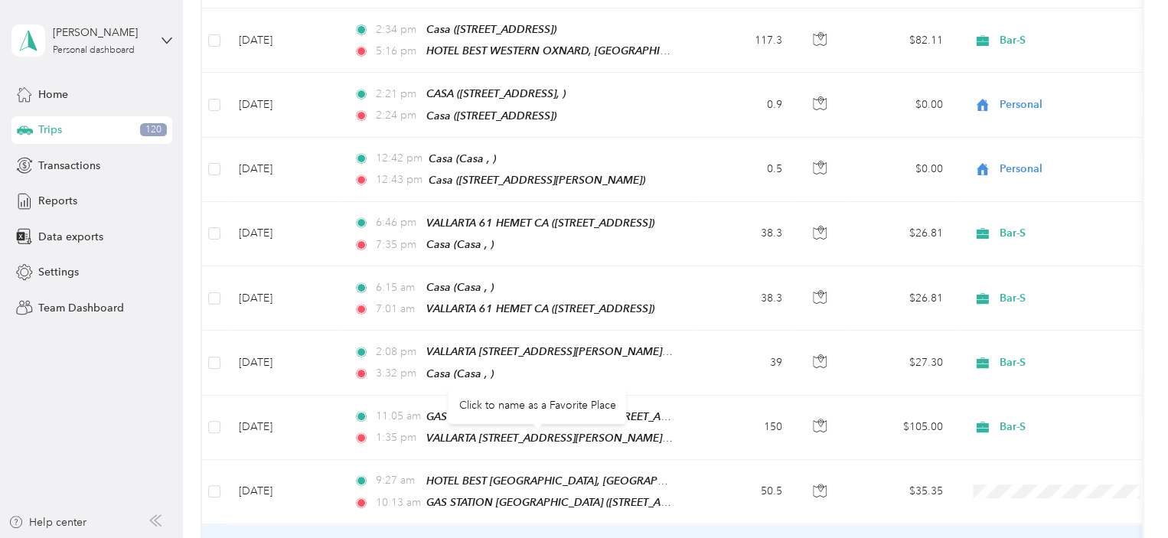
click at [524, 538] on span "[STREET_ADDRESS]" at bounding box center [474, 544] width 97 height 13
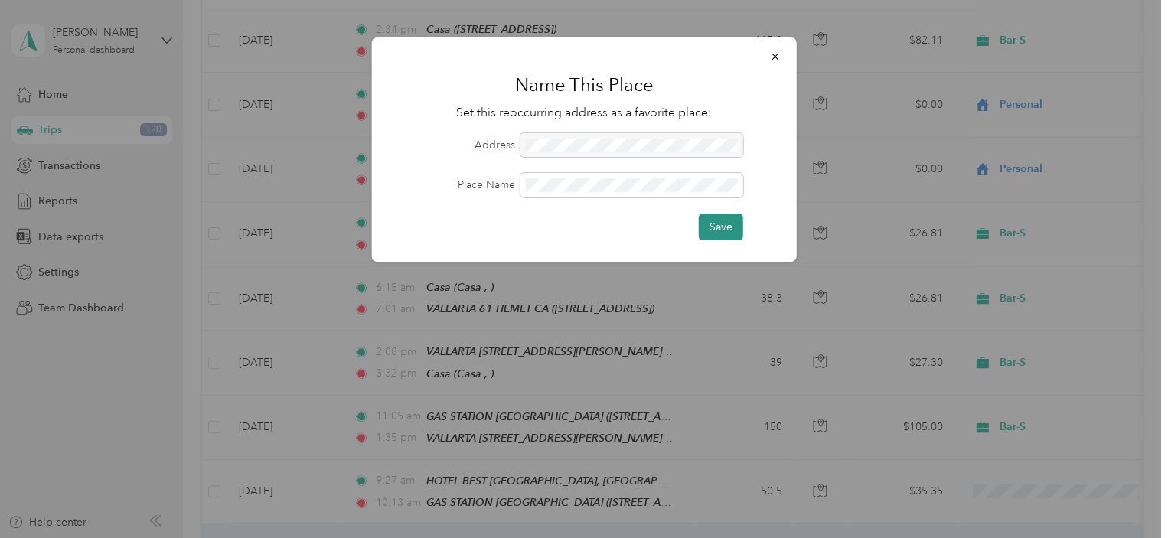
click at [720, 230] on button "Save" at bounding box center [721, 227] width 44 height 27
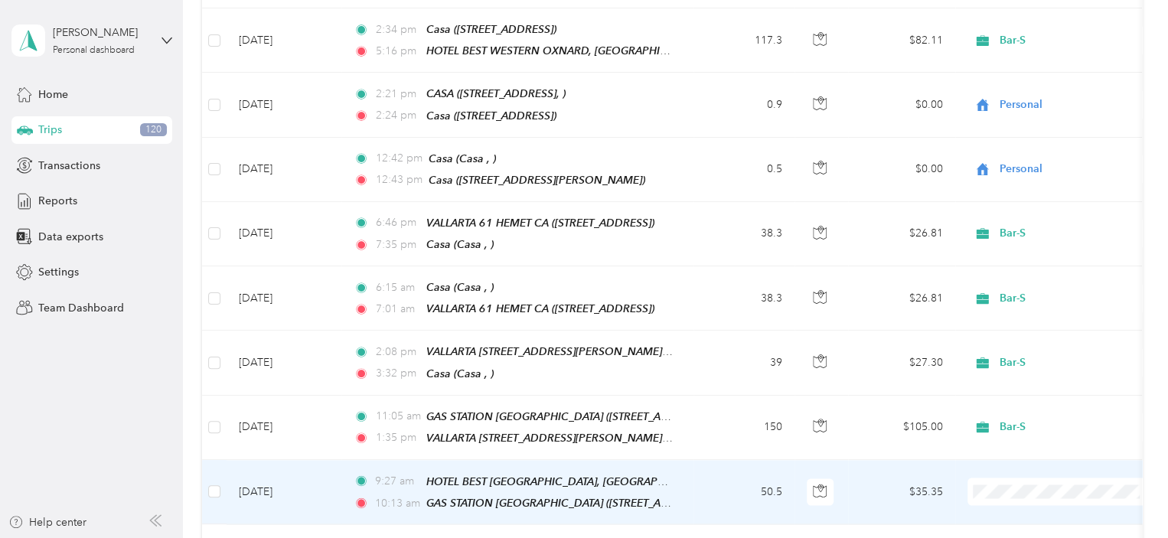
click at [1014, 415] on span "Bar-S" at bounding box center [1076, 415] width 142 height 16
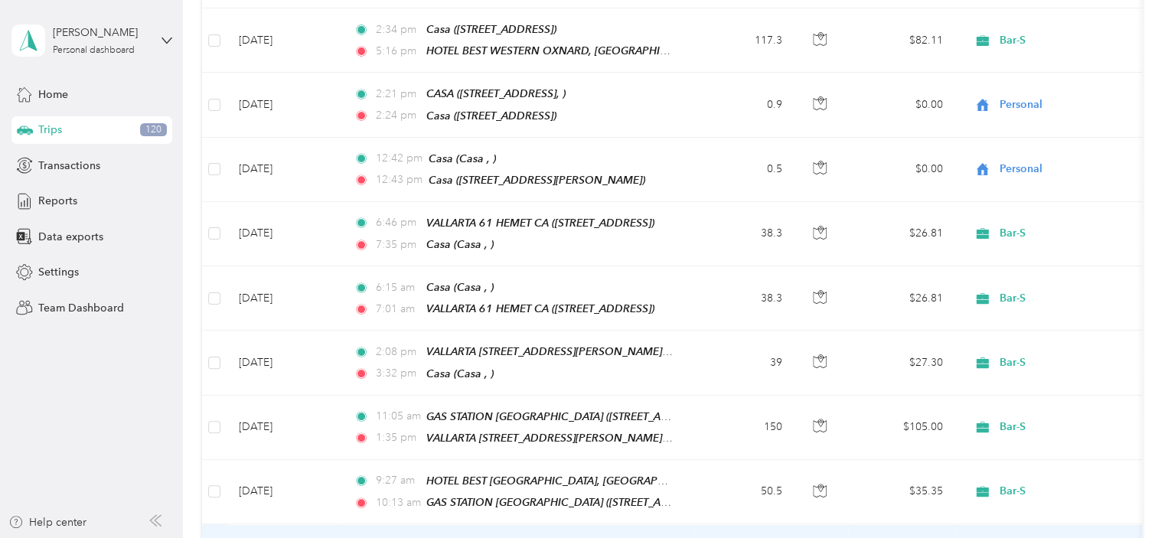
click at [1015, 482] on li "Bar-S" at bounding box center [1063, 478] width 190 height 27
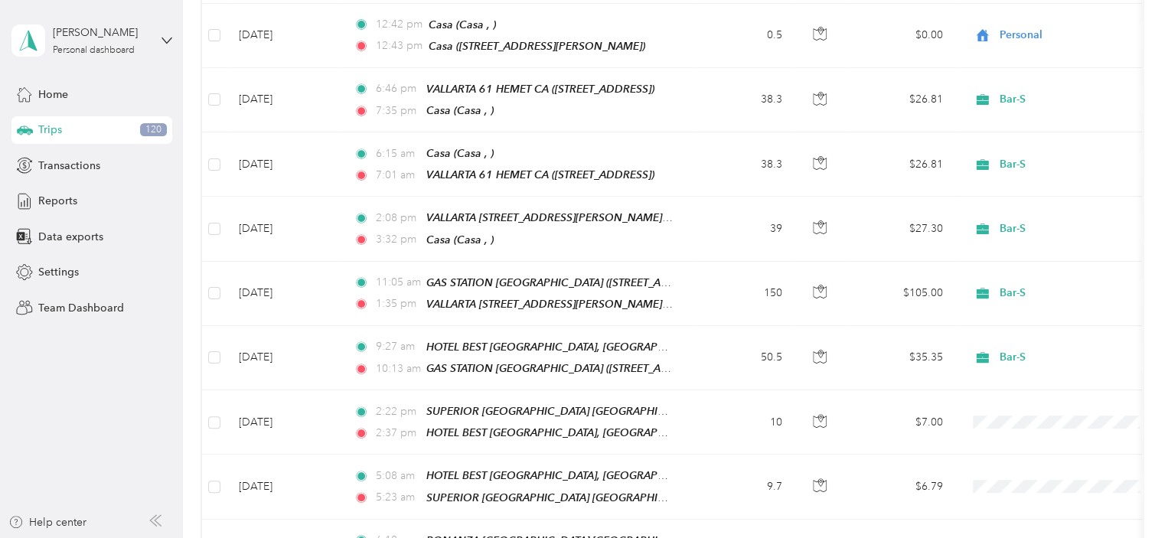
scroll to position [4289, 0]
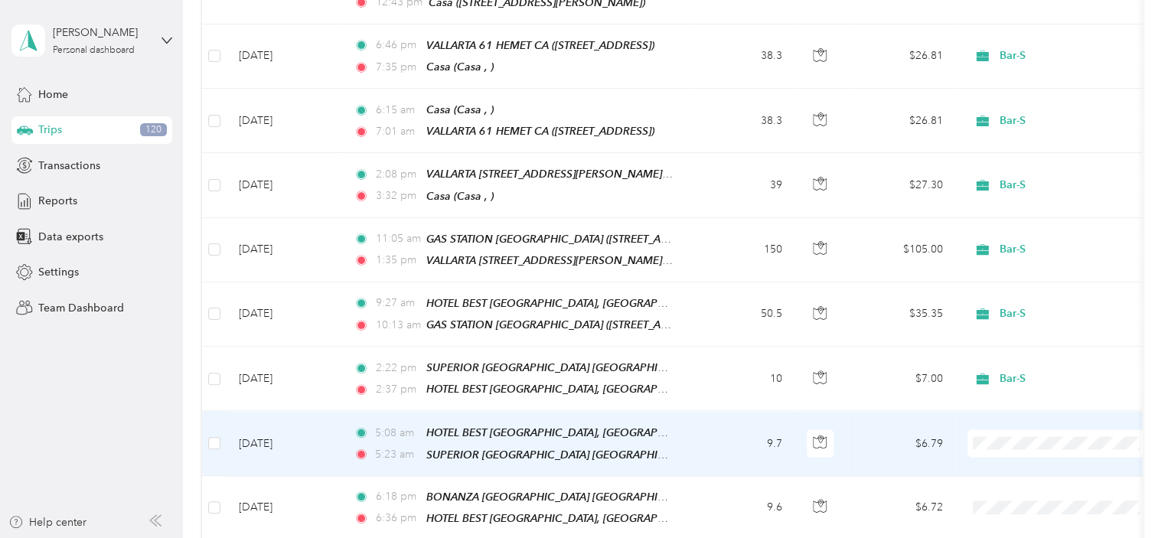
click at [1018, 364] on li "Bar-S" at bounding box center [1063, 358] width 190 height 27
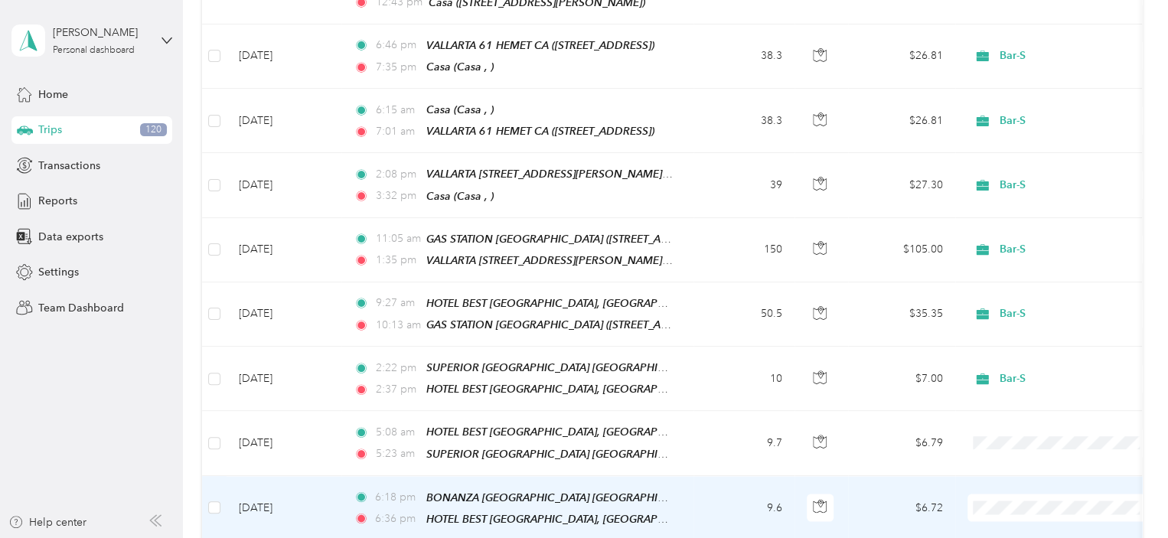
click at [1017, 424] on span "Bar-S" at bounding box center [1076, 426] width 142 height 16
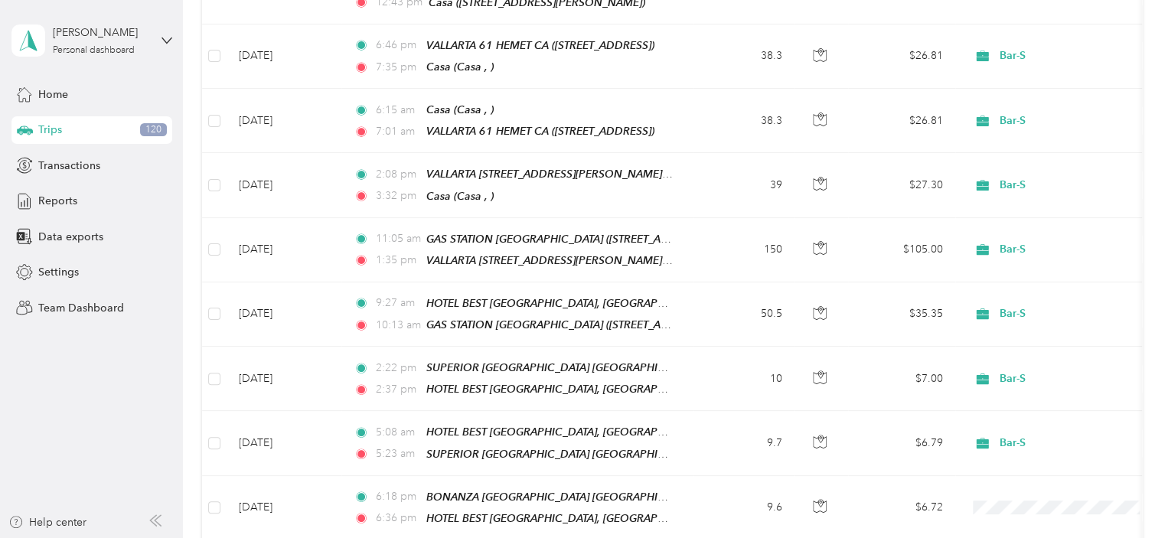
click at [1016, 488] on span "Bar-S" at bounding box center [1076, 489] width 142 height 16
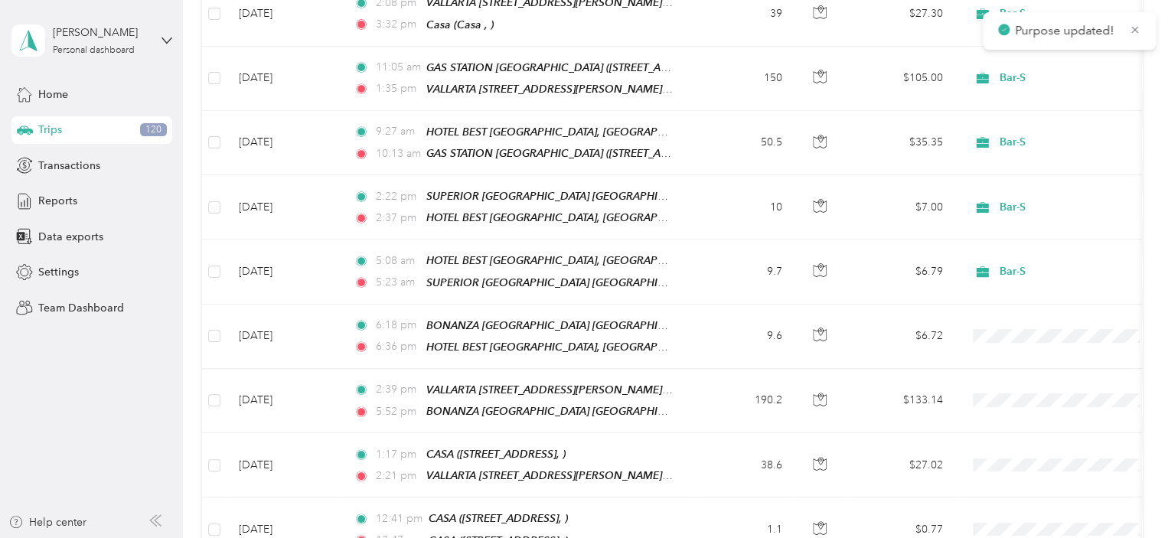
scroll to position [4473, 0]
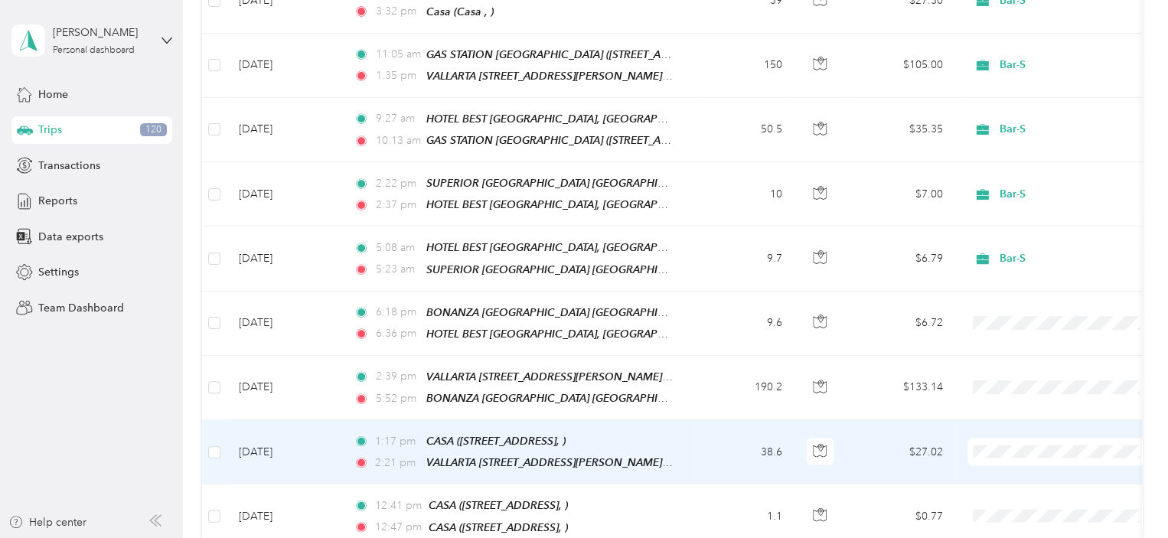
click at [1023, 368] on li "Bar-S" at bounding box center [1063, 359] width 190 height 27
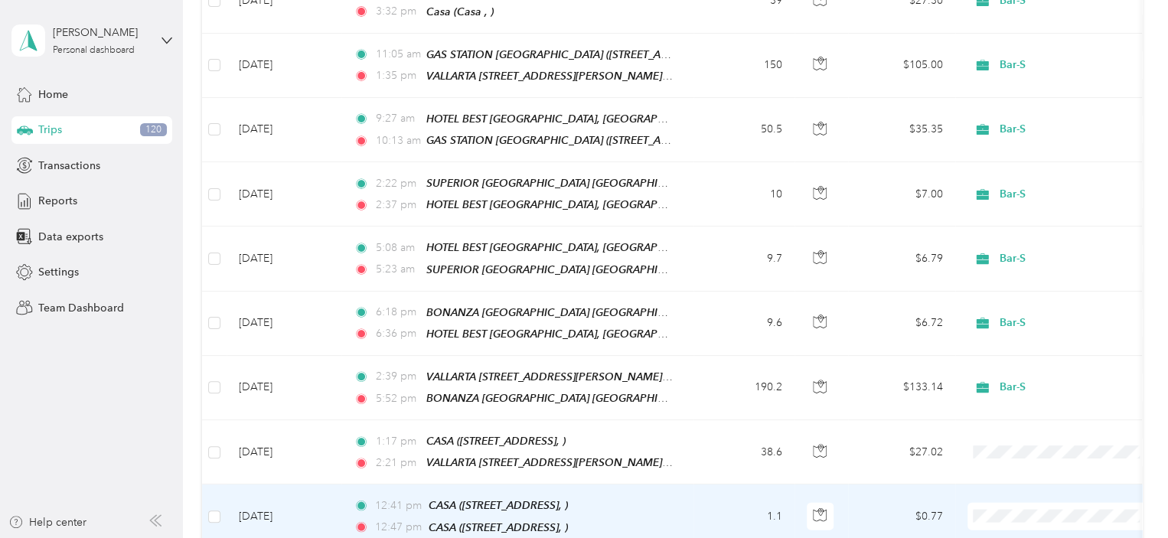
click at [1037, 456] on li "Personal" at bounding box center [1063, 456] width 190 height 27
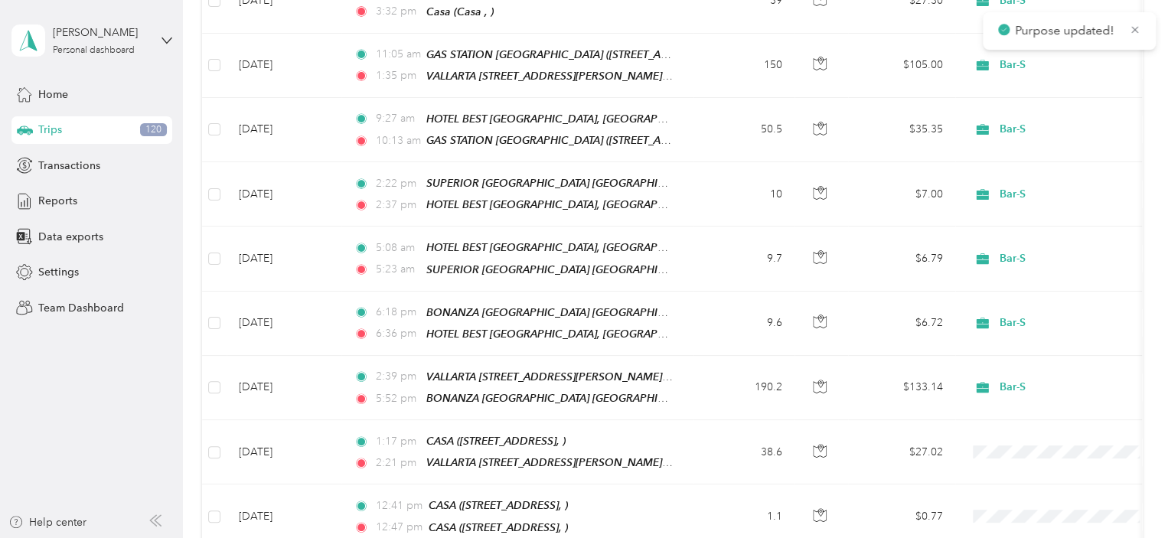
click at [1028, 519] on span "Personal" at bounding box center [1076, 519] width 142 height 16
click at [1036, 517] on span "Personal" at bounding box center [1076, 519] width 142 height 16
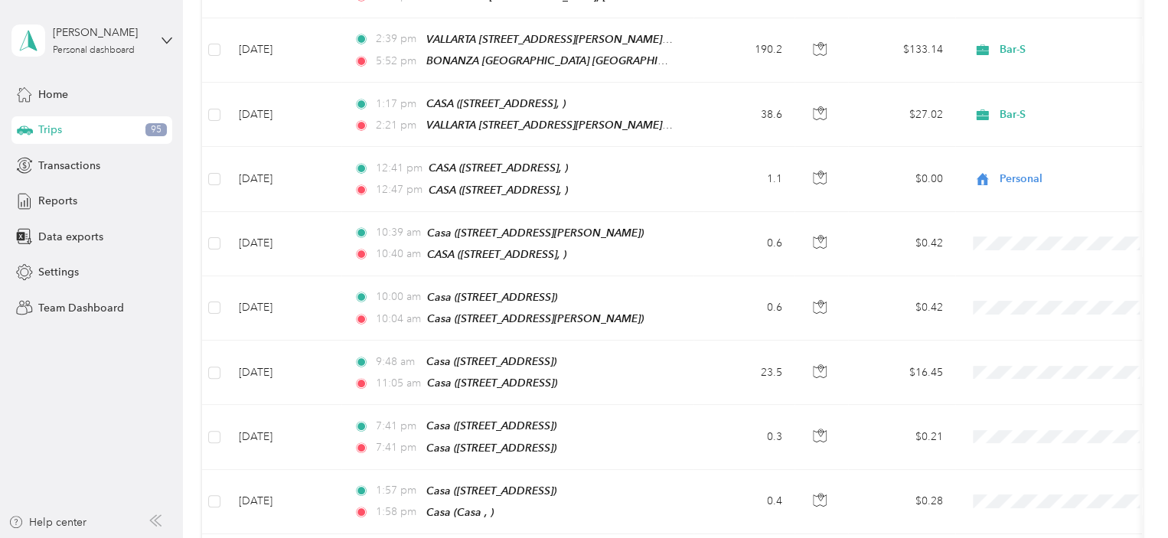
scroll to position [4818, 0]
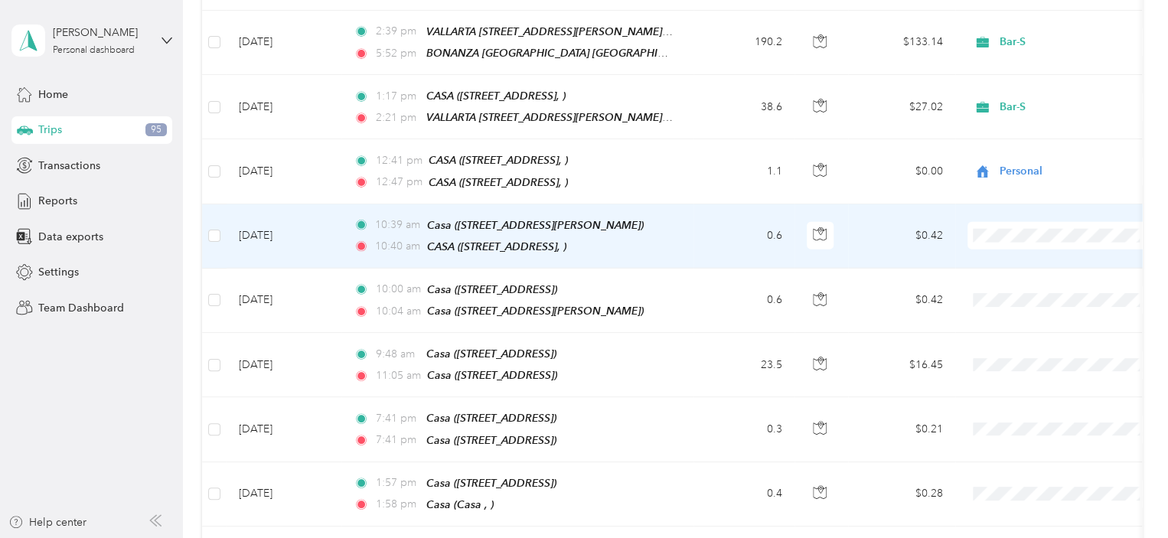
click at [1032, 175] on li "Personal" at bounding box center [1063, 172] width 190 height 27
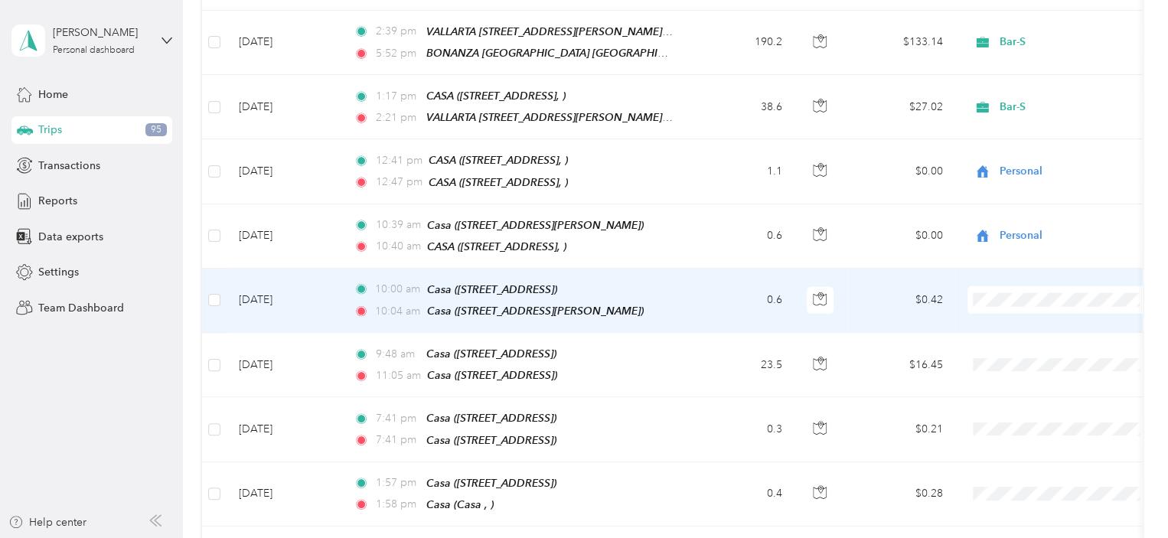
click at [1046, 241] on li "Personal" at bounding box center [1063, 233] width 190 height 27
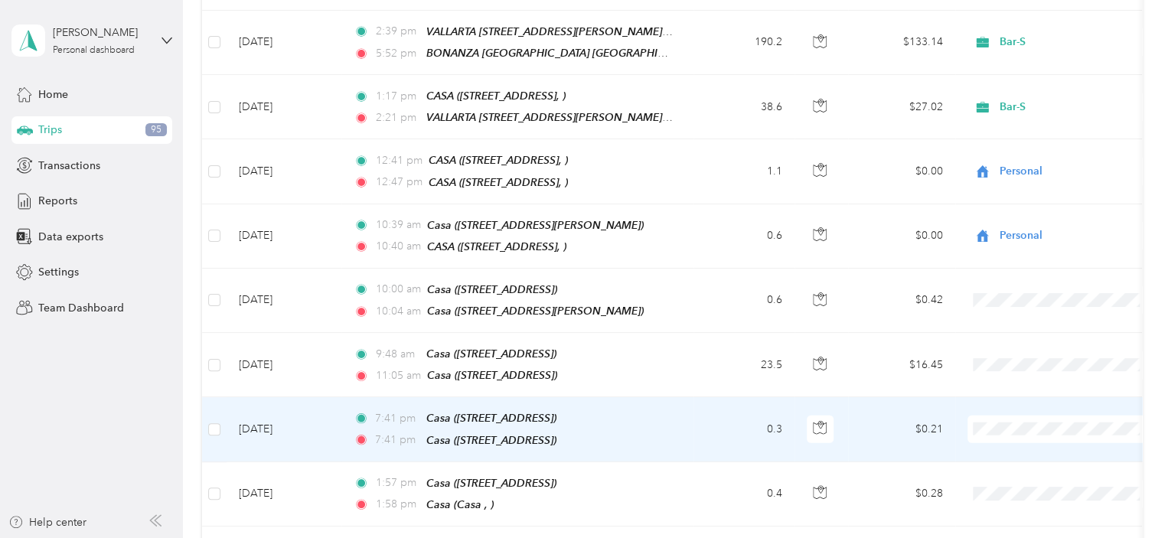
click at [1056, 364] on li "Personal" at bounding box center [1063, 362] width 190 height 27
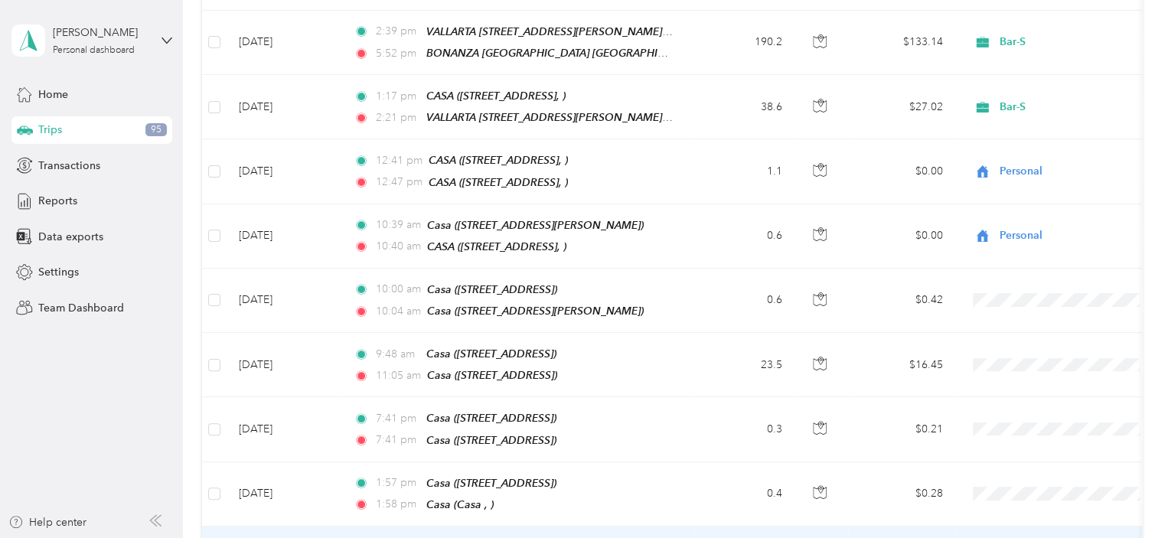
click at [1028, 463] on li "Bar-S" at bounding box center [1063, 461] width 190 height 27
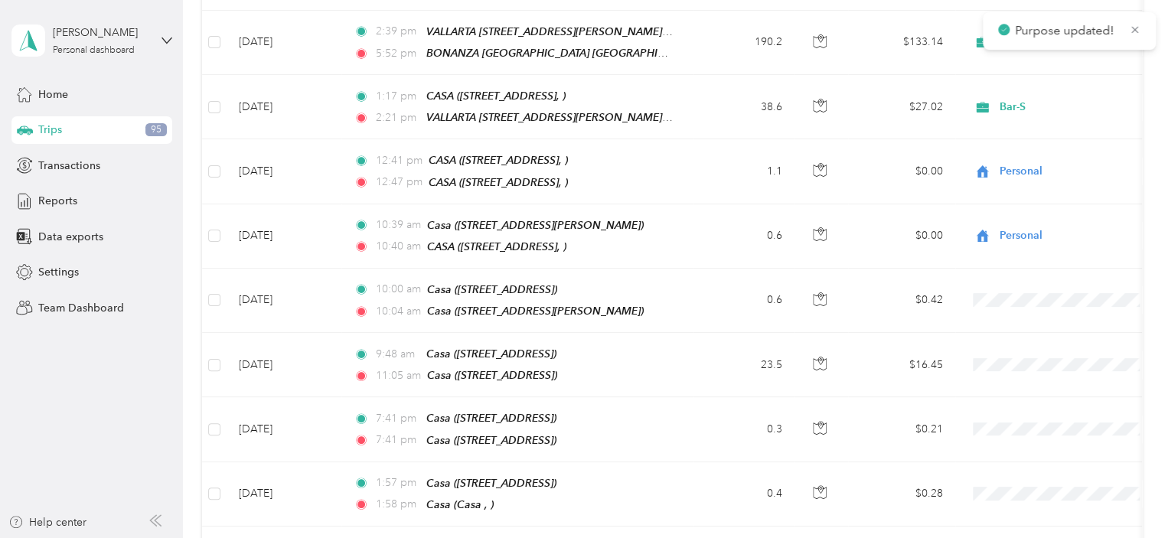
drag, startPoint x: 1028, startPoint y: 463, endPoint x: 1044, endPoint y: 377, distance: 88.1
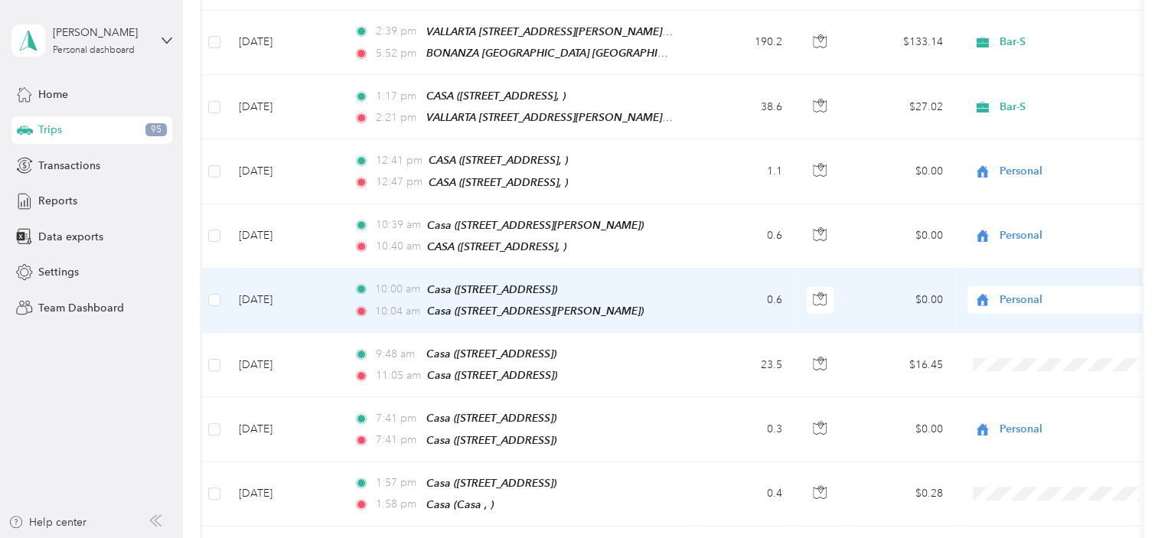
click at [1043, 232] on span "Personal" at bounding box center [1067, 237] width 124 height 16
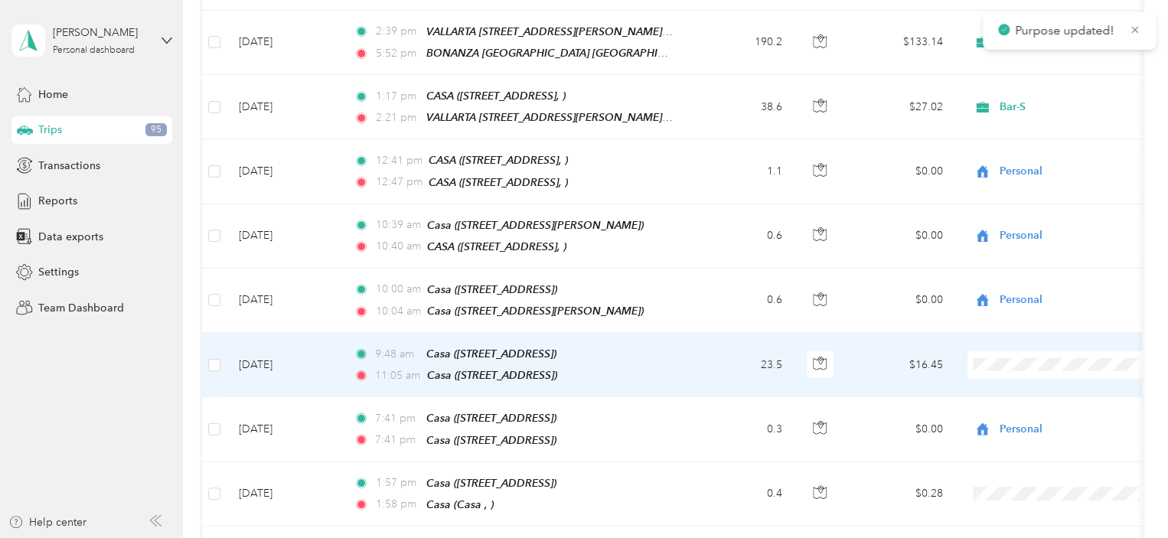
click at [1039, 299] on span "Personal" at bounding box center [1076, 300] width 142 height 16
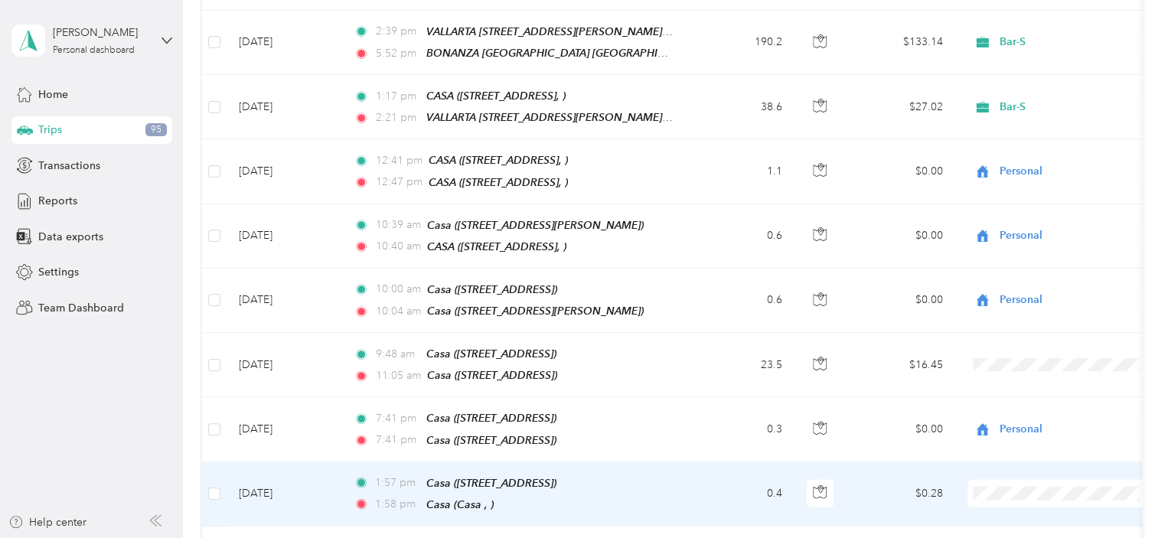
click at [1031, 426] on li "Personal" at bounding box center [1063, 421] width 190 height 27
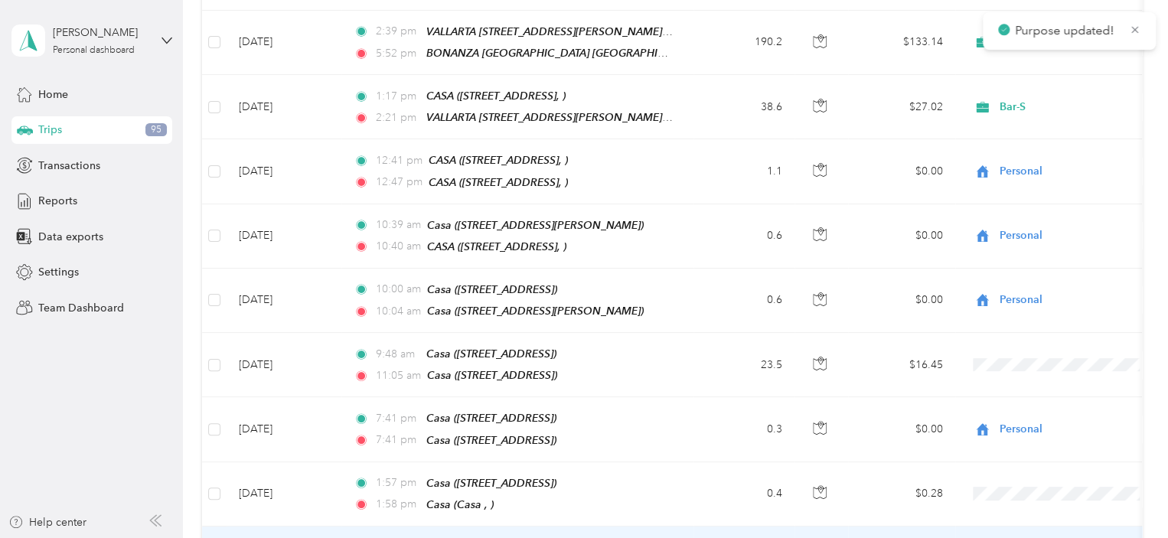
click at [1023, 485] on span "Personal" at bounding box center [1076, 488] width 142 height 16
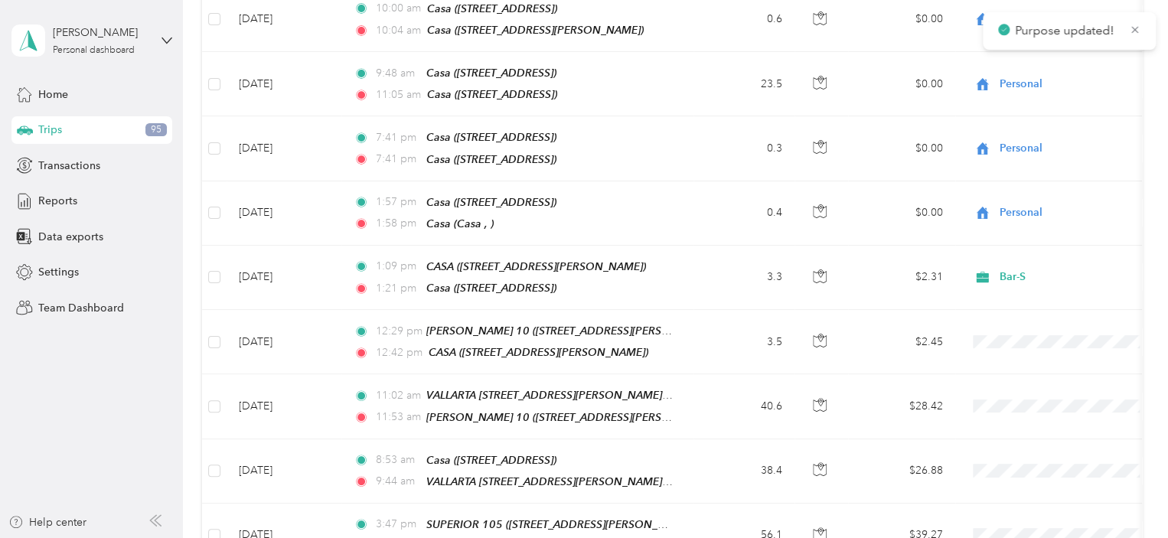
scroll to position [5140, 0]
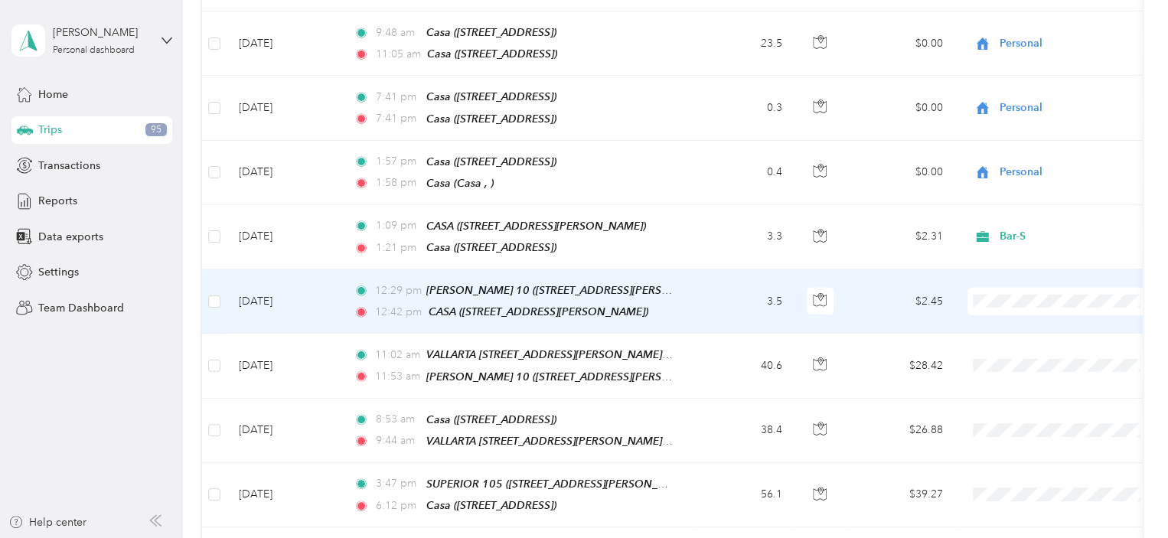
click at [1047, 229] on span "Personal" at bounding box center [1076, 229] width 142 height 16
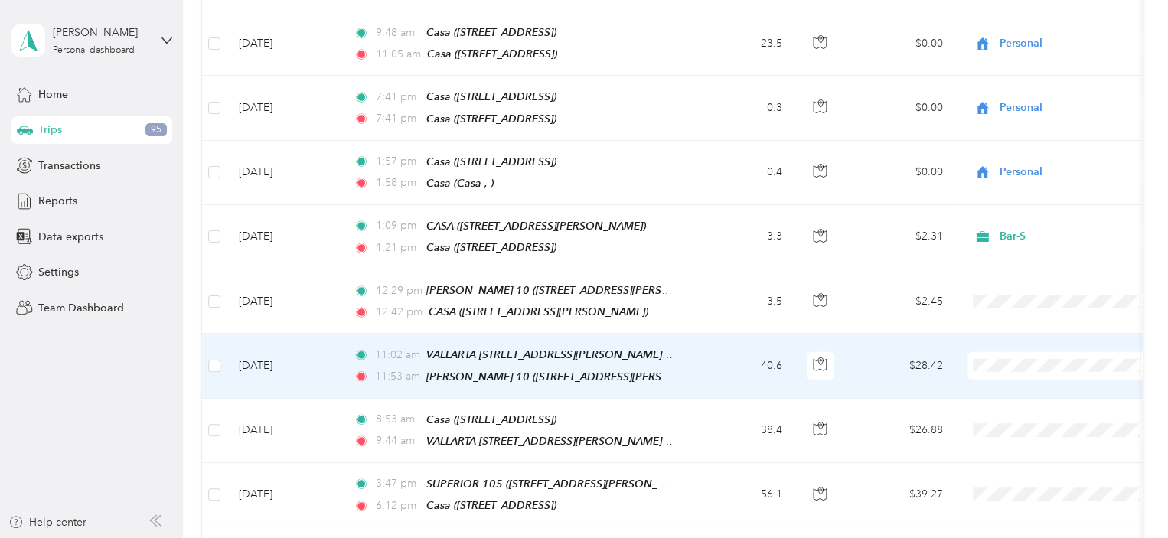
click at [1028, 266] on li "Bar-S" at bounding box center [1063, 265] width 190 height 27
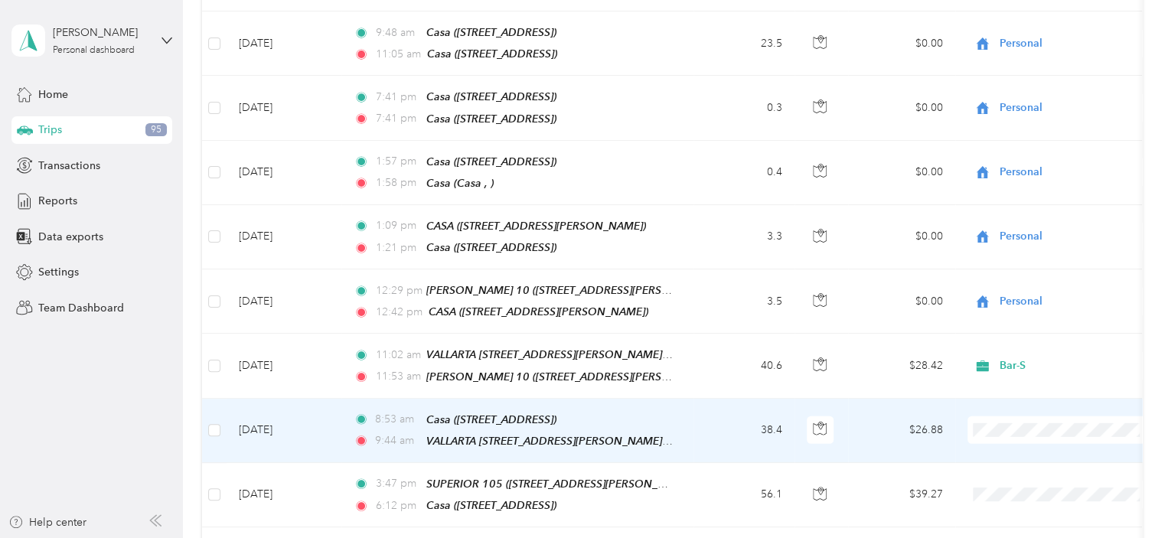
click at [1021, 328] on span "Bar-S" at bounding box center [1076, 329] width 142 height 16
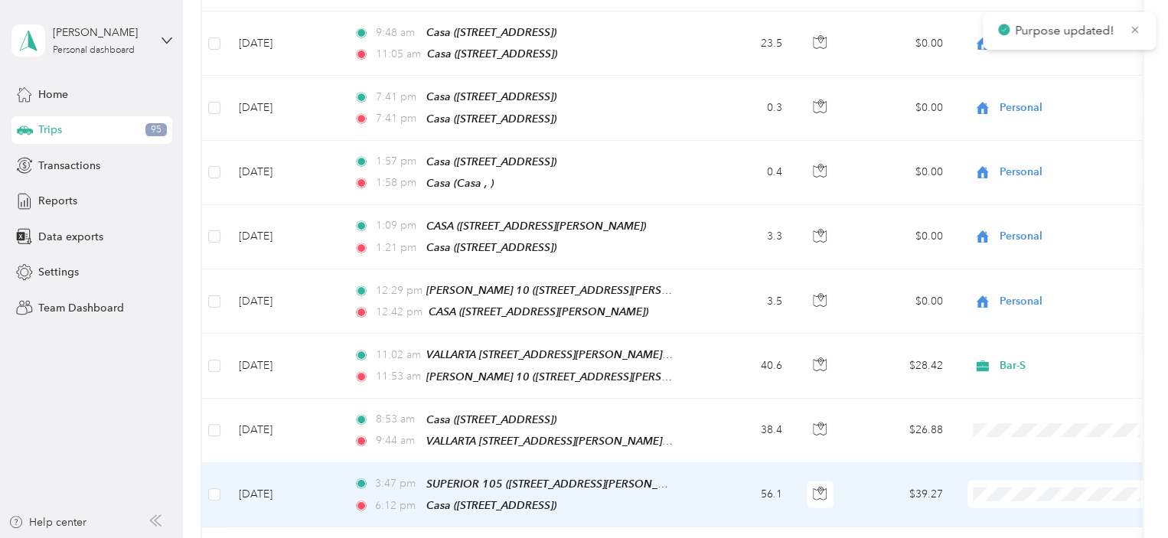
click at [1020, 391] on span "Bar-S" at bounding box center [1076, 392] width 142 height 16
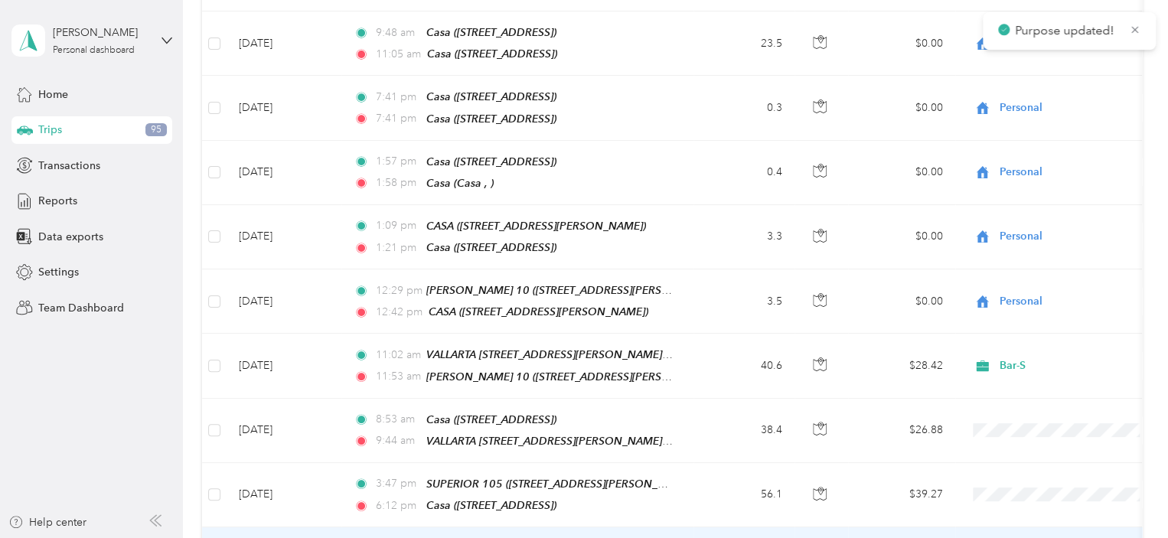
click at [1029, 455] on li "Bar-S" at bounding box center [1063, 454] width 190 height 27
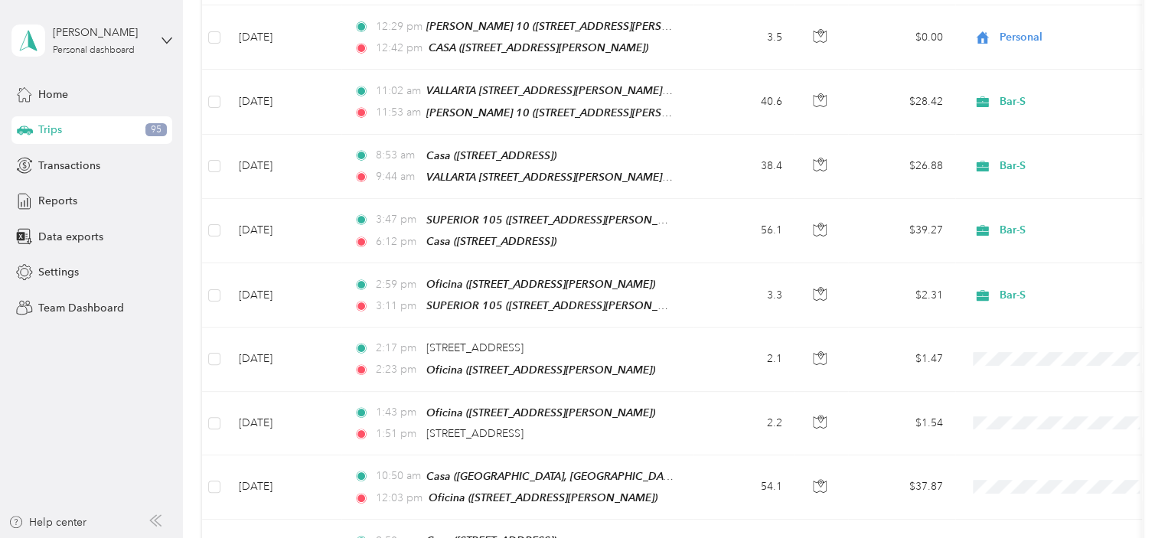
scroll to position [5470, 0]
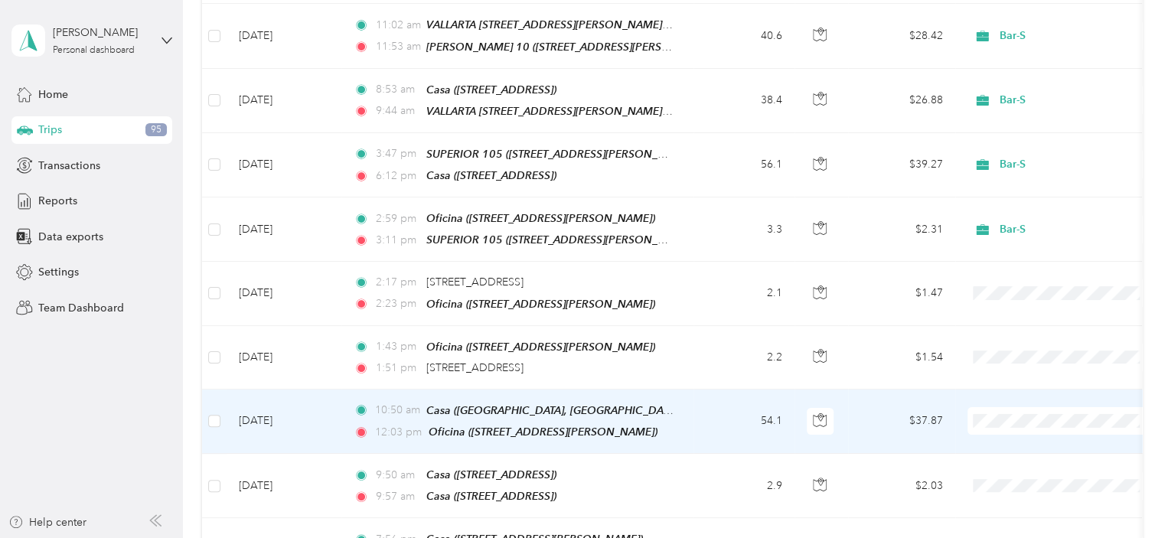
click at [1019, 309] on span "Bar-S" at bounding box center [1076, 311] width 142 height 16
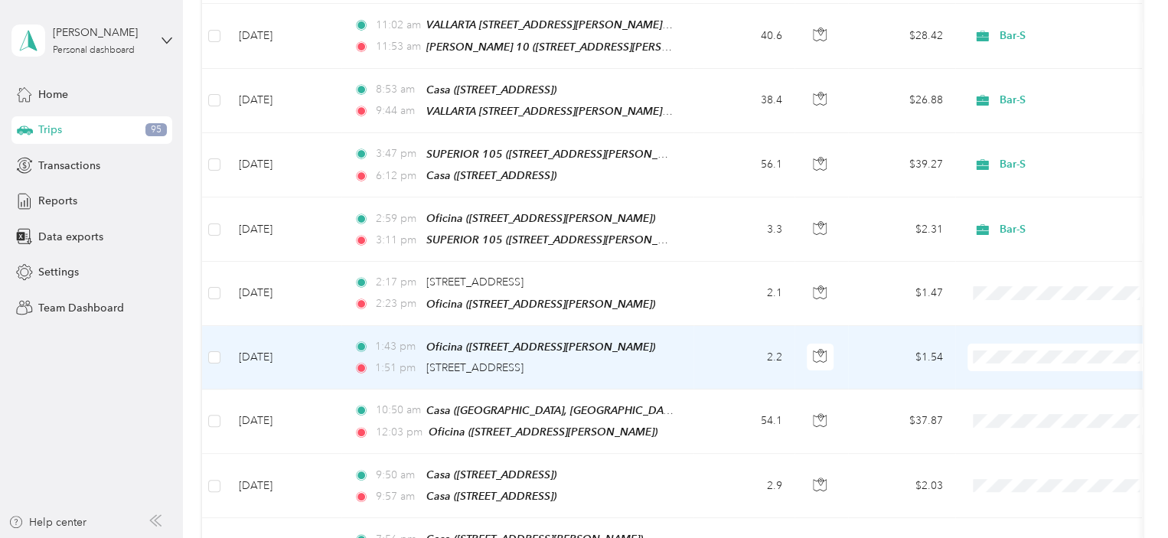
click at [1028, 278] on li "Personal" at bounding box center [1063, 270] width 190 height 27
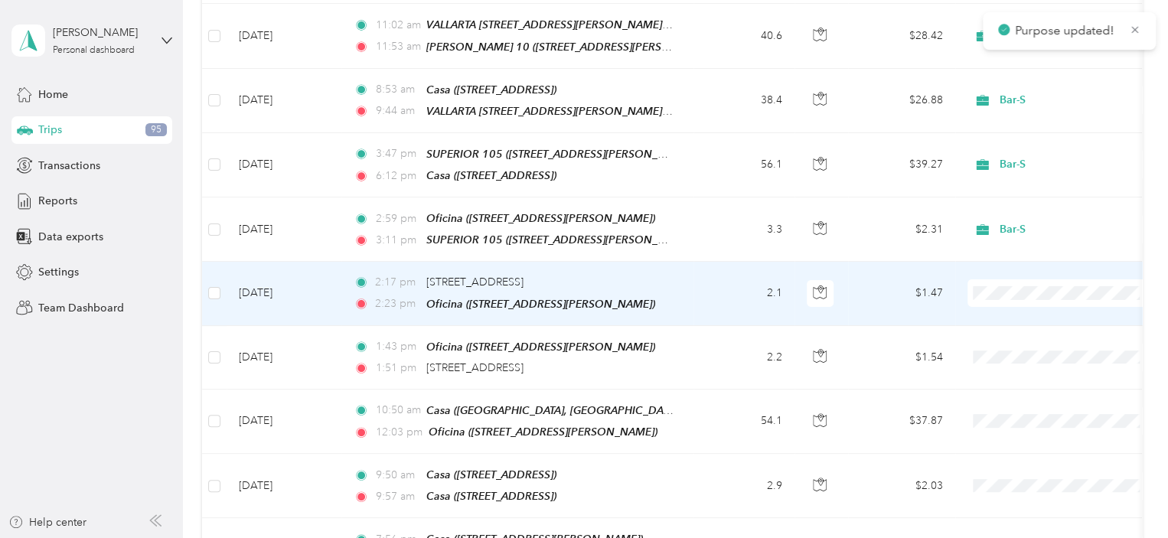
click at [1031, 214] on li "Personal" at bounding box center [1063, 214] width 190 height 27
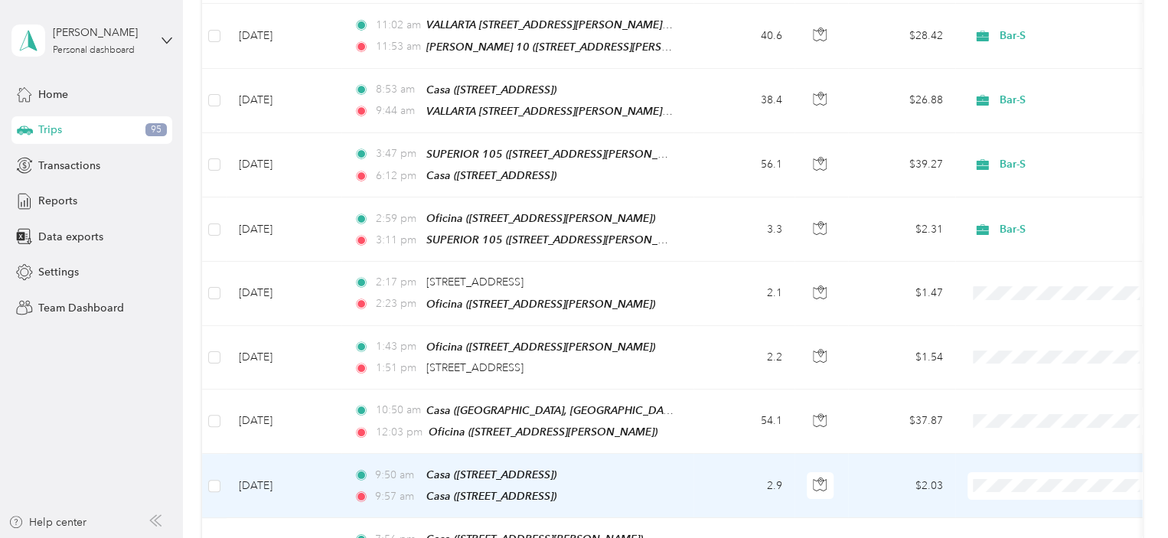
click at [1031, 404] on span "Personal" at bounding box center [1076, 402] width 142 height 16
click at [1060, 478] on span "Personal" at bounding box center [1070, 486] width 140 height 17
click at [1039, 403] on li "Personal" at bounding box center [1063, 402] width 190 height 27
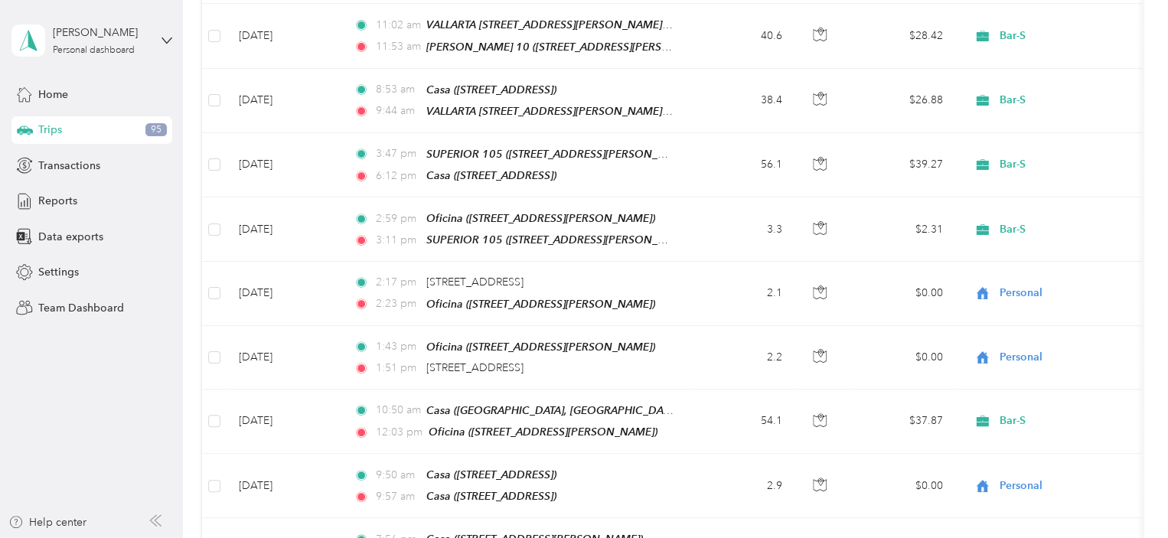
click at [1031, 443] on span "Personal" at bounding box center [1076, 444] width 142 height 16
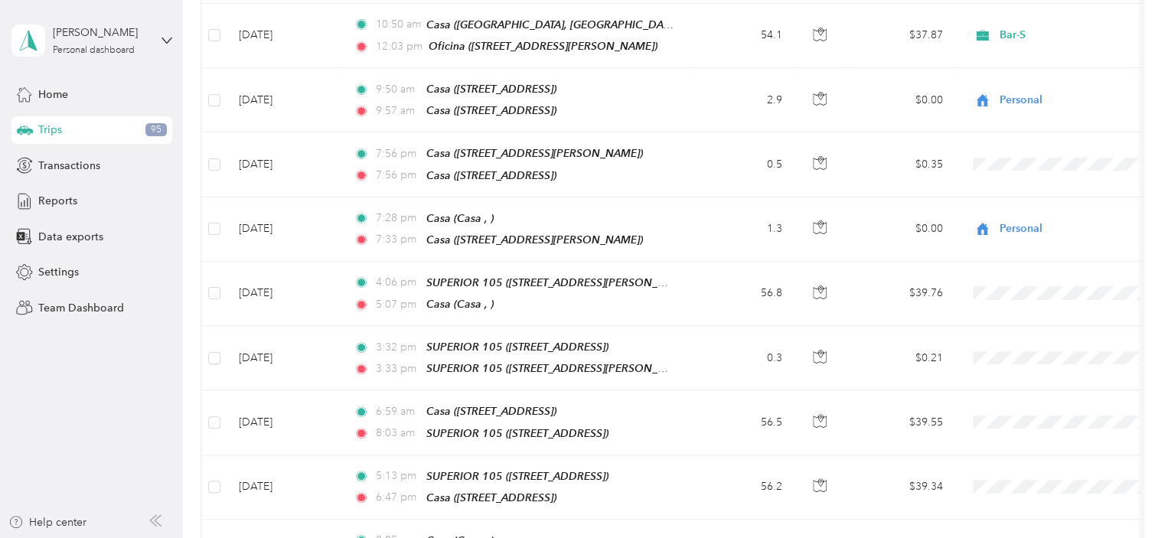
scroll to position [5840, 0]
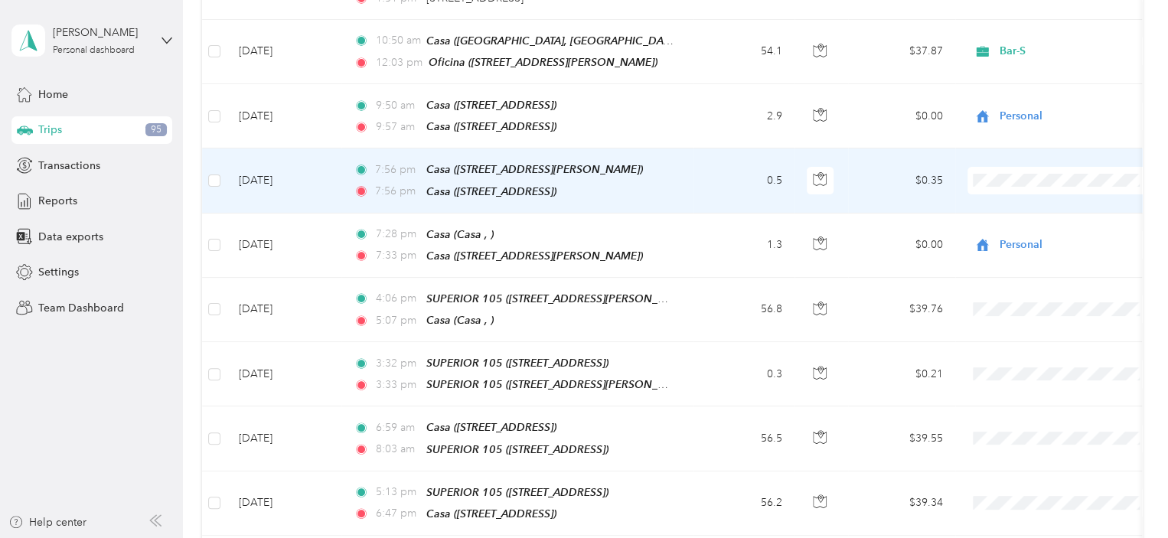
click at [1038, 96] on span "Personal" at bounding box center [1076, 95] width 142 height 16
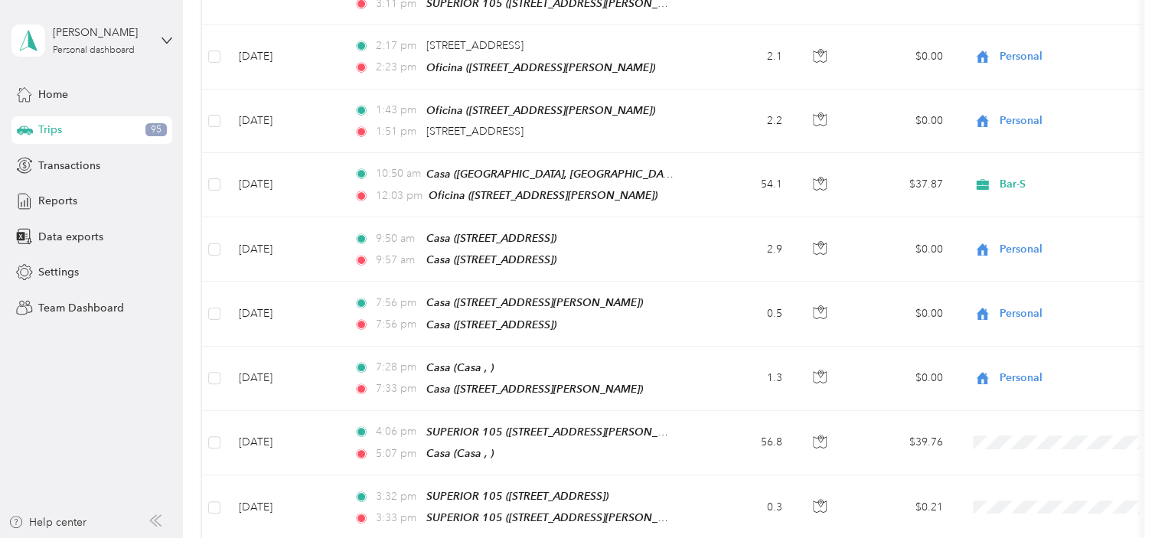
scroll to position [5756, 0]
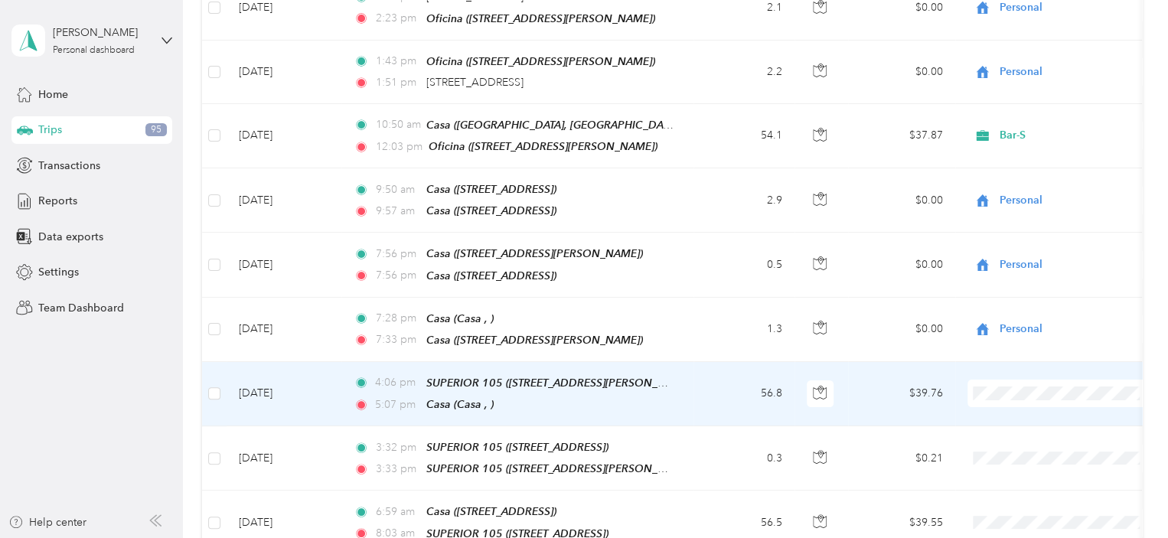
click at [1023, 280] on li "Bar-S" at bounding box center [1063, 273] width 190 height 27
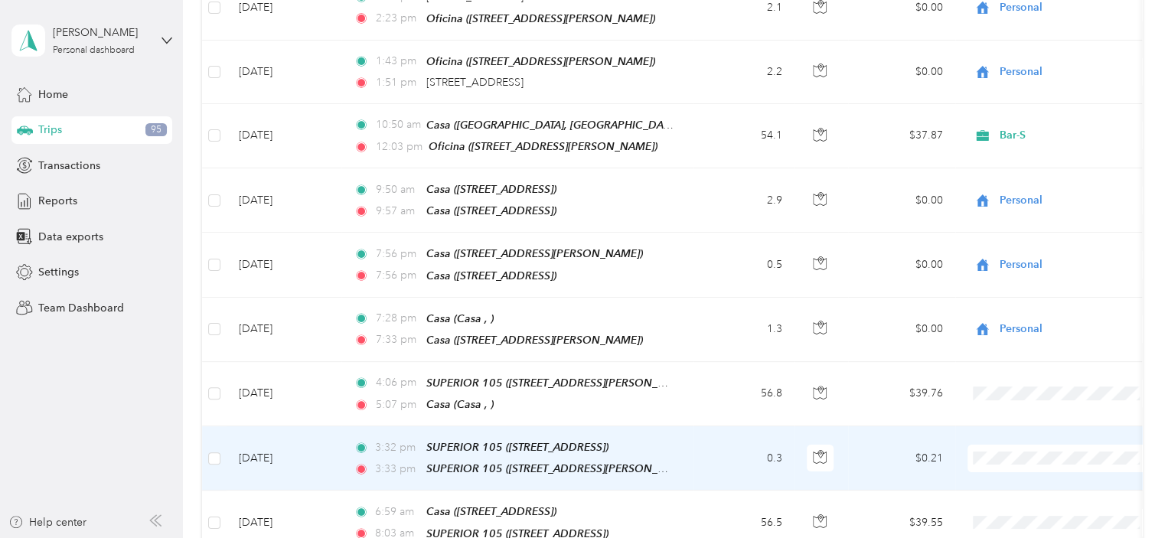
click at [1044, 368] on span "Personal" at bounding box center [1076, 365] width 142 height 16
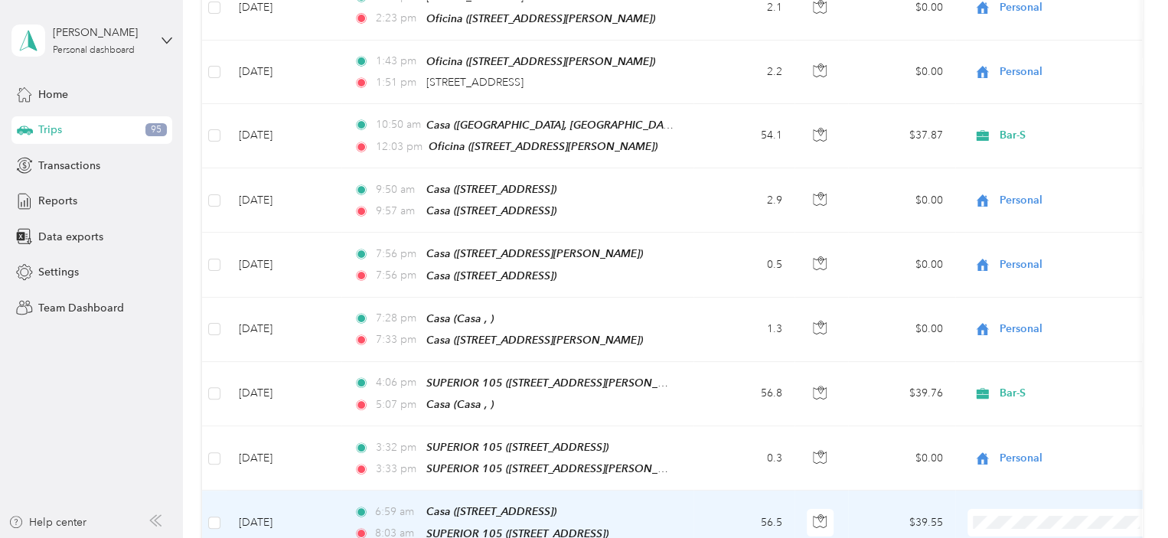
click at [1025, 402] on span "Bar-S" at bounding box center [1076, 396] width 142 height 16
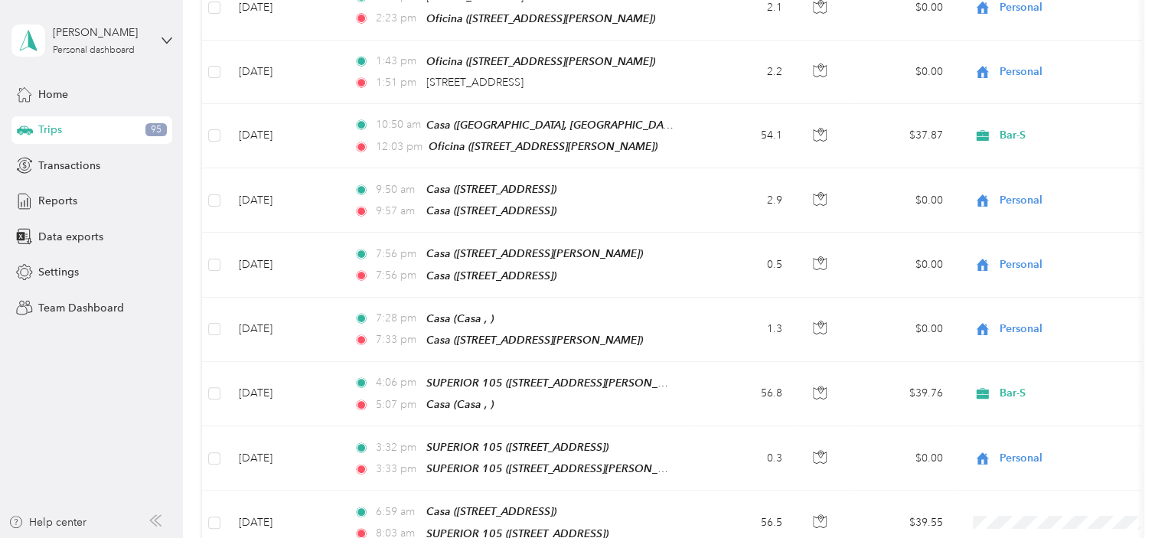
click at [1021, 462] on span "Bar-S" at bounding box center [1076, 465] width 142 height 16
click at [1020, 468] on li "Bar-S" at bounding box center [1063, 465] width 190 height 27
click at [1025, 443] on span "Bar-S" at bounding box center [1076, 445] width 142 height 16
click at [1161, 453] on iframe at bounding box center [1126, 496] width 86 height 86
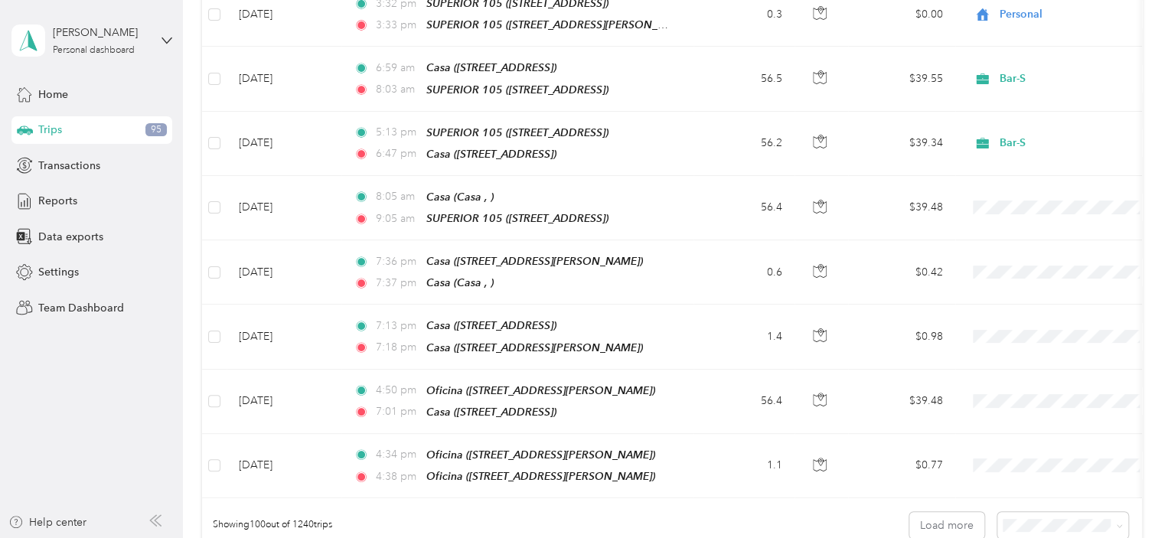
scroll to position [6191, 0]
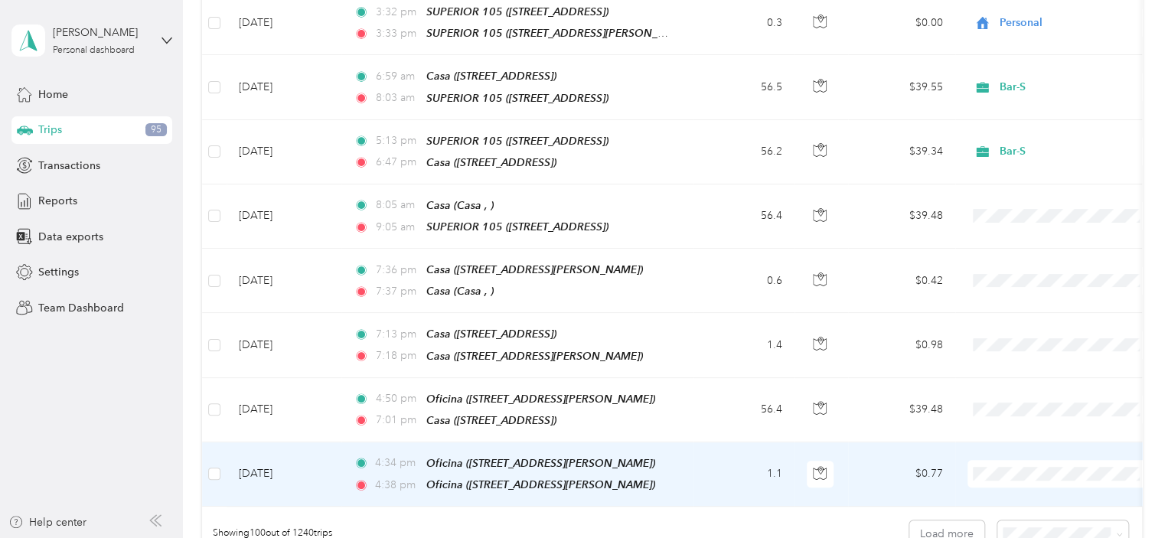
click at [1032, 369] on span "Personal" at bounding box center [1076, 372] width 142 height 16
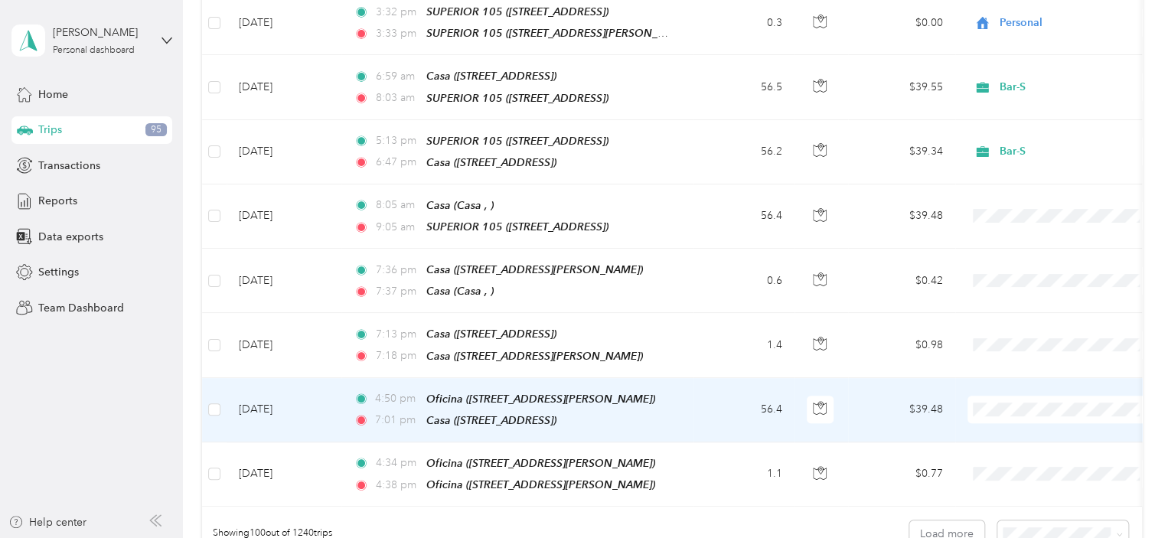
click at [1014, 278] on span "Bar-S" at bounding box center [1076, 283] width 142 height 16
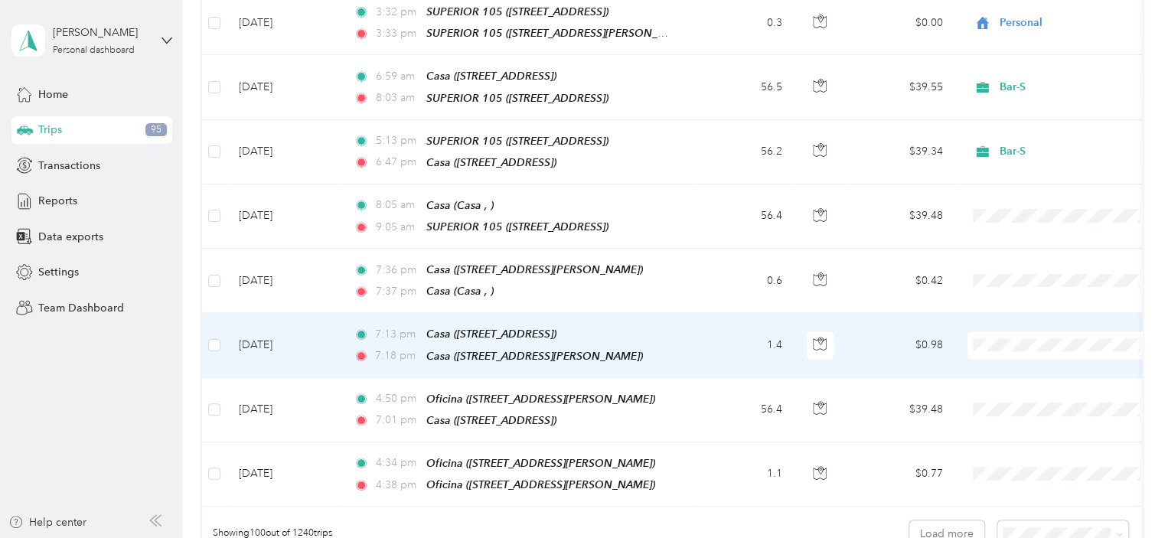
click at [1035, 240] on span "Personal" at bounding box center [1076, 246] width 142 height 16
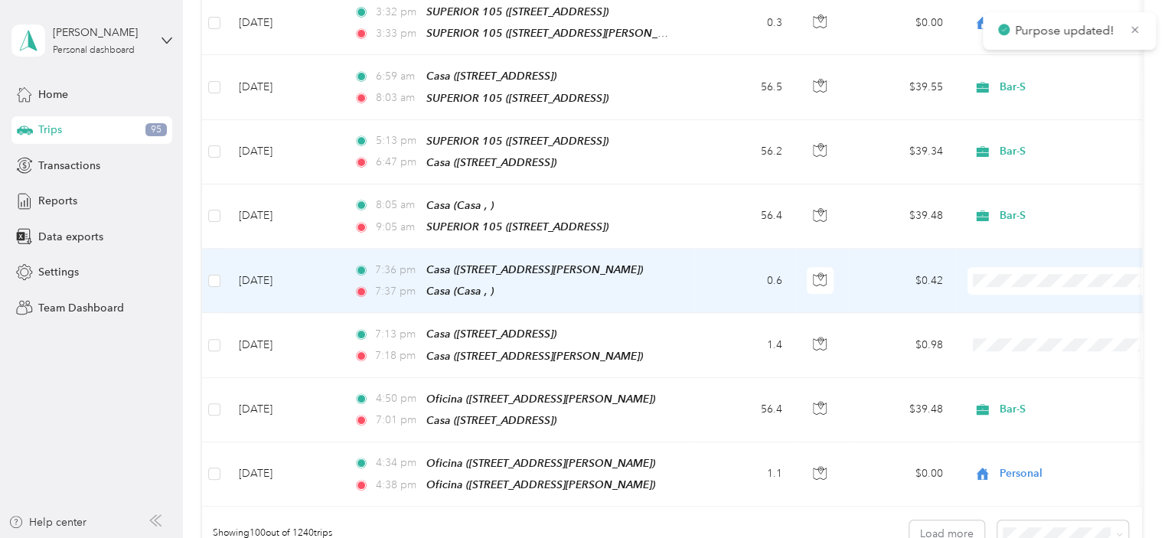
click at [1029, 185] on span "Personal" at bounding box center [1076, 183] width 142 height 16
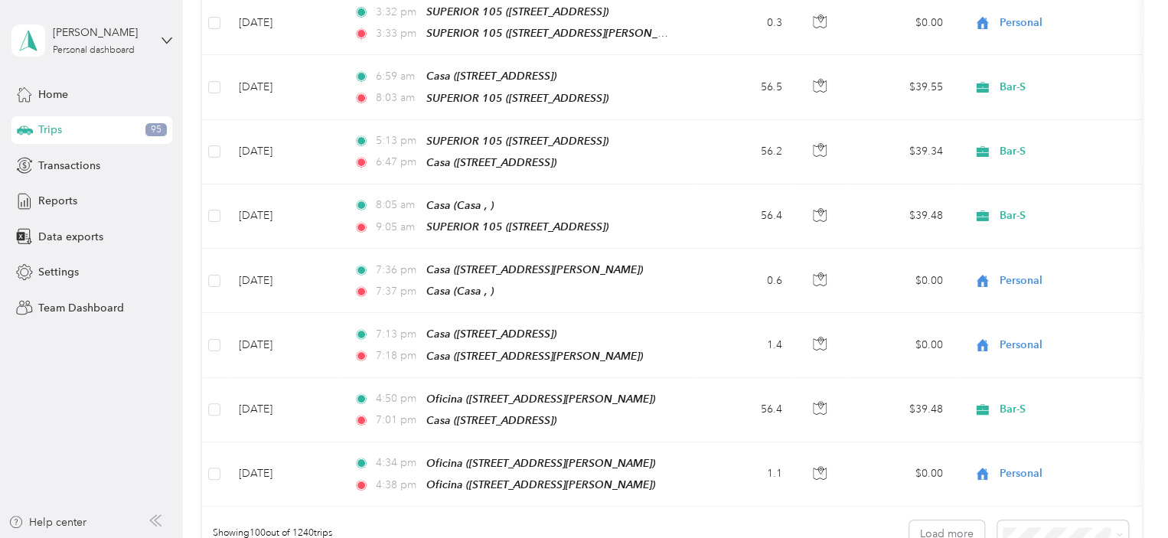
scroll to position [5720, 0]
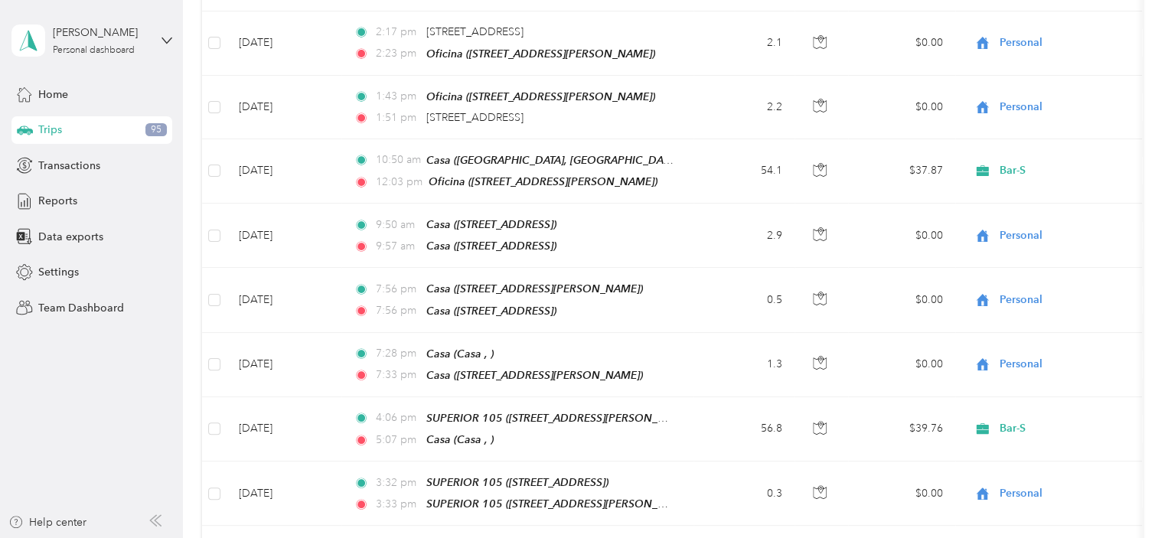
click at [1162, 453] on iframe at bounding box center [1126, 496] width 86 height 86
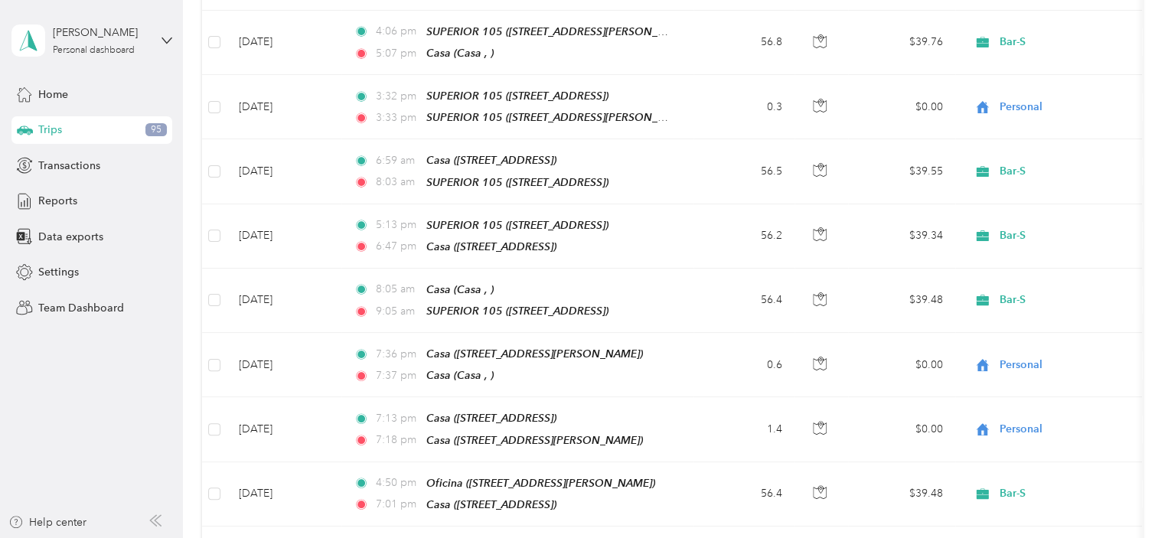
scroll to position [6279, 0]
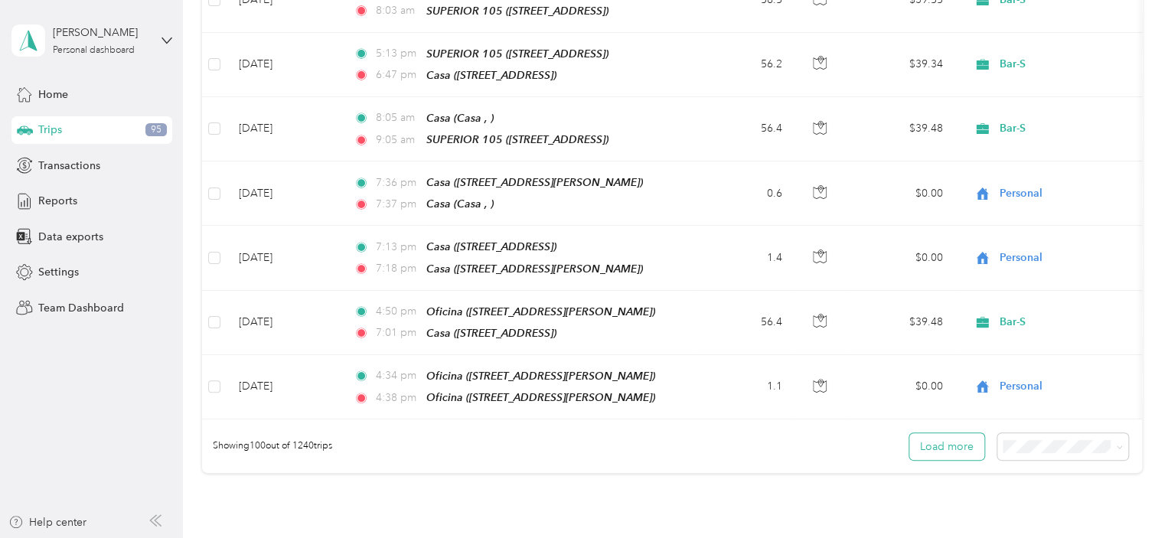
click at [954, 433] on button "Load more" at bounding box center [947, 446] width 75 height 27
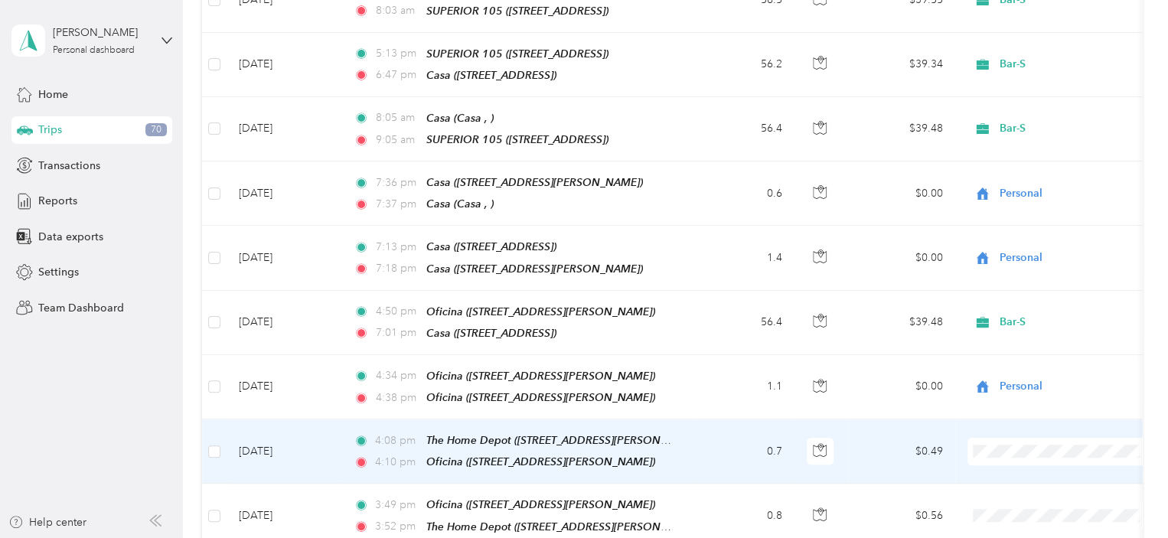
click at [1034, 348] on span "Personal" at bounding box center [1076, 348] width 142 height 16
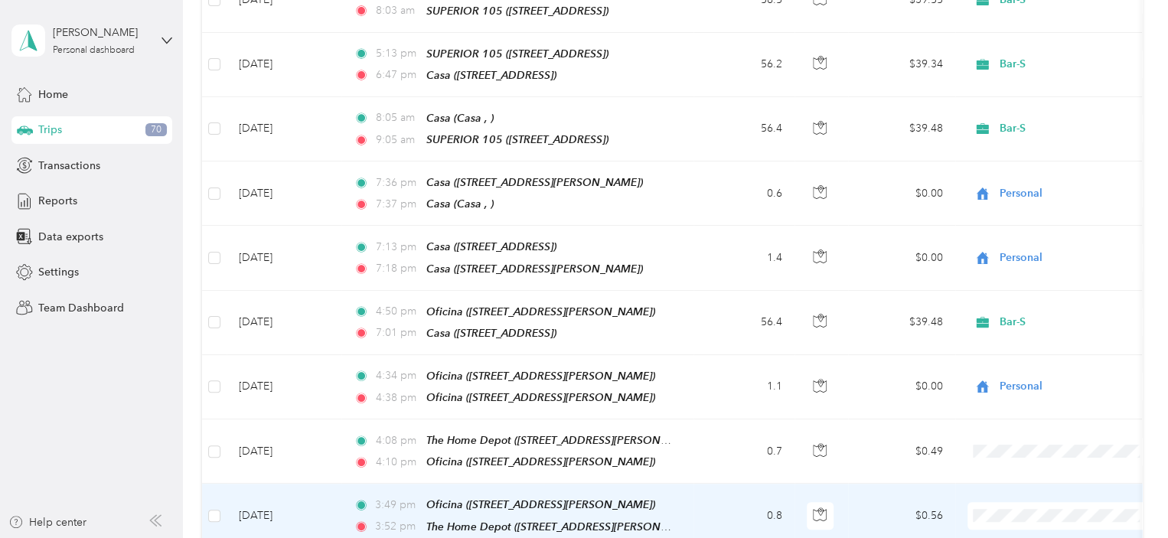
click at [1037, 410] on span "Personal" at bounding box center [1076, 411] width 142 height 16
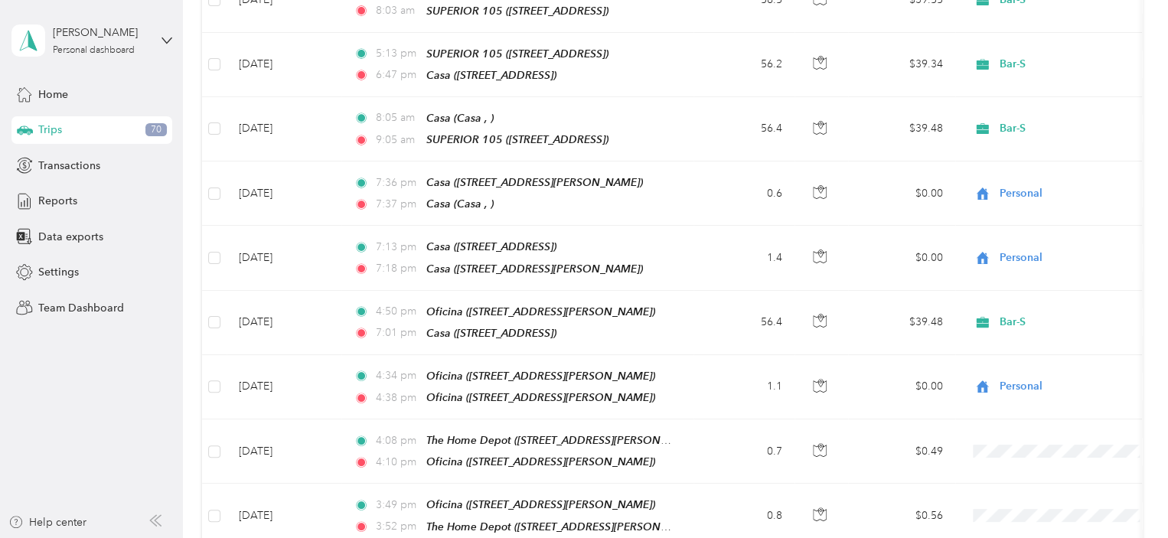
click at [1024, 443] on span "Bar-S" at bounding box center [1076, 447] width 142 height 16
click at [1037, 447] on span "Personal" at bounding box center [1076, 452] width 142 height 16
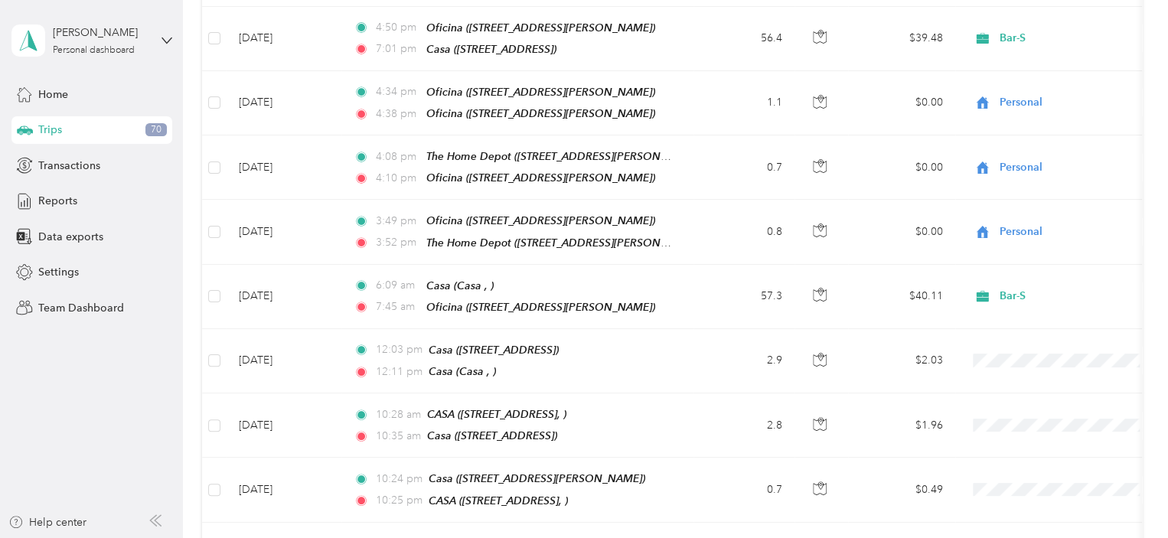
scroll to position [6612, 0]
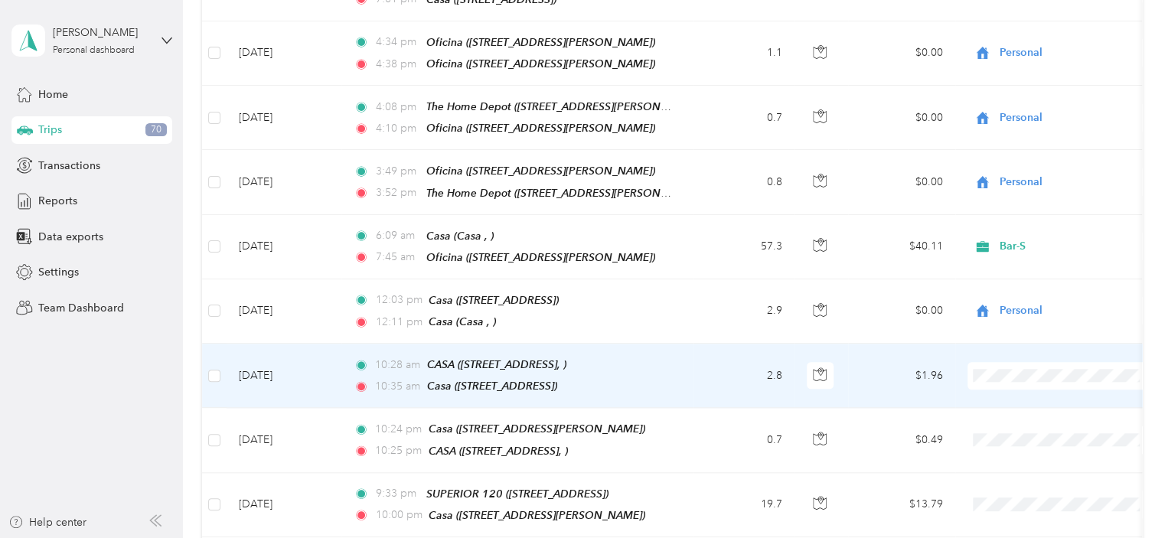
click at [1041, 265] on span "Personal" at bounding box center [1076, 265] width 142 height 16
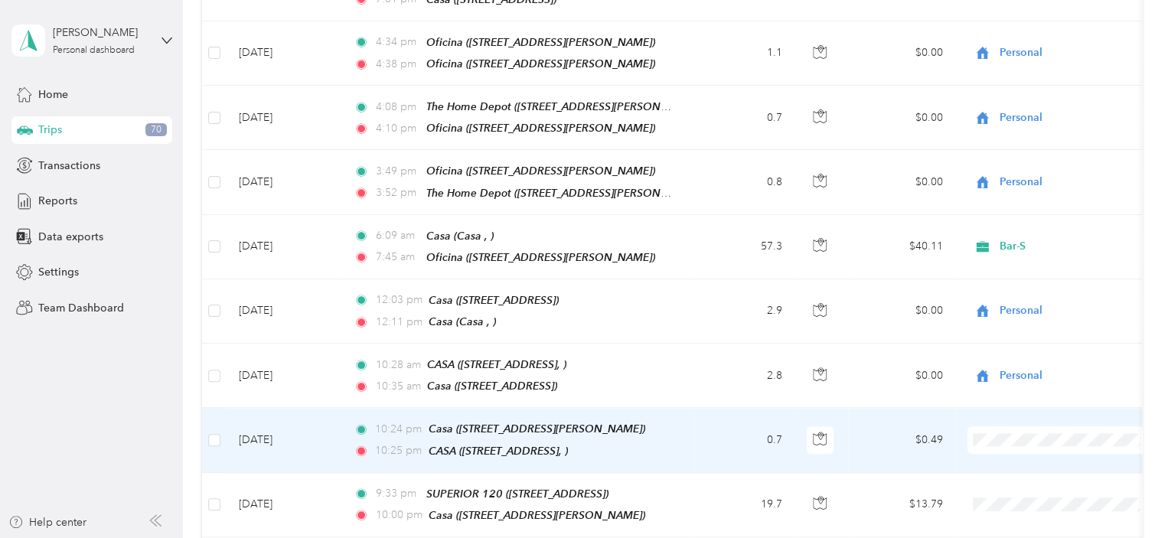
click at [1041, 329] on li "Personal" at bounding box center [1063, 321] width 190 height 27
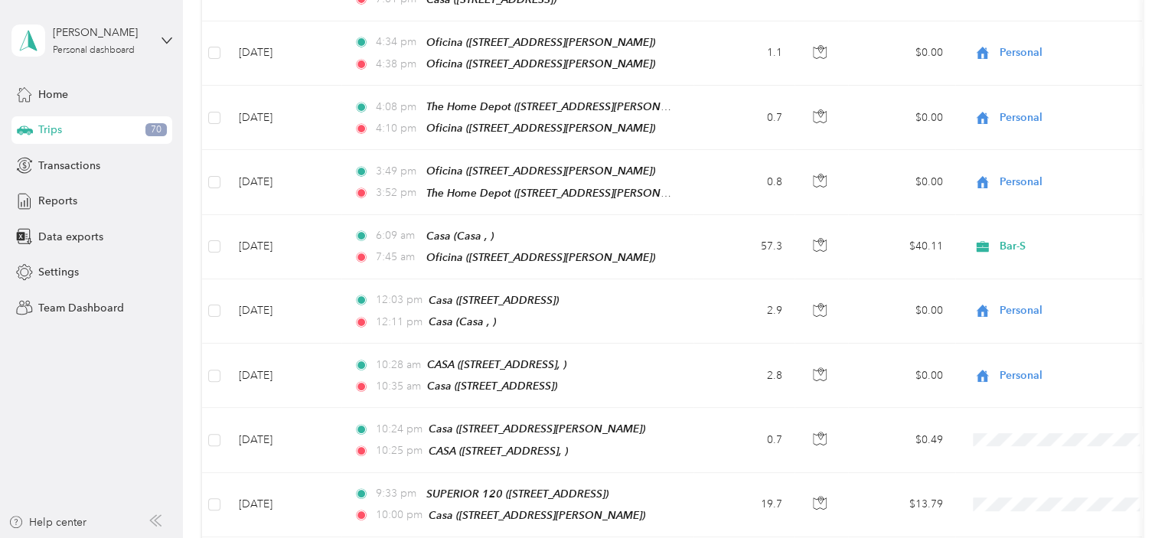
click at [1024, 488] on span "Bar-S" at bounding box center [1076, 488] width 142 height 16
click at [1033, 453] on li "Personal" at bounding box center [1063, 453] width 190 height 27
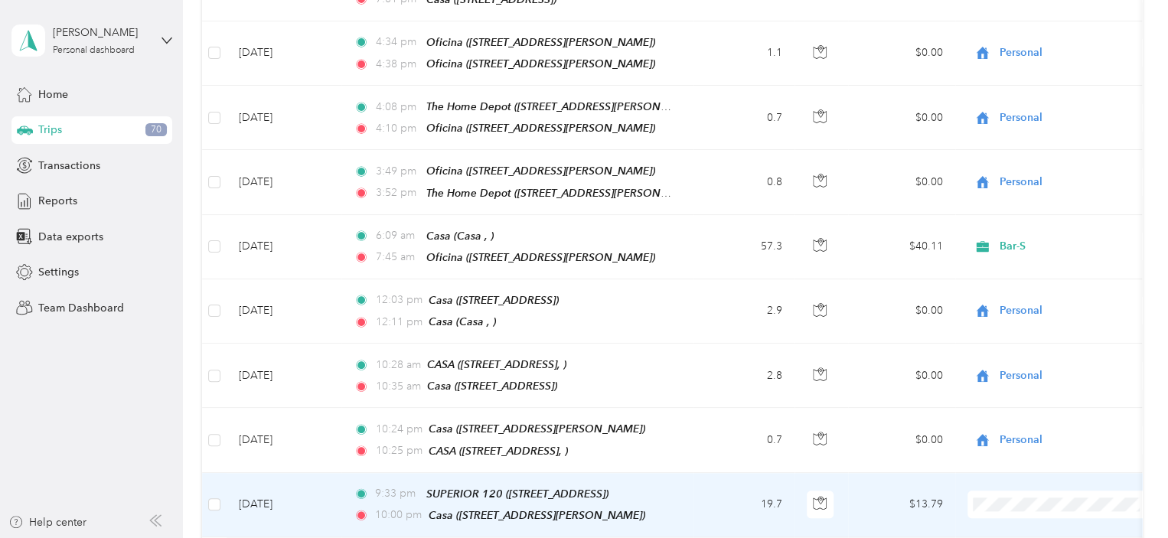
click at [1014, 366] on li "Bar-S" at bounding box center [1063, 358] width 190 height 27
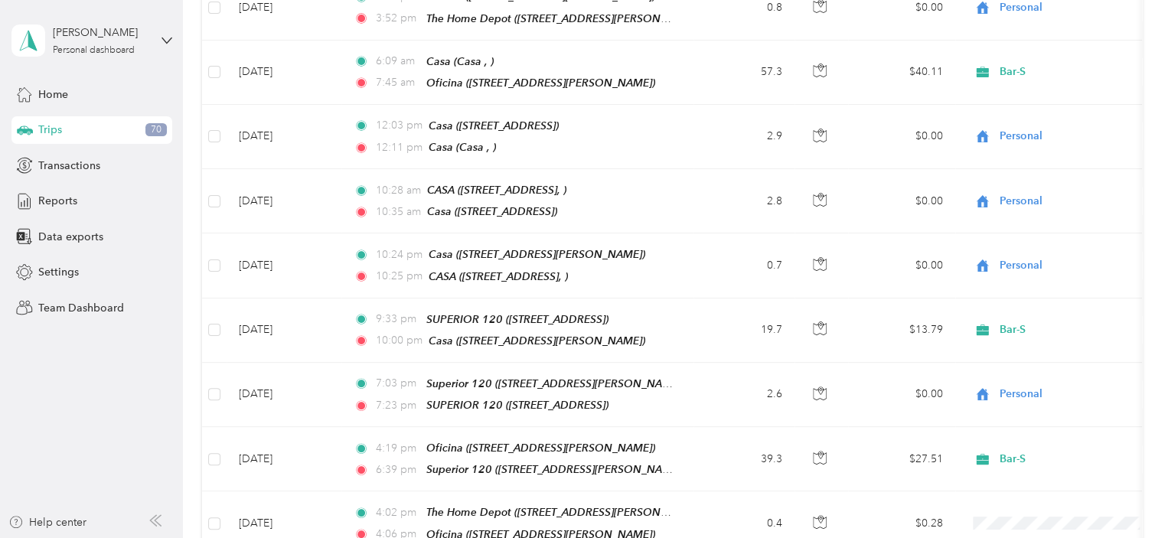
scroll to position [6817, 0]
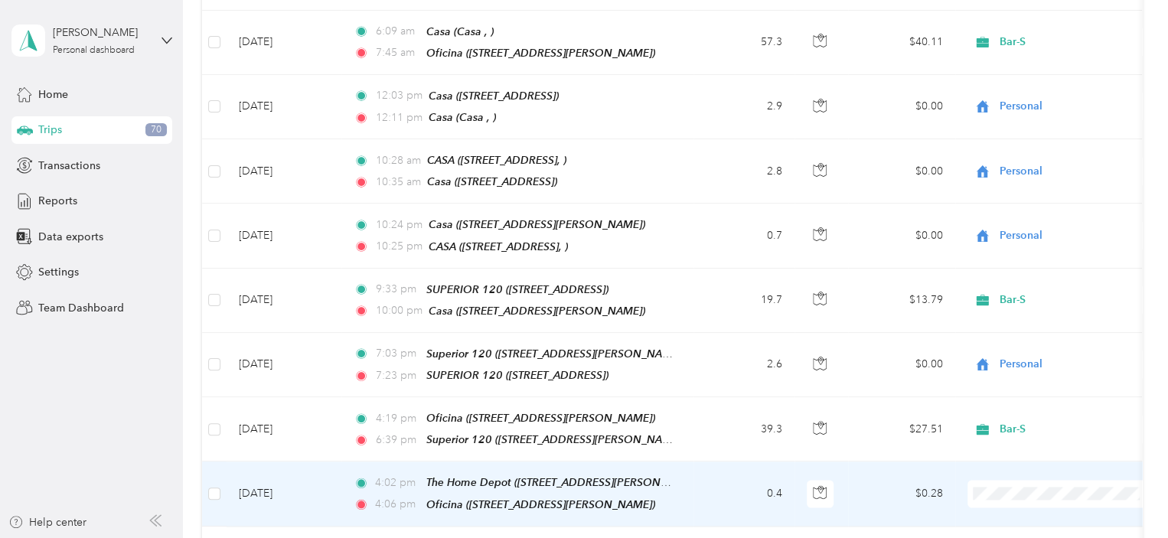
click at [1078, 480] on span at bounding box center [1063, 494] width 190 height 28
click at [1029, 374] on span "Personal" at bounding box center [1076, 375] width 142 height 16
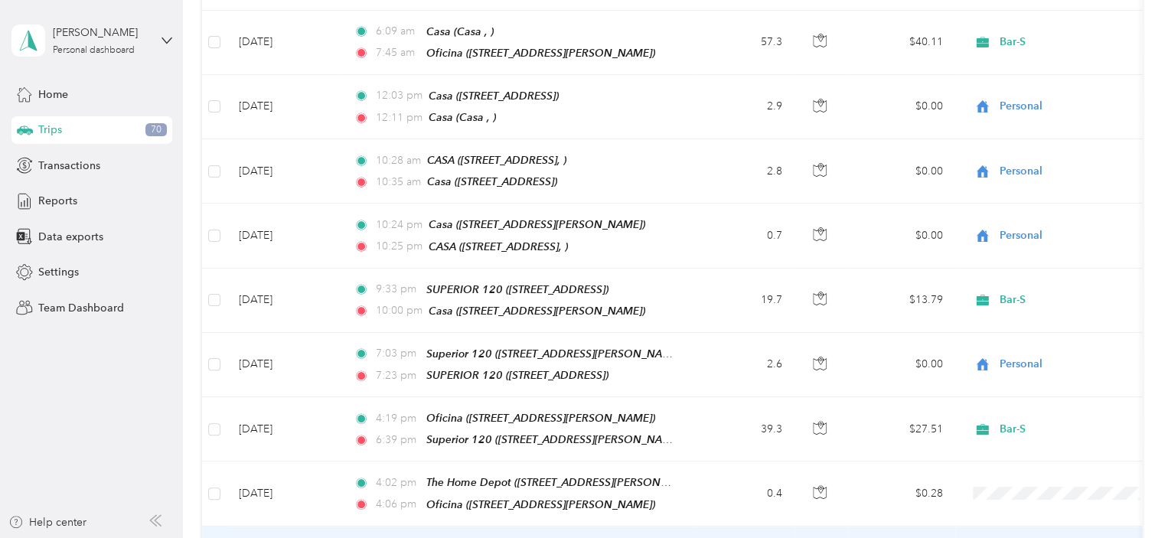
click at [1032, 438] on li "Personal" at bounding box center [1063, 437] width 190 height 27
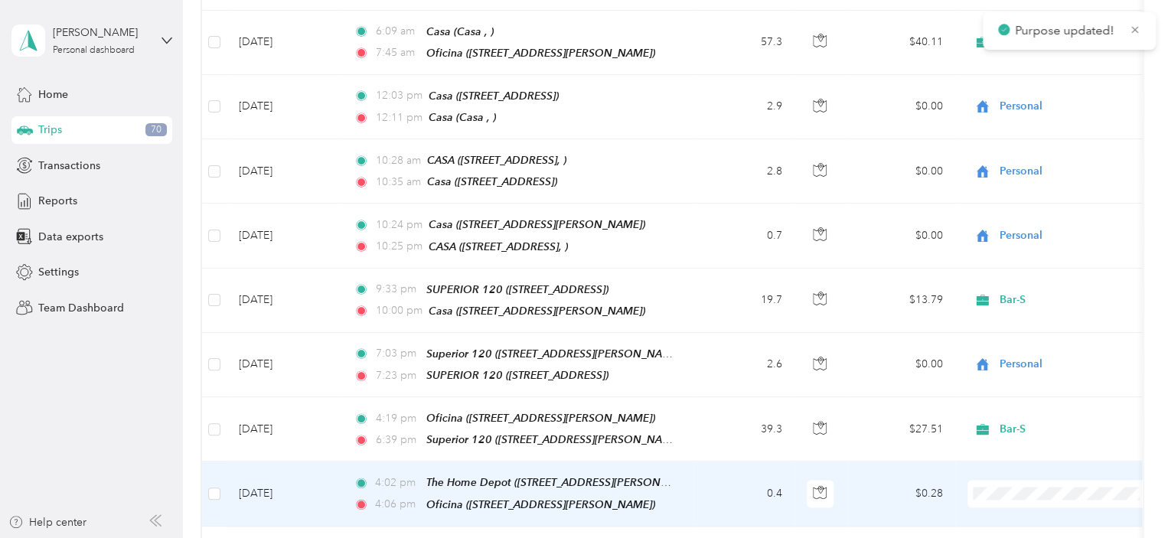
click at [1039, 373] on span "Personal" at bounding box center [1076, 367] width 142 height 16
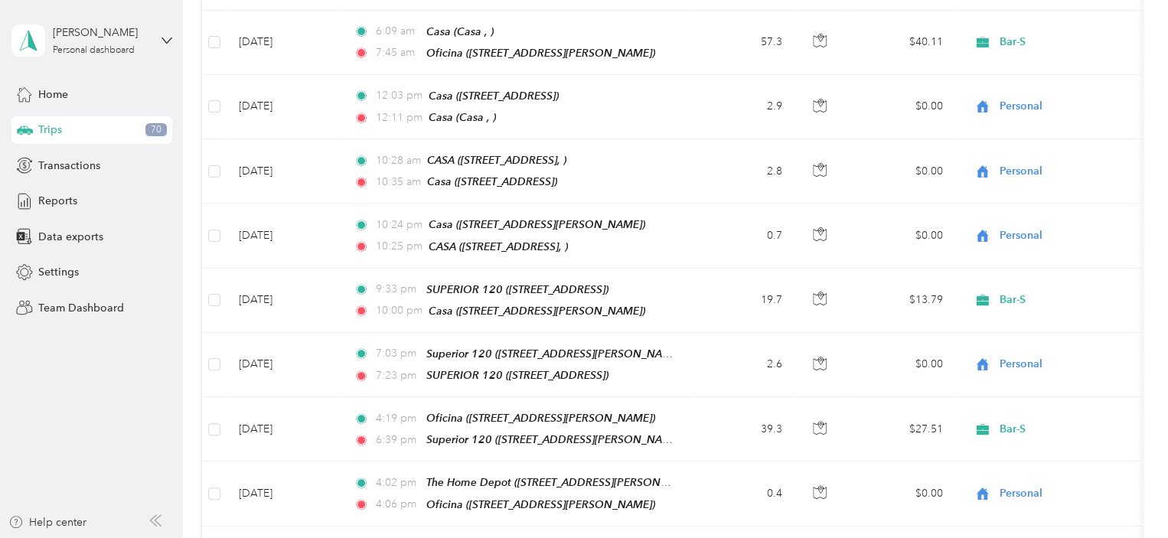
click at [1024, 474] on li "Bar-S" at bounding box center [1063, 473] width 190 height 27
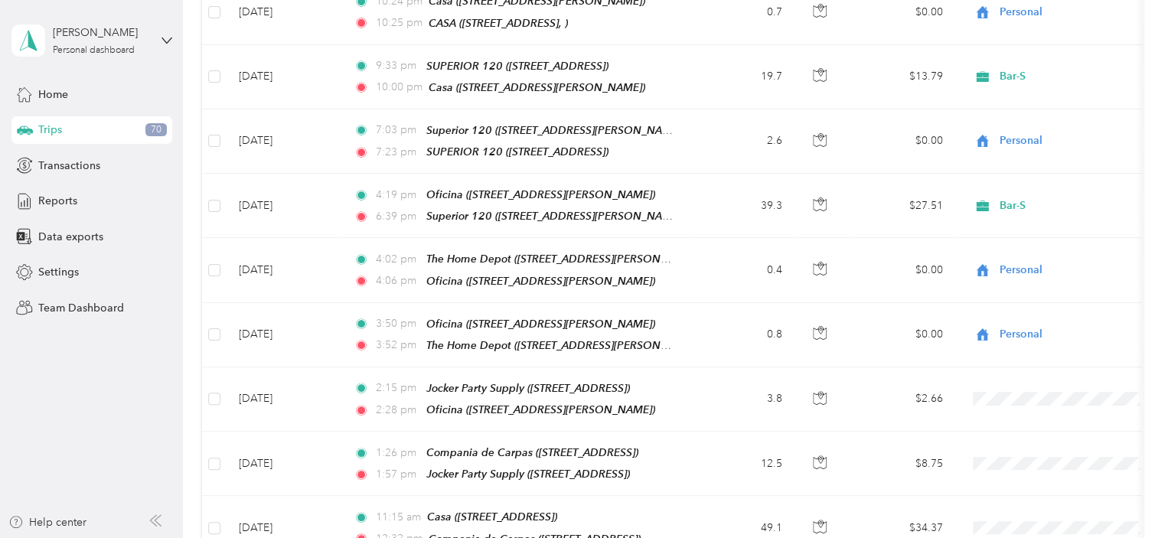
scroll to position [7030, 0]
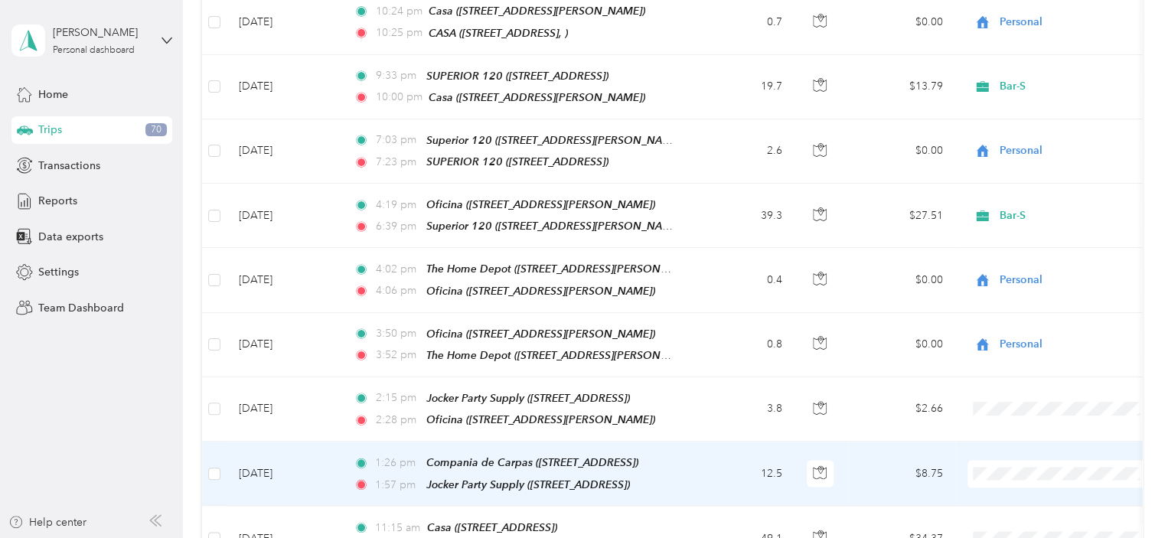
click at [1023, 321] on span "Bar-S" at bounding box center [1076, 319] width 142 height 16
click at [1018, 324] on li "Bar-S" at bounding box center [1063, 322] width 190 height 27
click at [1025, 319] on span "Bar-S" at bounding box center [1076, 323] width 142 height 16
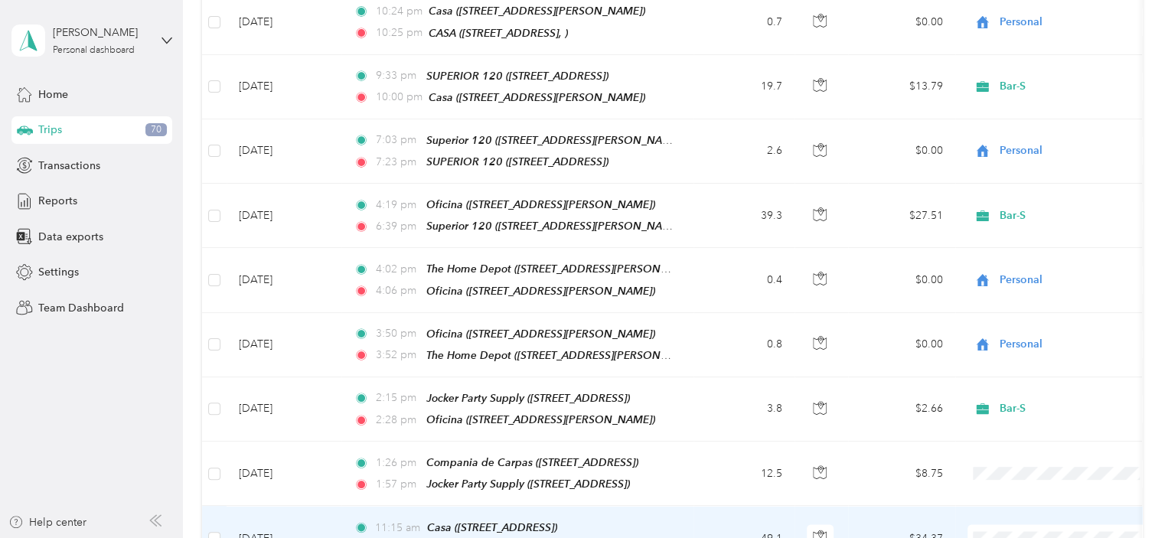
click at [1020, 384] on span "Bar-S" at bounding box center [1076, 385] width 142 height 16
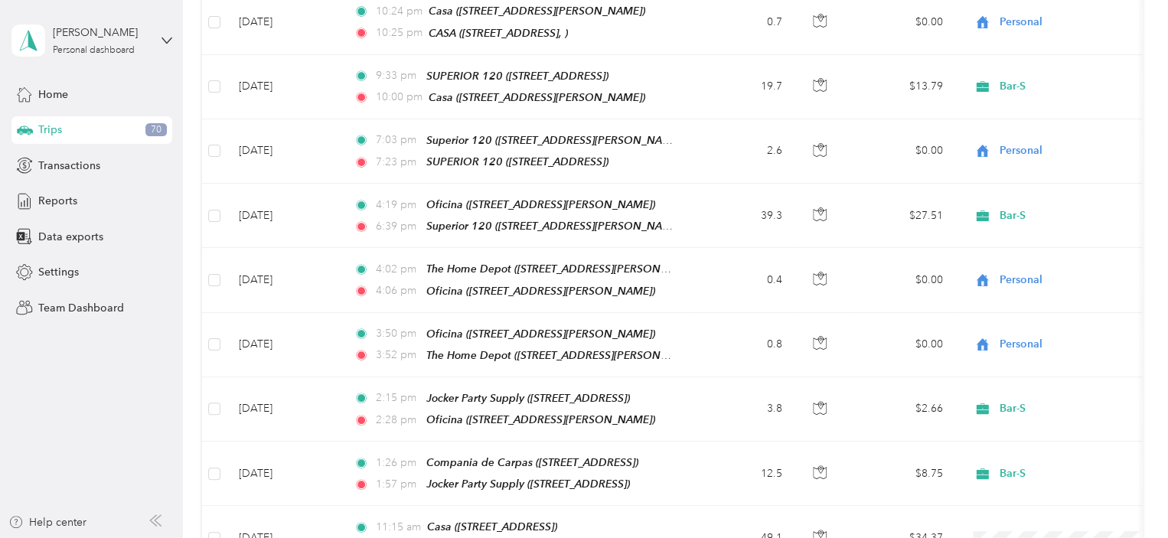
click at [1037, 472] on span "Personal" at bounding box center [1076, 467] width 142 height 16
click at [1033, 452] on span "Personal" at bounding box center [1076, 454] width 142 height 16
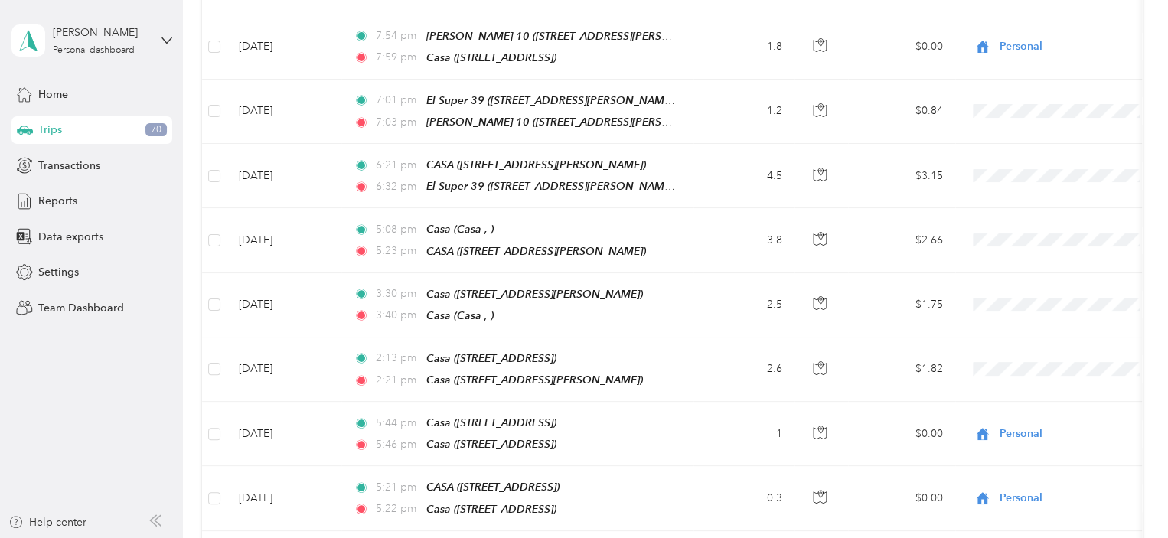
scroll to position [7355, 0]
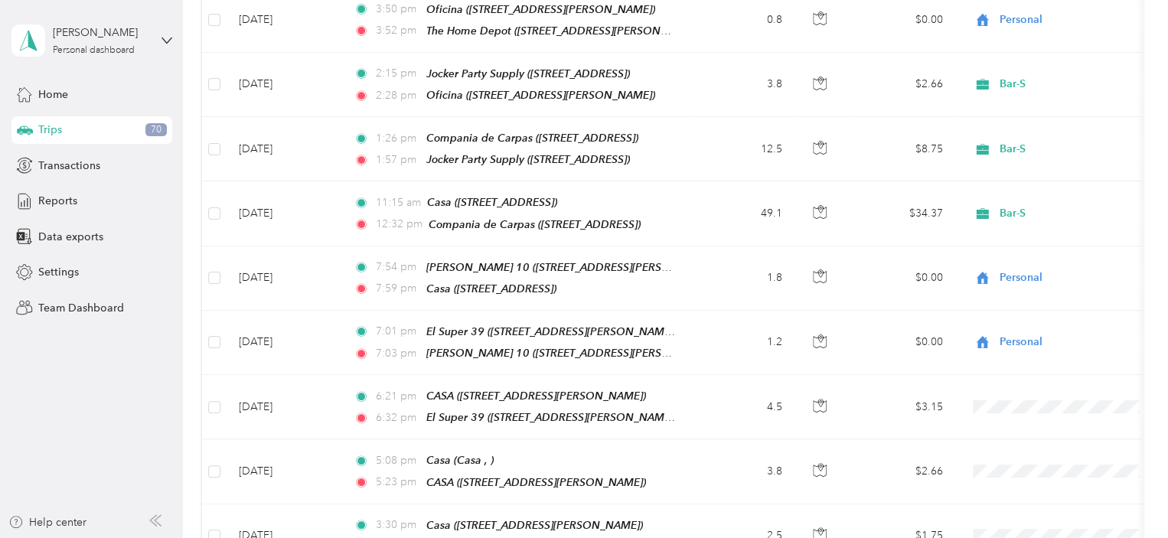
click at [1028, 467] on li "Personal" at bounding box center [1063, 465] width 190 height 27
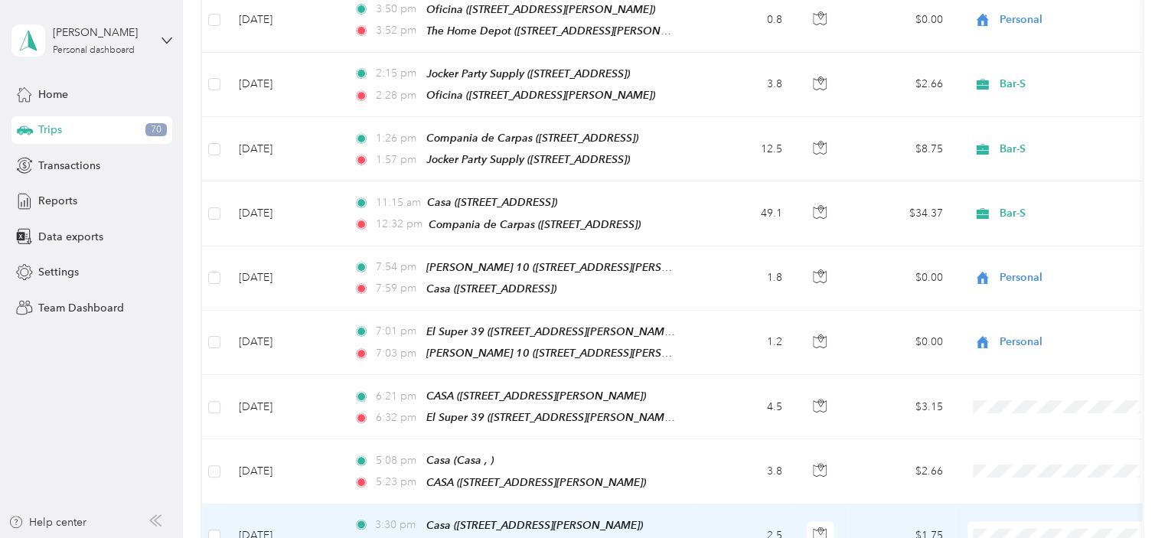
click at [1033, 397] on span "Personal" at bounding box center [1076, 402] width 142 height 16
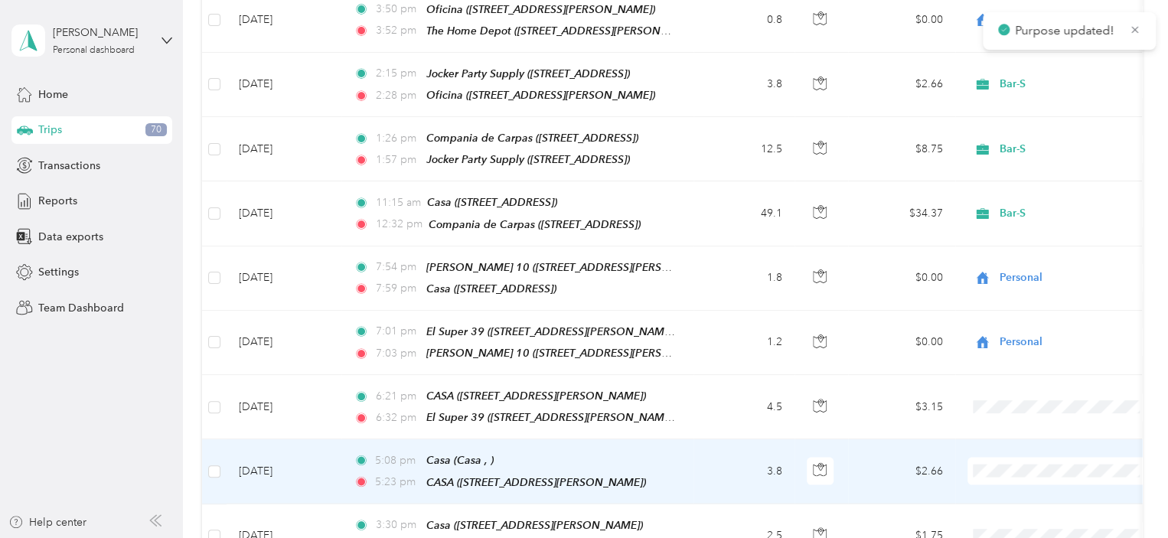
click at [1039, 341] on li "Personal" at bounding box center [1063, 333] width 190 height 27
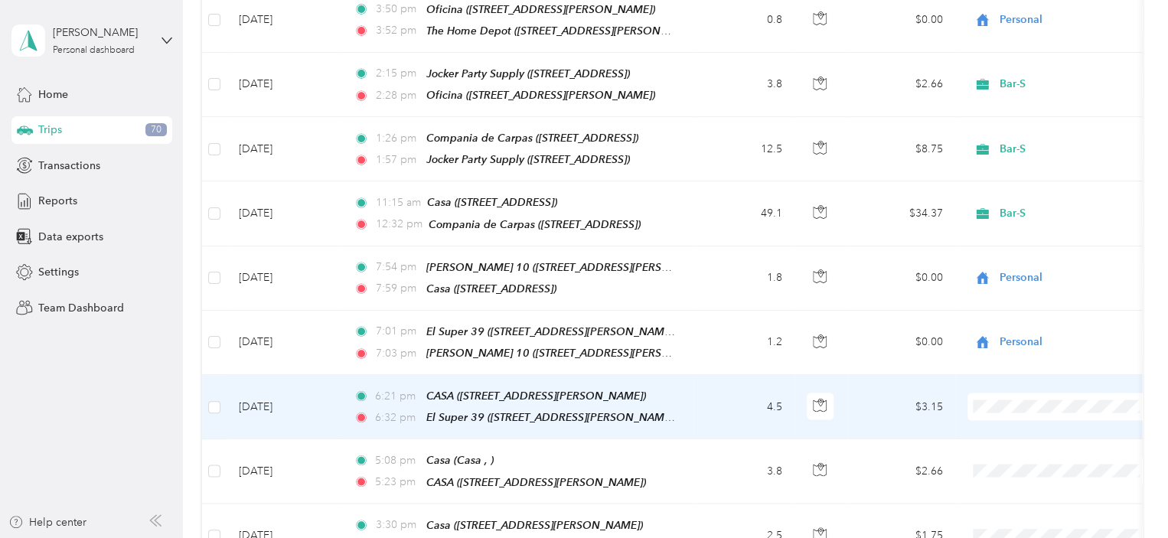
click at [1035, 276] on span "Personal" at bounding box center [1076, 276] width 142 height 16
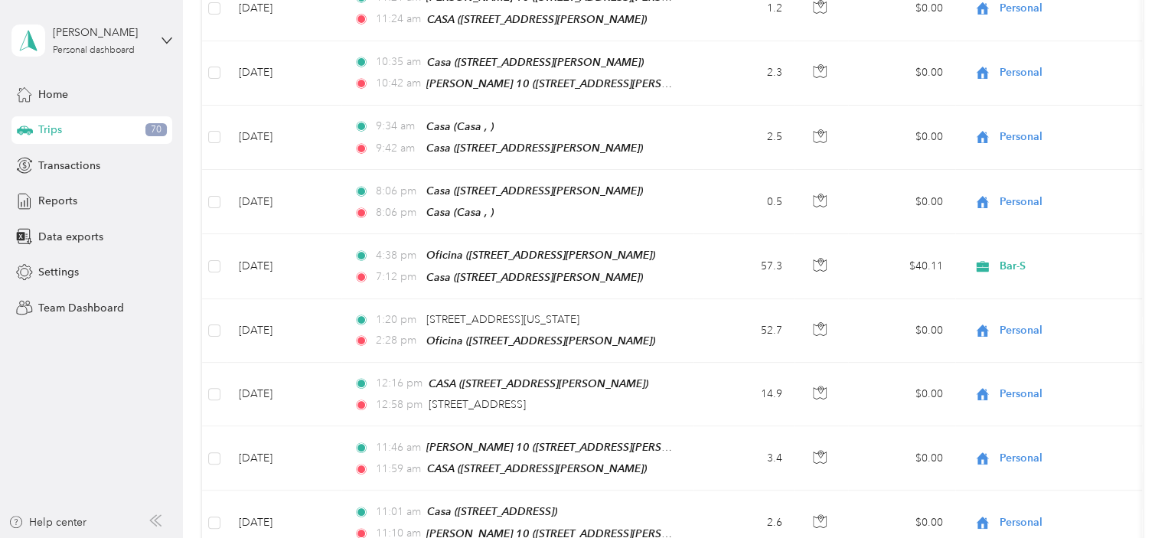
scroll to position [276, 0]
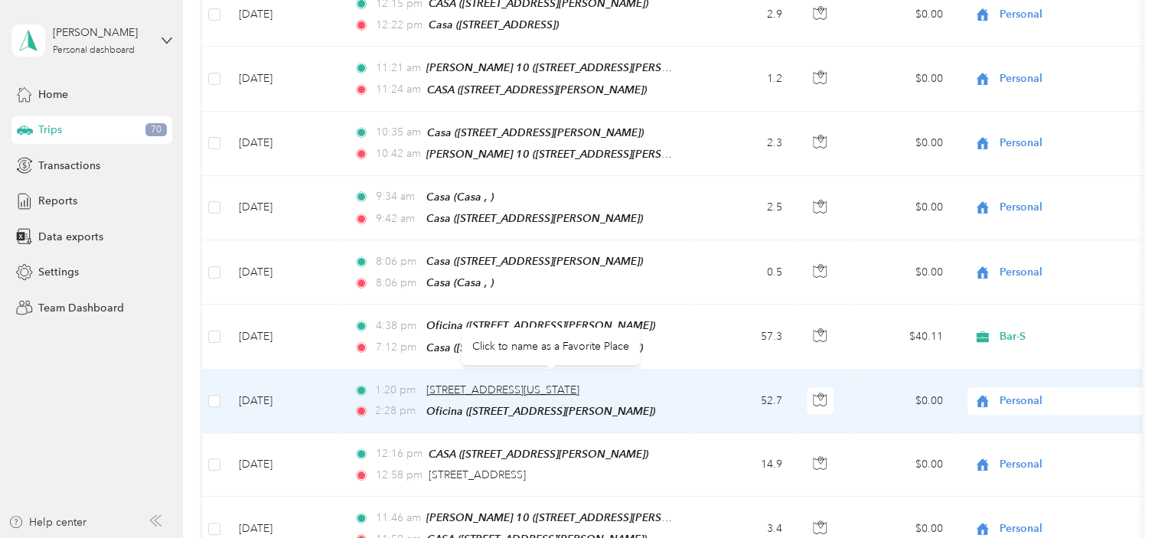
click at [580, 384] on span "[STREET_ADDRESS][US_STATE]" at bounding box center [502, 390] width 153 height 13
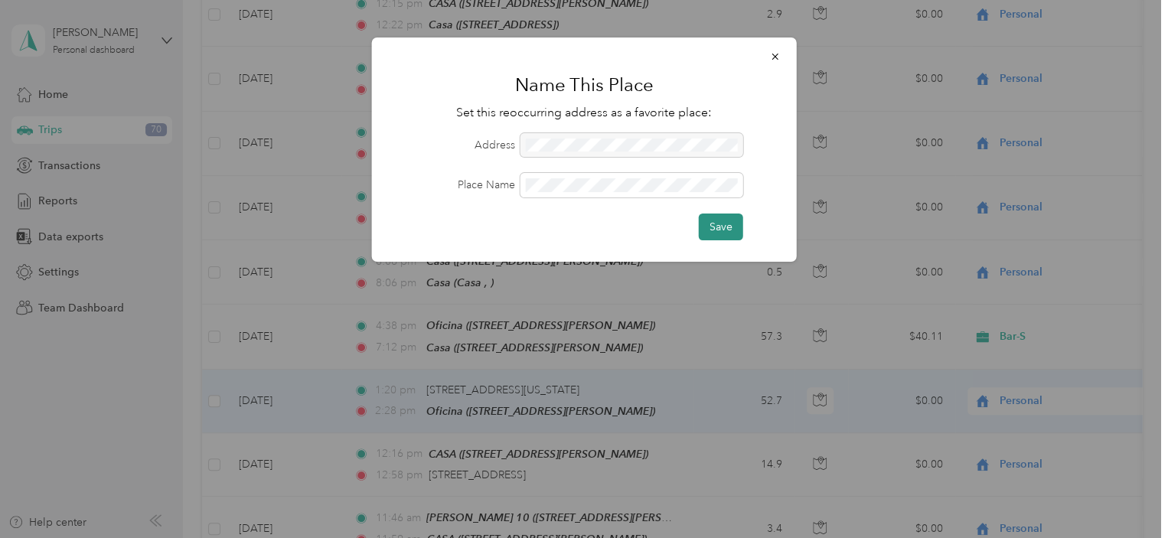
click at [724, 223] on button "Save" at bounding box center [721, 227] width 44 height 27
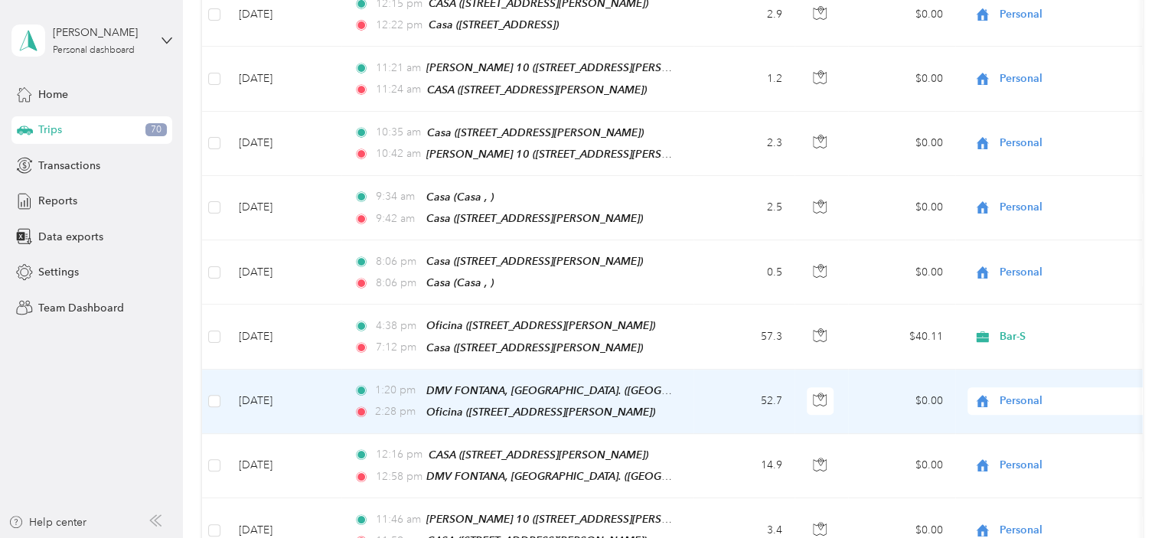
click at [1063, 393] on span "Personal" at bounding box center [1070, 401] width 140 height 17
click at [1018, 419] on li "Bar-S" at bounding box center [1063, 417] width 190 height 27
click at [1060, 393] on span "Bar-S" at bounding box center [1070, 401] width 140 height 17
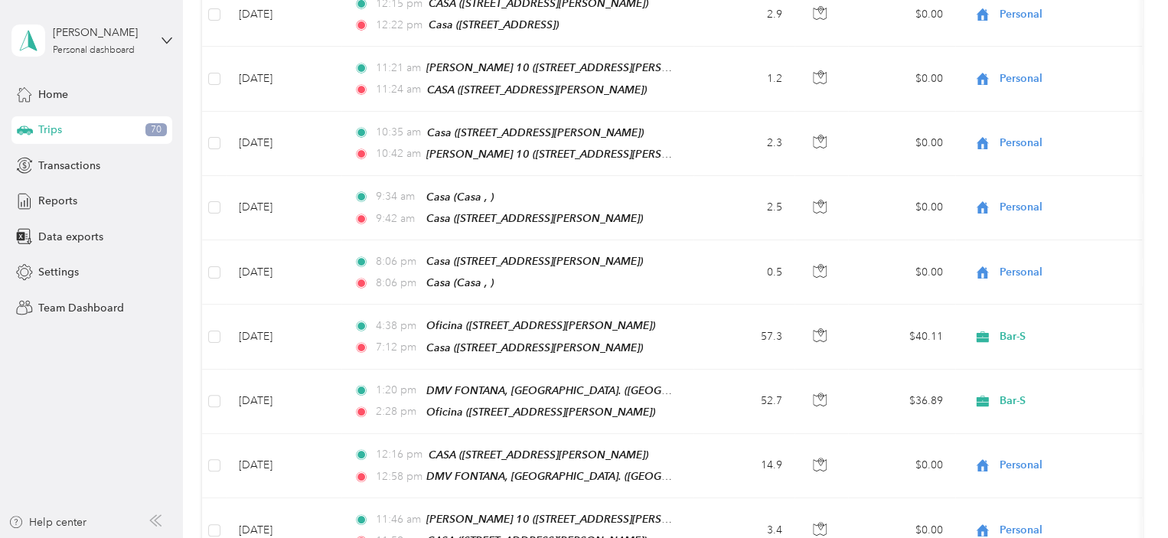
scroll to position [0, 0]
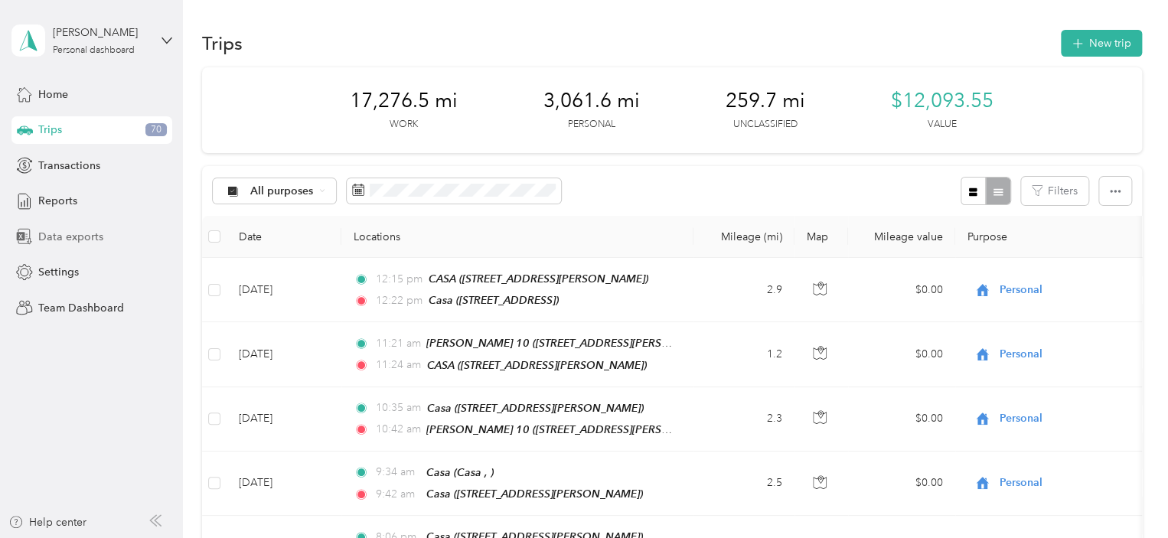
click at [64, 234] on span "Data exports" at bounding box center [70, 237] width 65 height 16
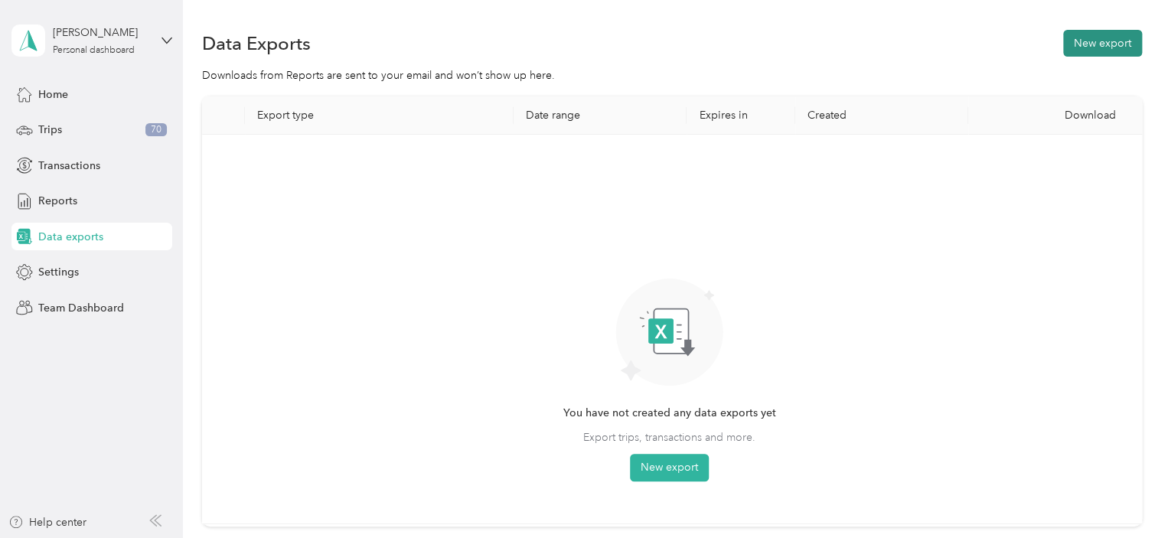
click at [1105, 42] on button "New export" at bounding box center [1103, 43] width 79 height 27
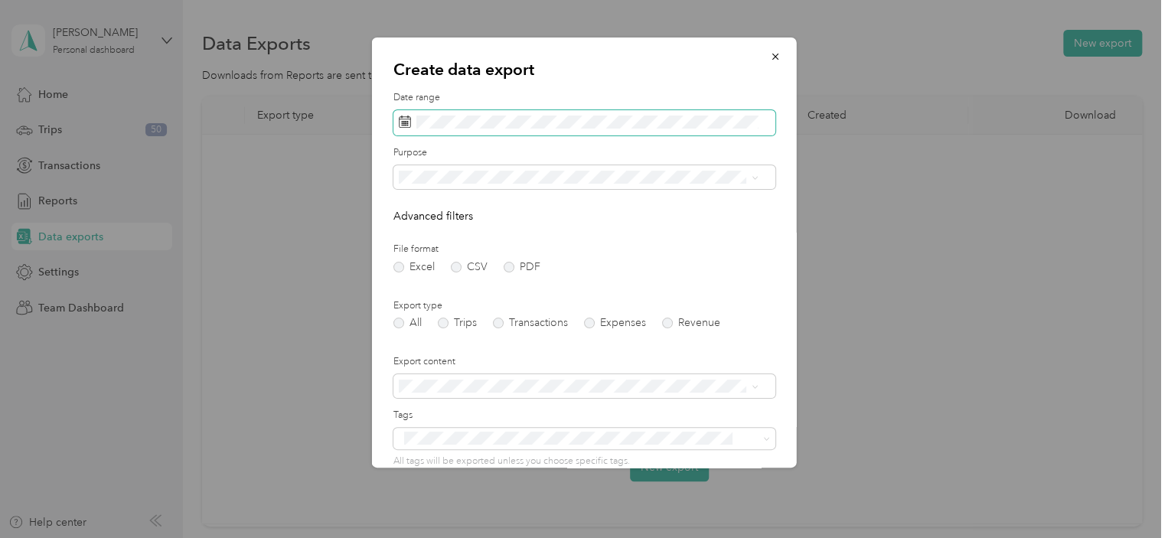
click at [403, 121] on rect at bounding box center [404, 121] width 2 height 2
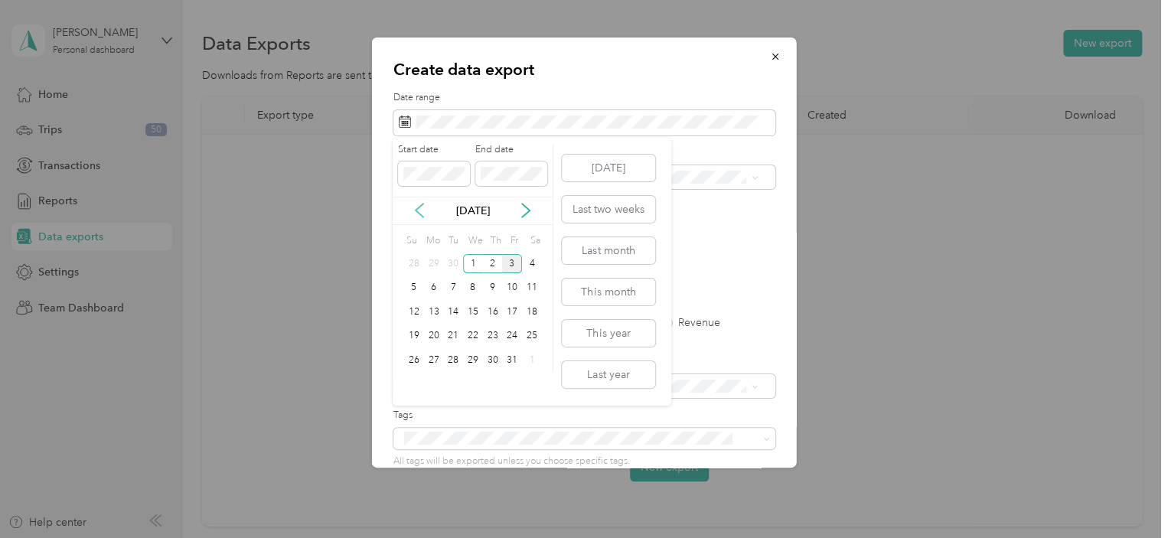
click at [417, 210] on icon at bounding box center [420, 211] width 8 height 14
click at [473, 264] on div "3" at bounding box center [473, 263] width 20 height 19
click at [453, 360] on div "30" at bounding box center [453, 360] width 20 height 19
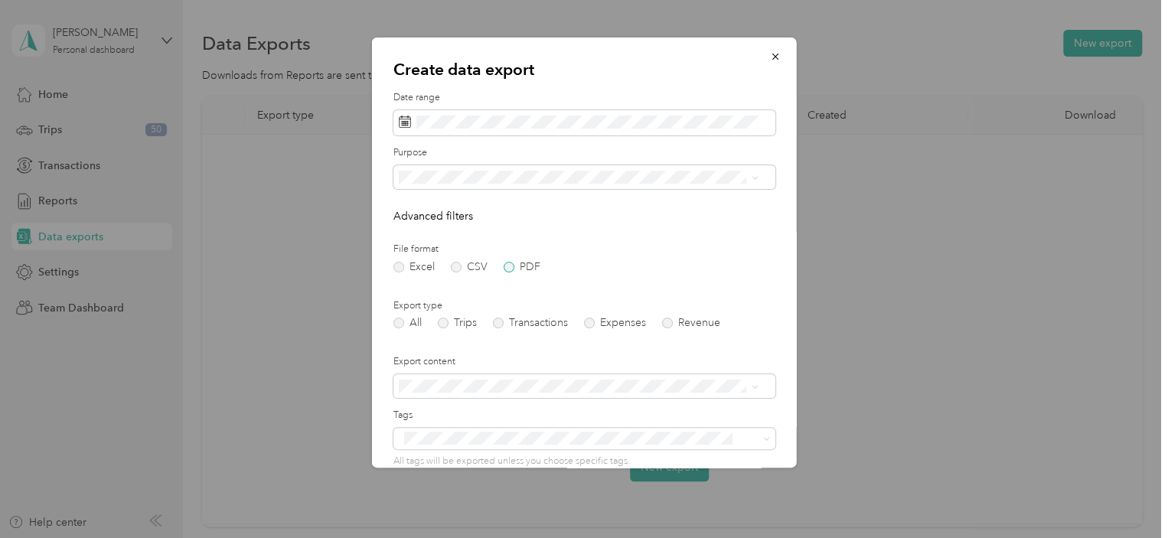
click at [506, 269] on label "PDF" at bounding box center [522, 267] width 37 height 11
click at [446, 324] on label "Trips" at bounding box center [457, 323] width 39 height 11
click at [753, 176] on icon at bounding box center [754, 178] width 7 height 7
click at [413, 229] on span "Bar-S" at bounding box center [416, 231] width 25 height 13
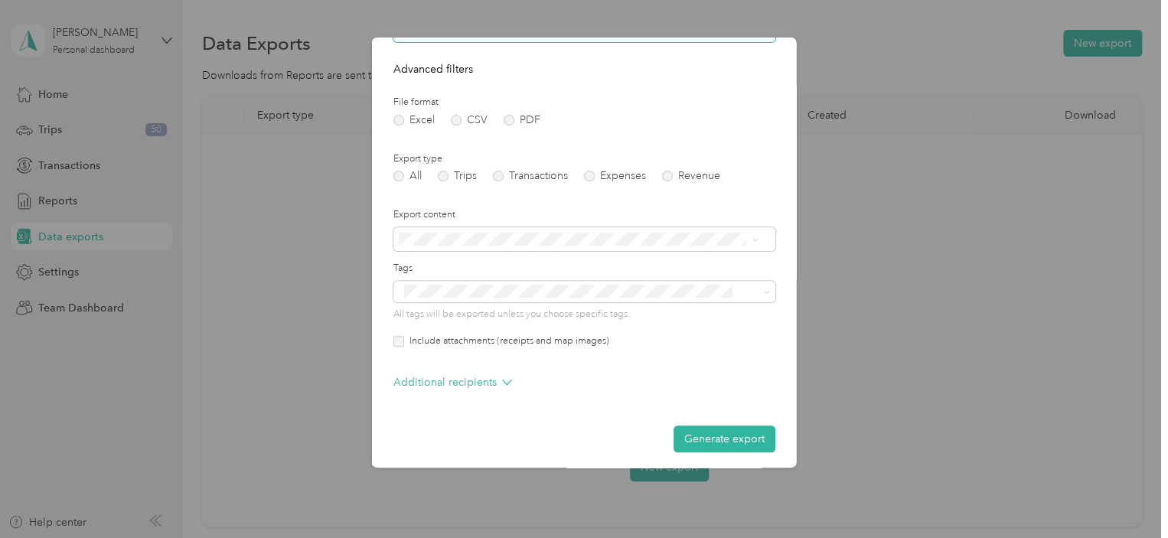
scroll to position [153, 0]
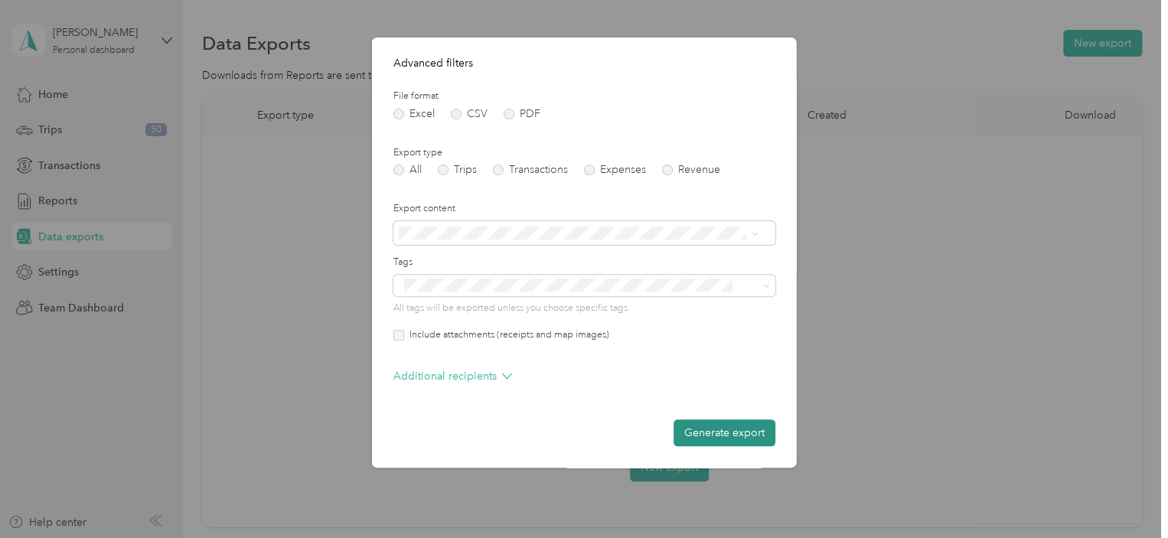
click at [719, 436] on button "Generate export" at bounding box center [725, 433] width 102 height 27
